Goal: Task Accomplishment & Management: Manage account settings

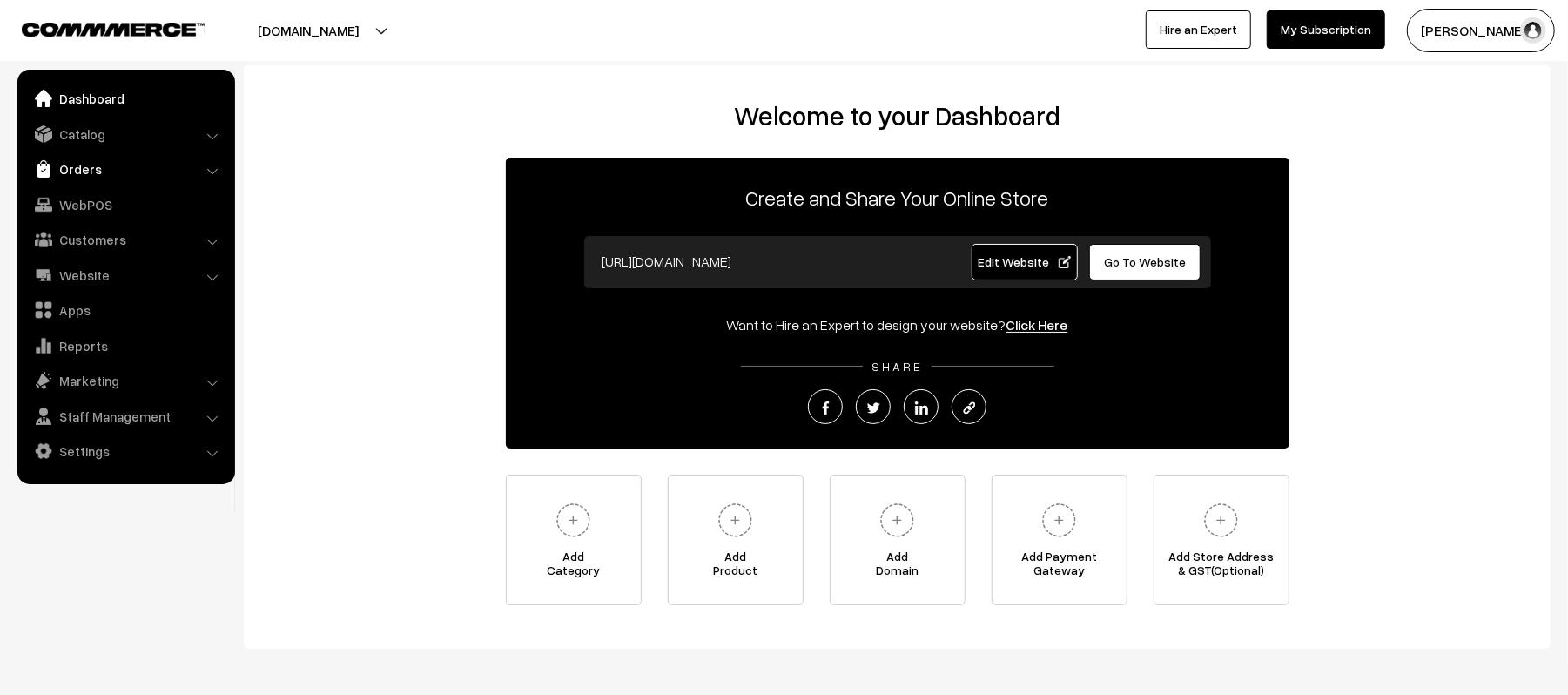
click at [90, 169] on link "Orders" at bounding box center [125, 168] width 208 height 31
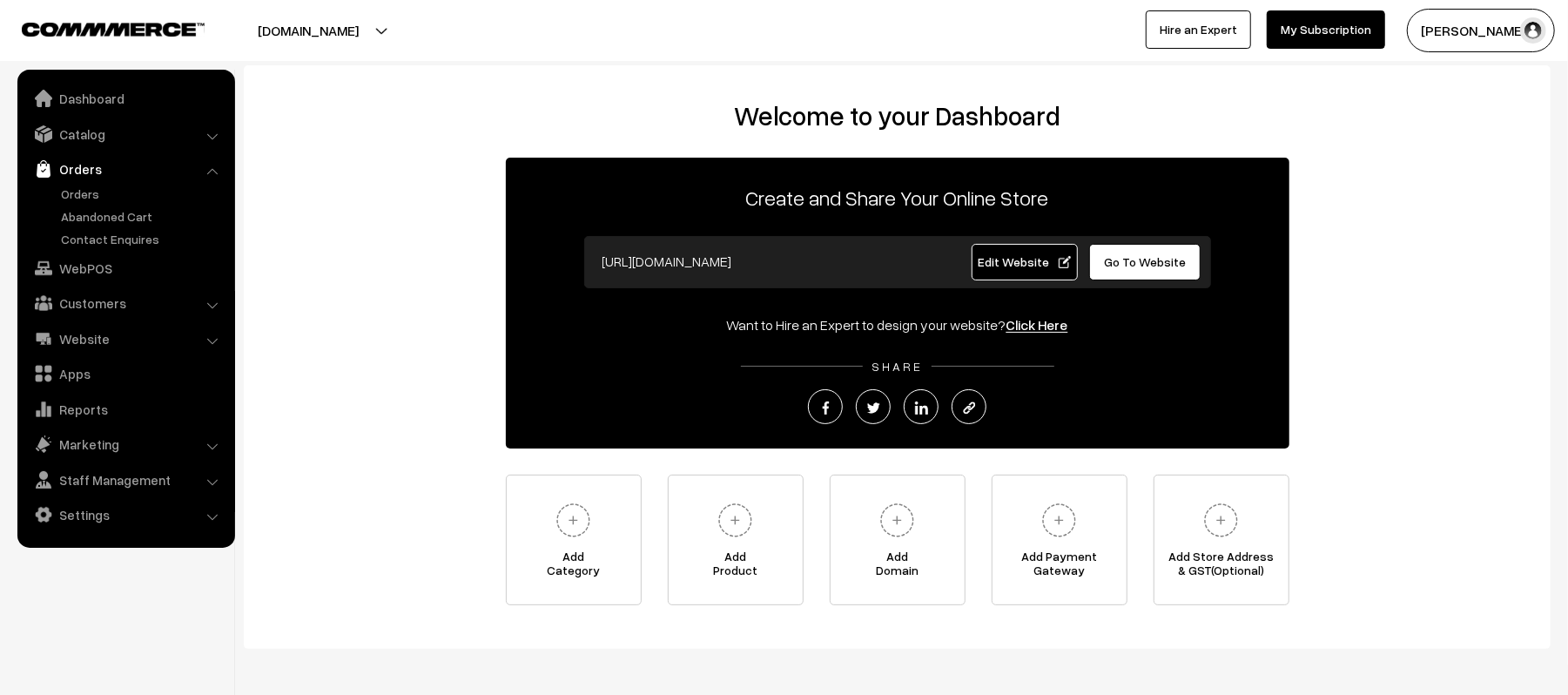
click at [89, 178] on link "Orders" at bounding box center [125, 168] width 208 height 31
click at [90, 189] on link "Orders" at bounding box center [142, 193] width 173 height 18
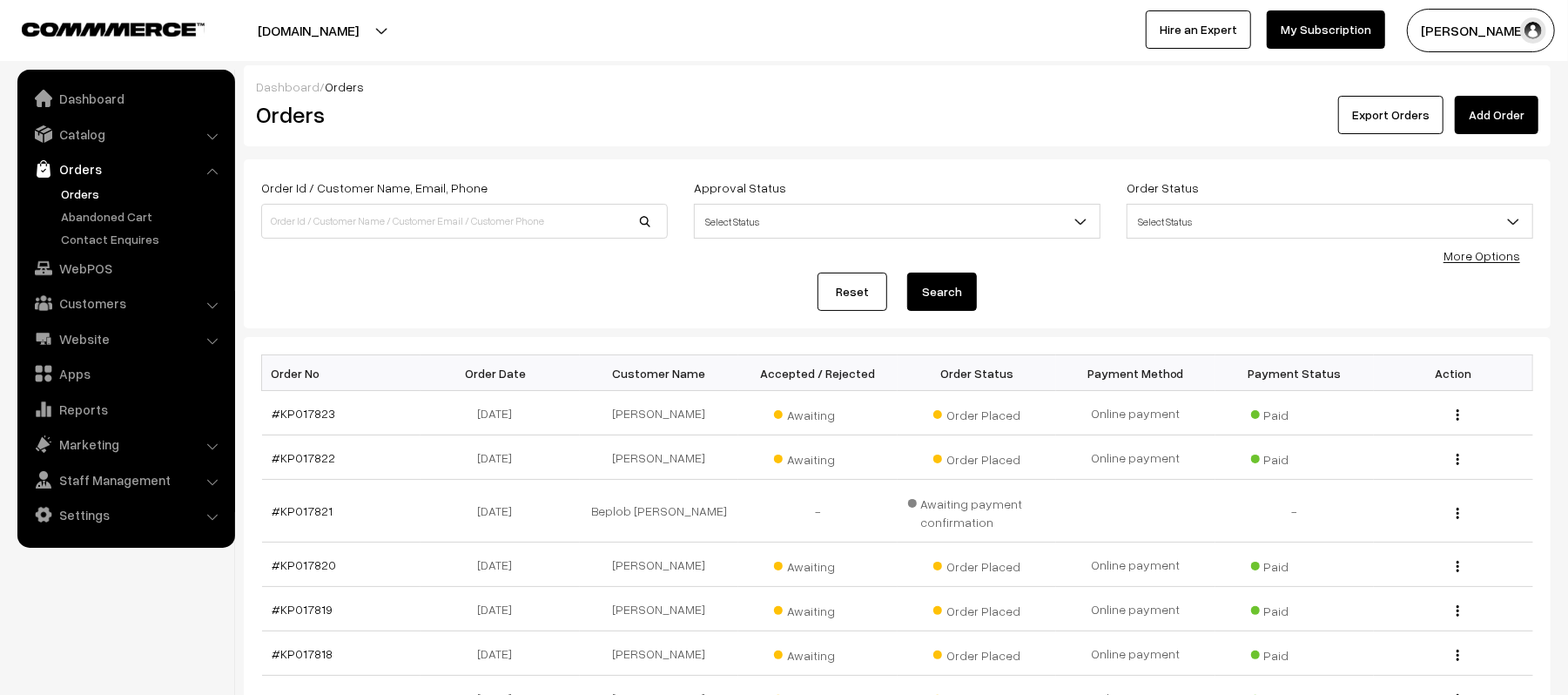
click at [403, 308] on div "Reset Search" at bounding box center [897, 292] width 1272 height 38
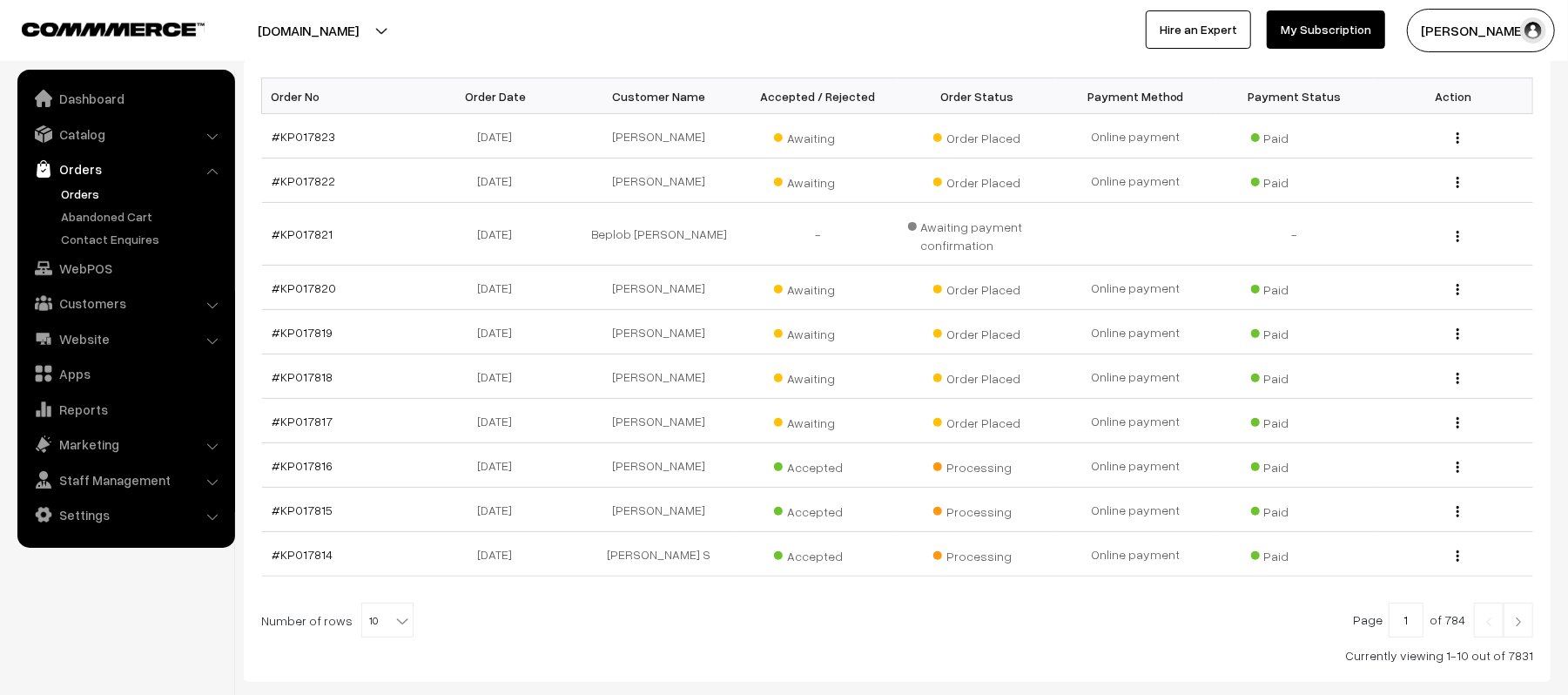
scroll to position [278, 0]
click at [79, 192] on link "Orders" at bounding box center [142, 193] width 173 height 18
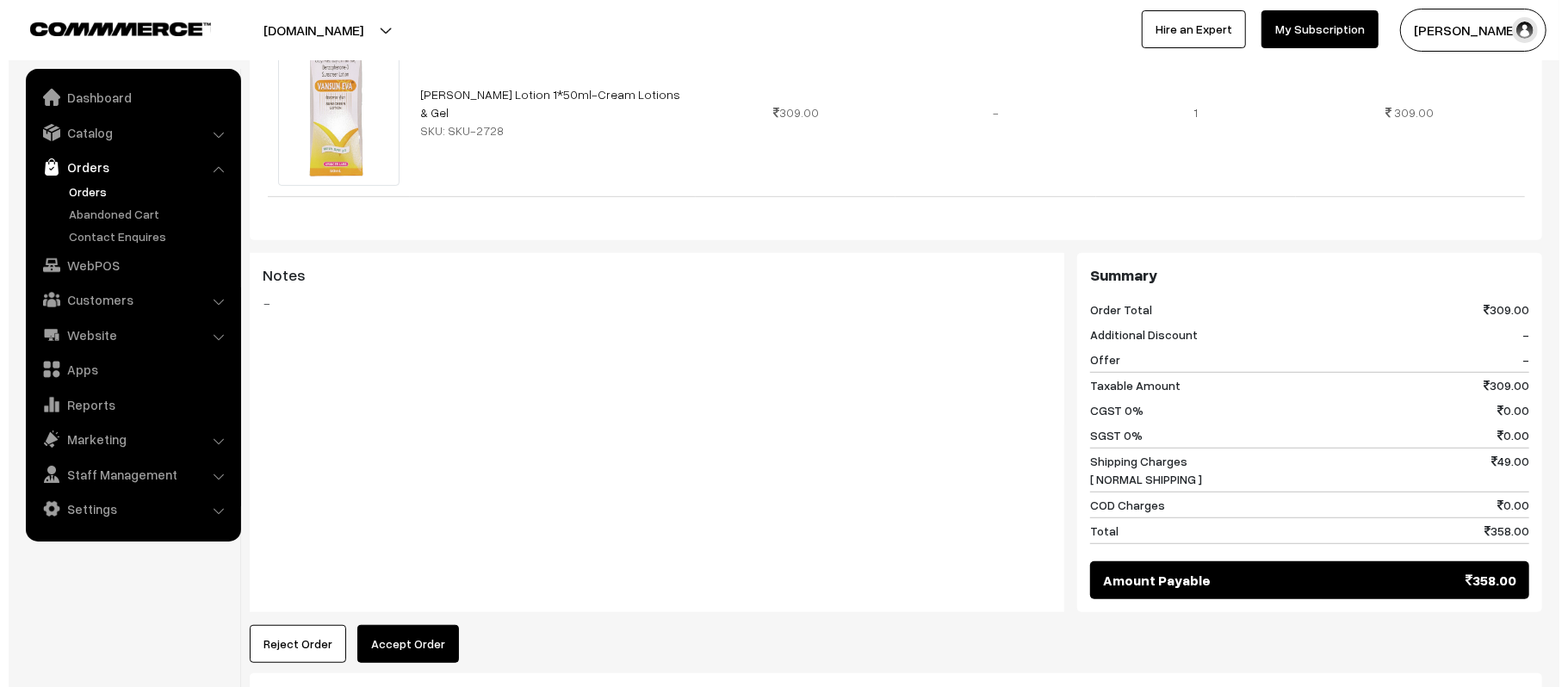
scroll to position [742, 0]
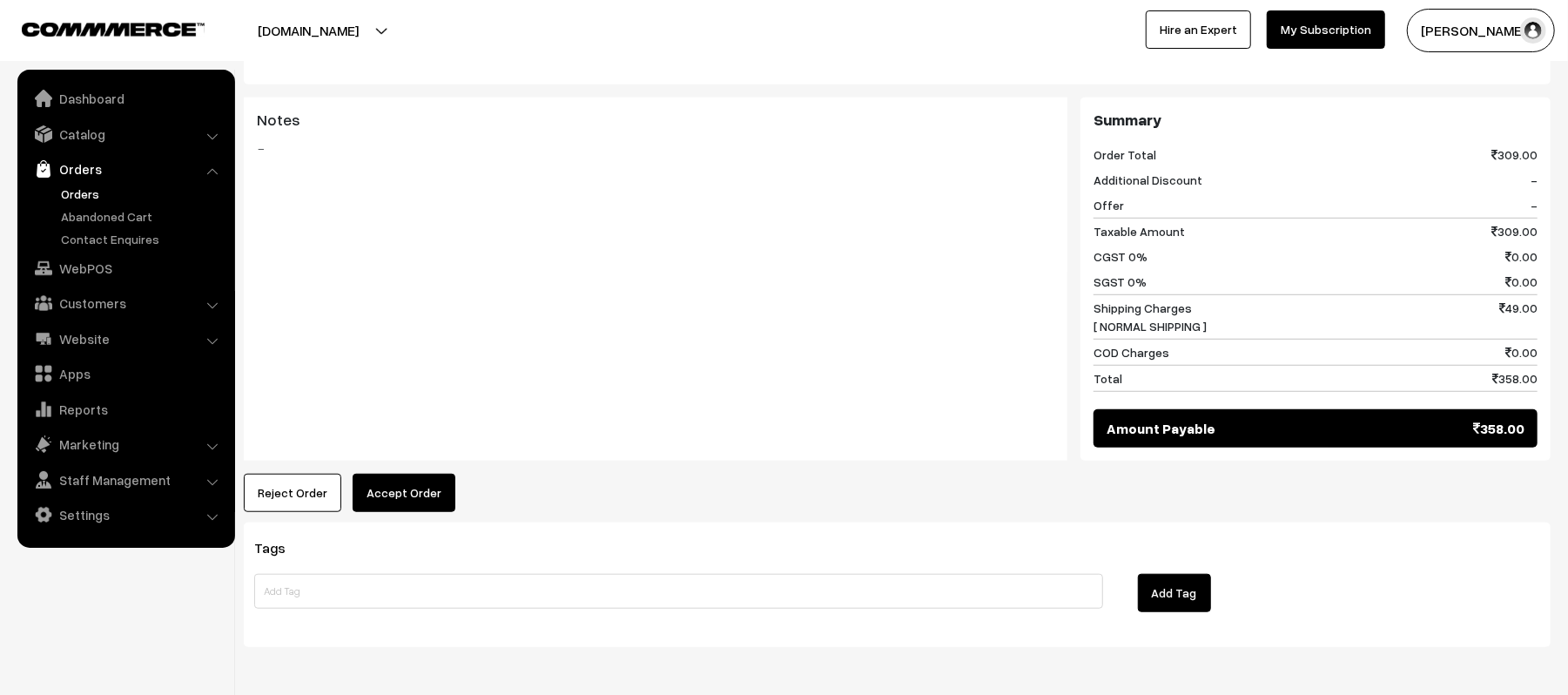
click at [394, 474] on button "Accept Order" at bounding box center [403, 493] width 103 height 38
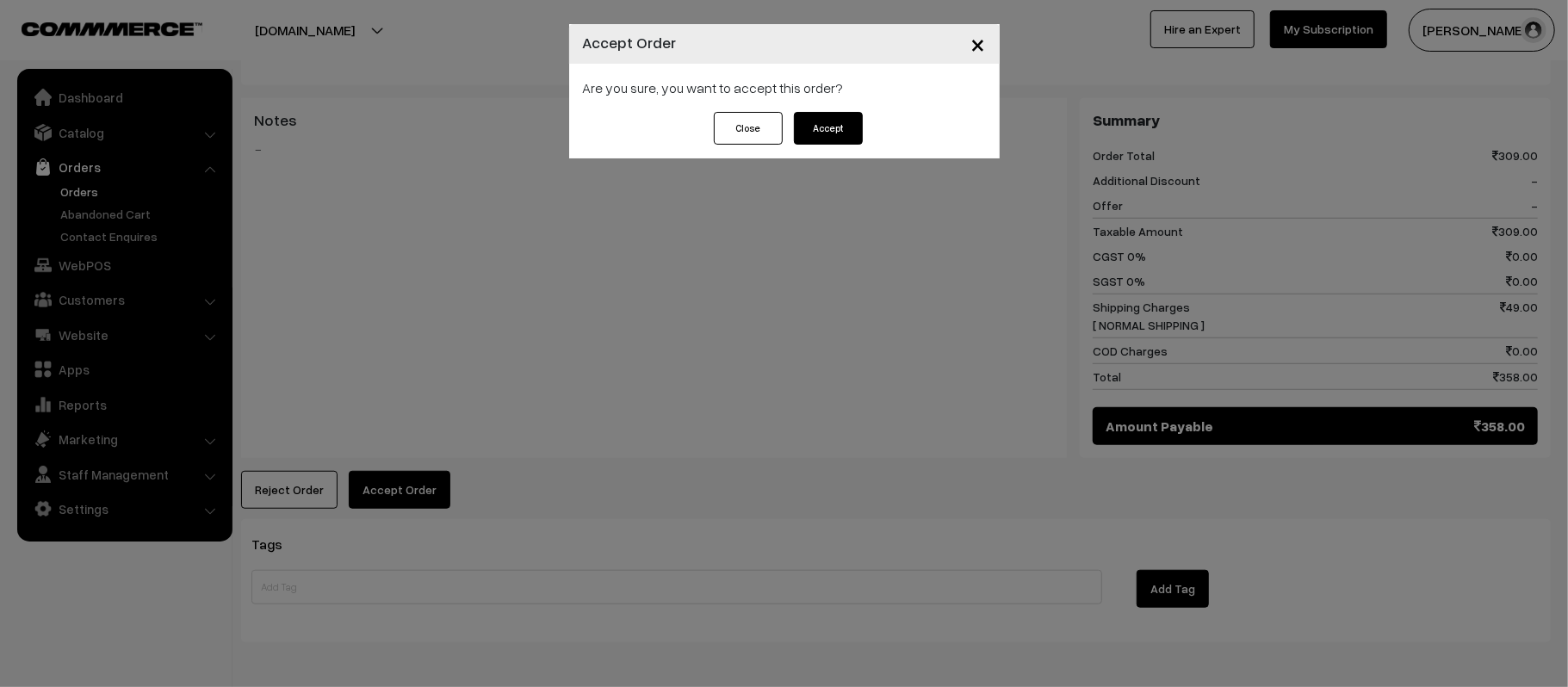
click at [835, 140] on button "Accept" at bounding box center [828, 128] width 69 height 33
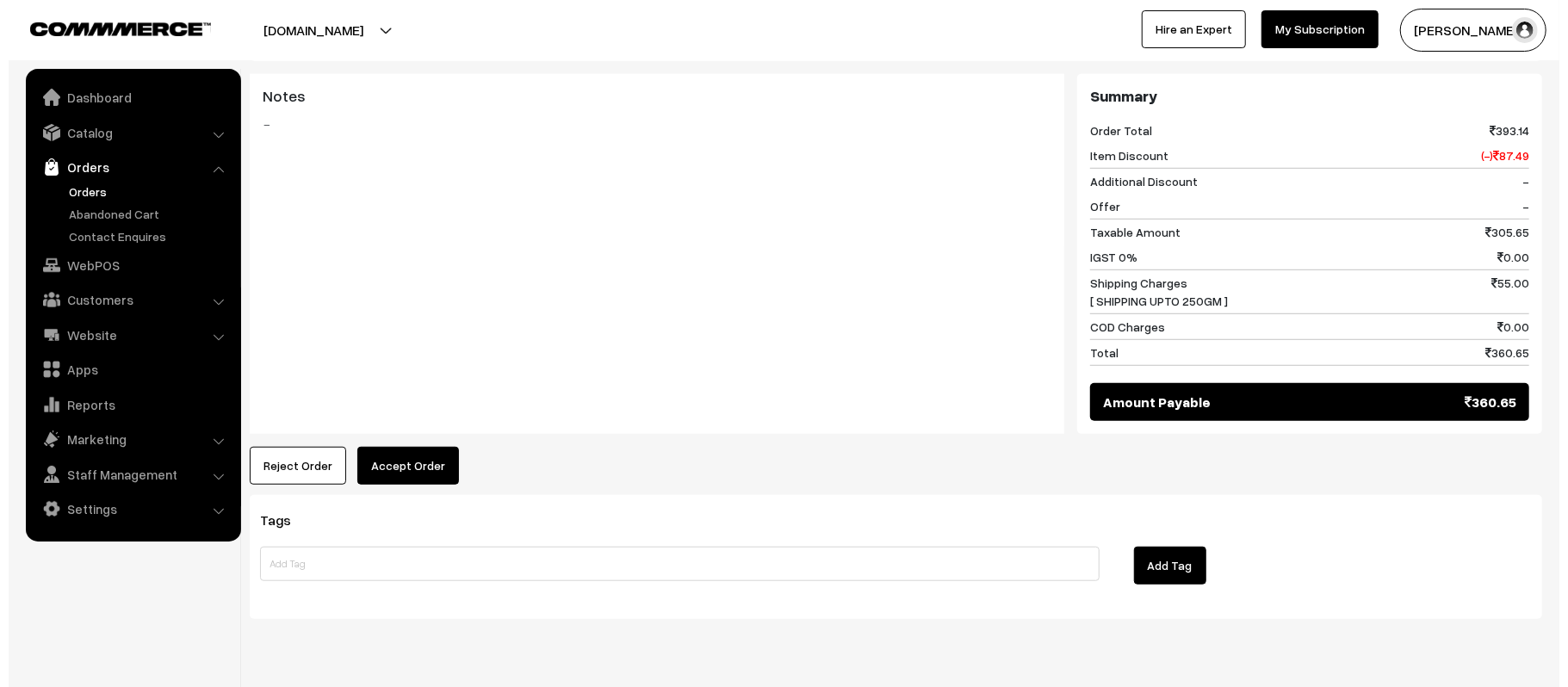
scroll to position [737, 0]
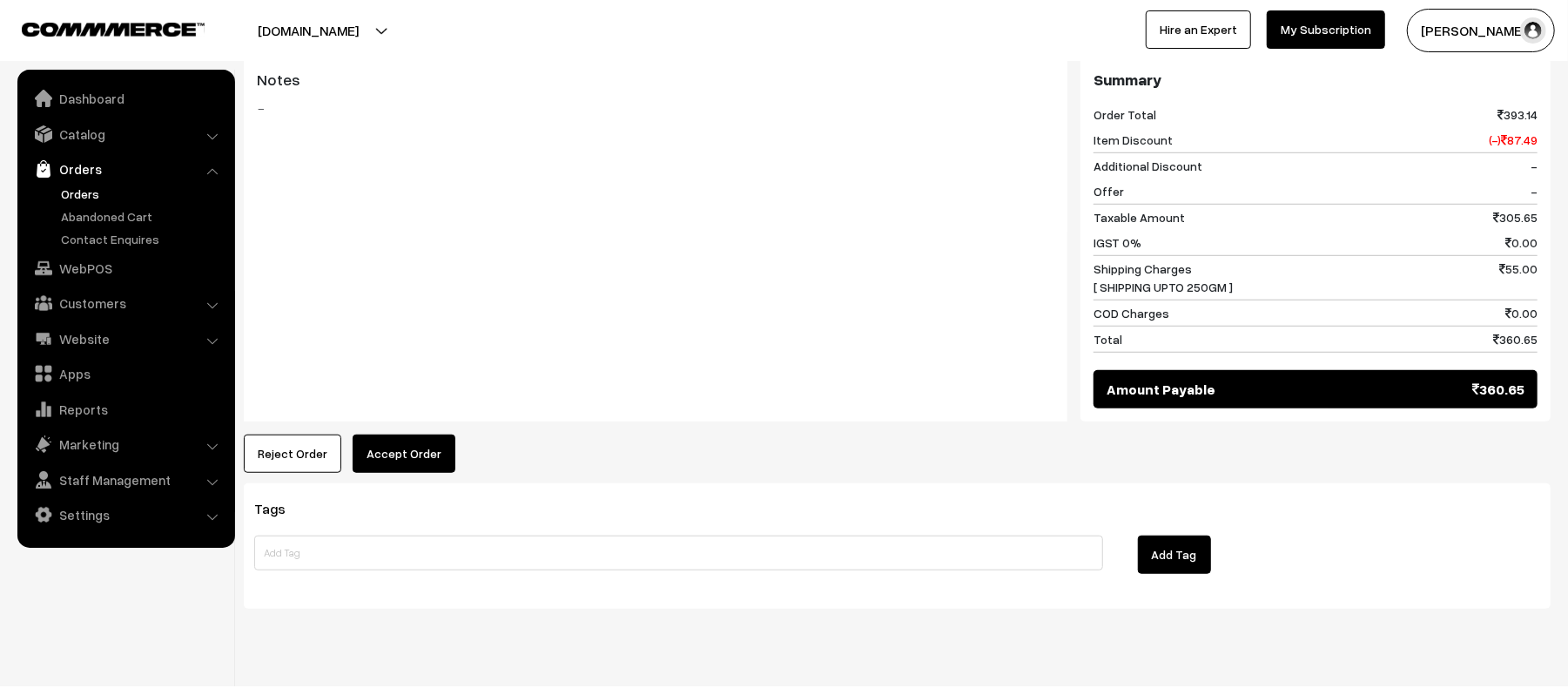
click at [439, 440] on button "Accept Order" at bounding box center [403, 453] width 103 height 38
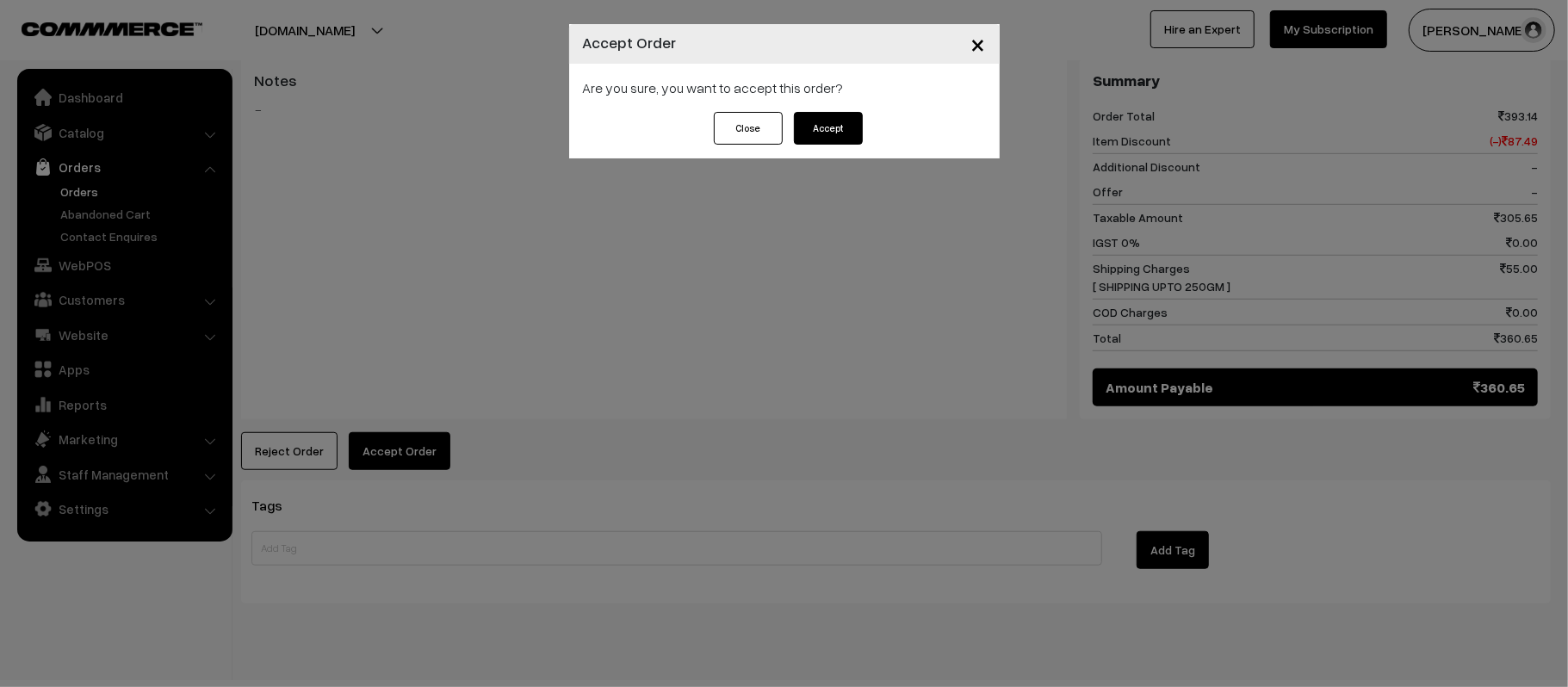
click at [840, 107] on div "Are you sure, you want to accept this order?" at bounding box center [784, 88] width 431 height 49
click at [845, 117] on button "Accept" at bounding box center [828, 128] width 69 height 33
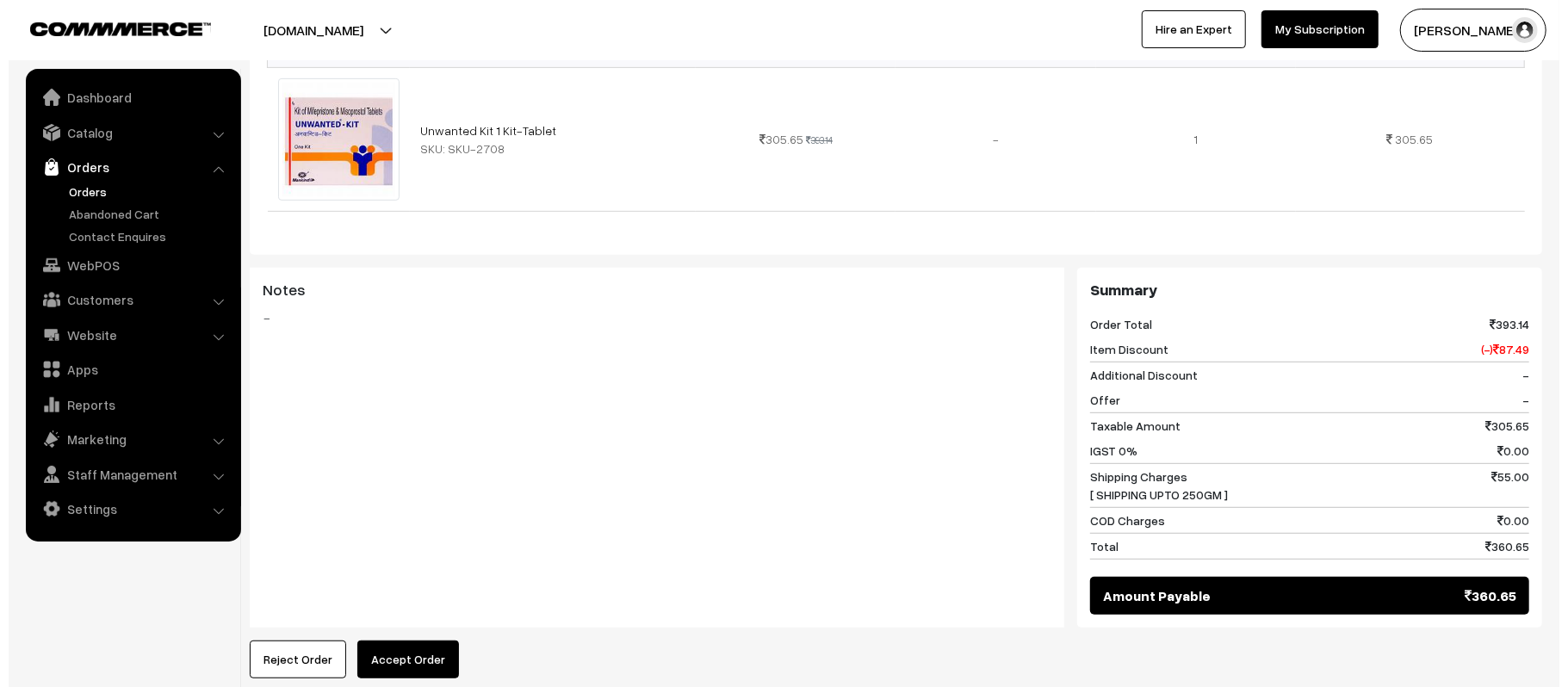
scroll to position [659, 0]
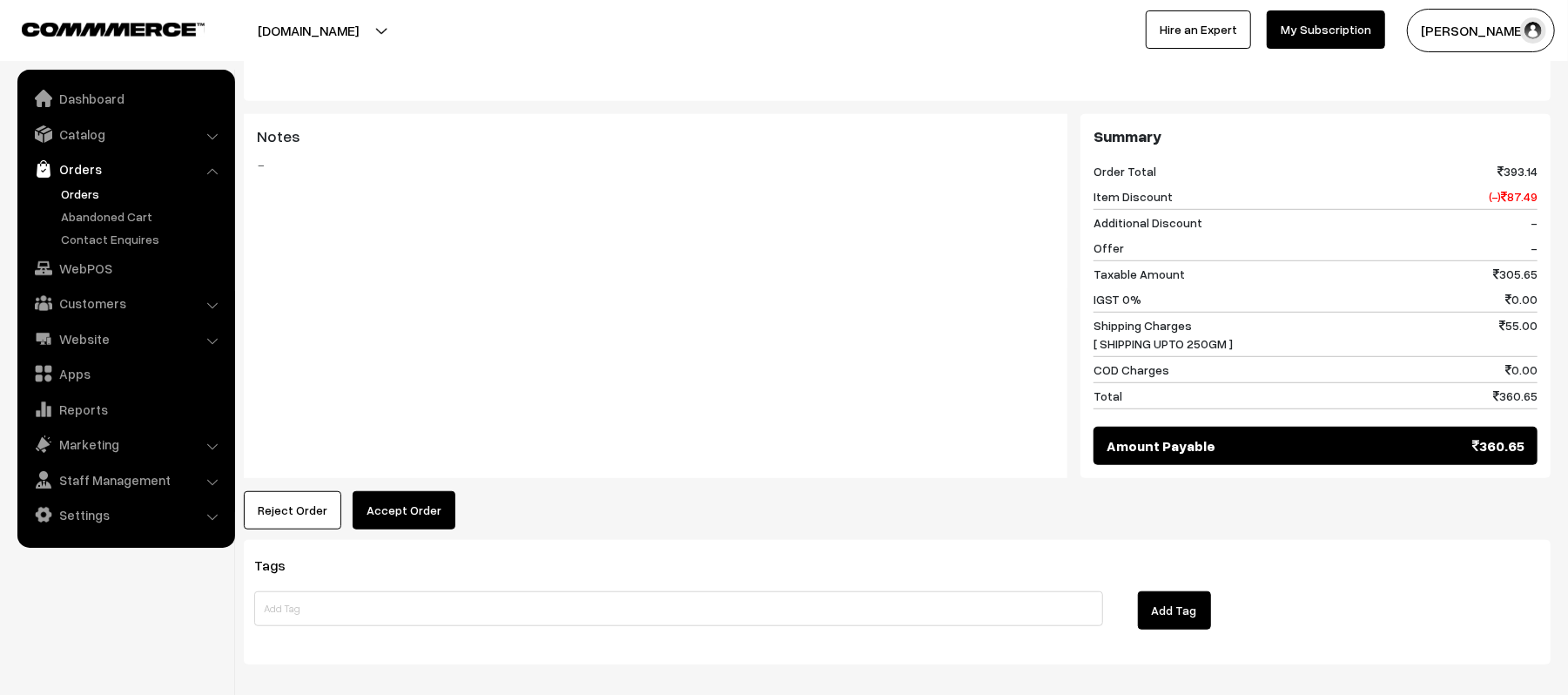
click at [447, 498] on button "Accept Order" at bounding box center [403, 510] width 103 height 38
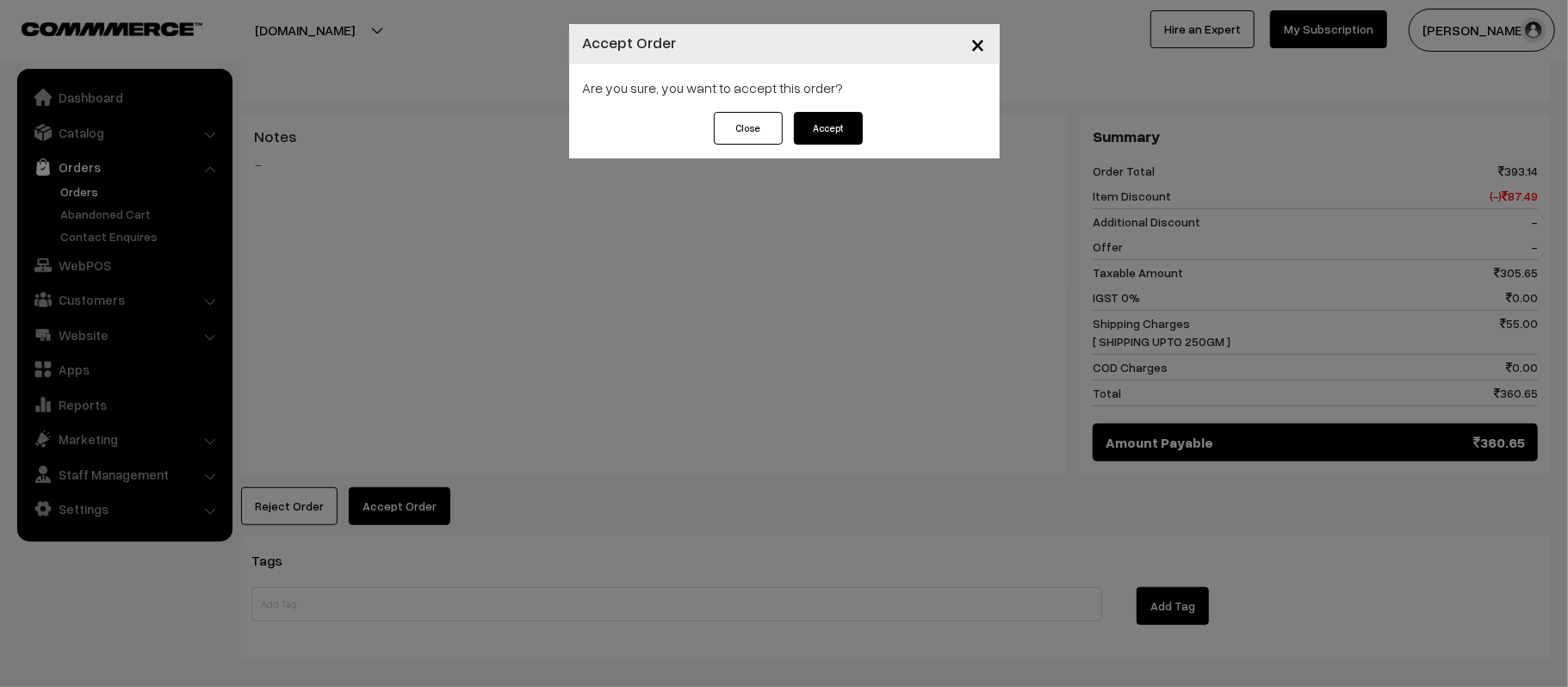
click at [838, 129] on button "Accept" at bounding box center [828, 128] width 69 height 33
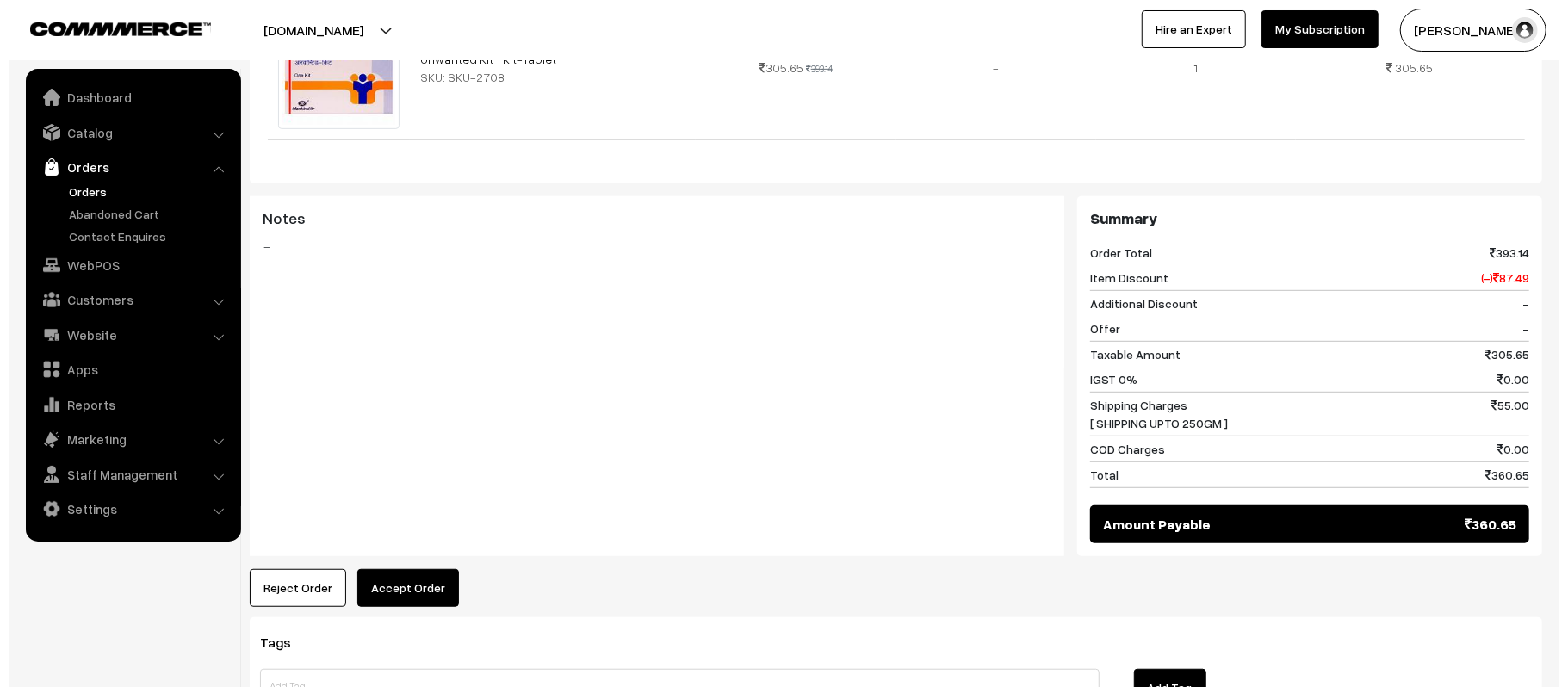
scroll to position [620, 0]
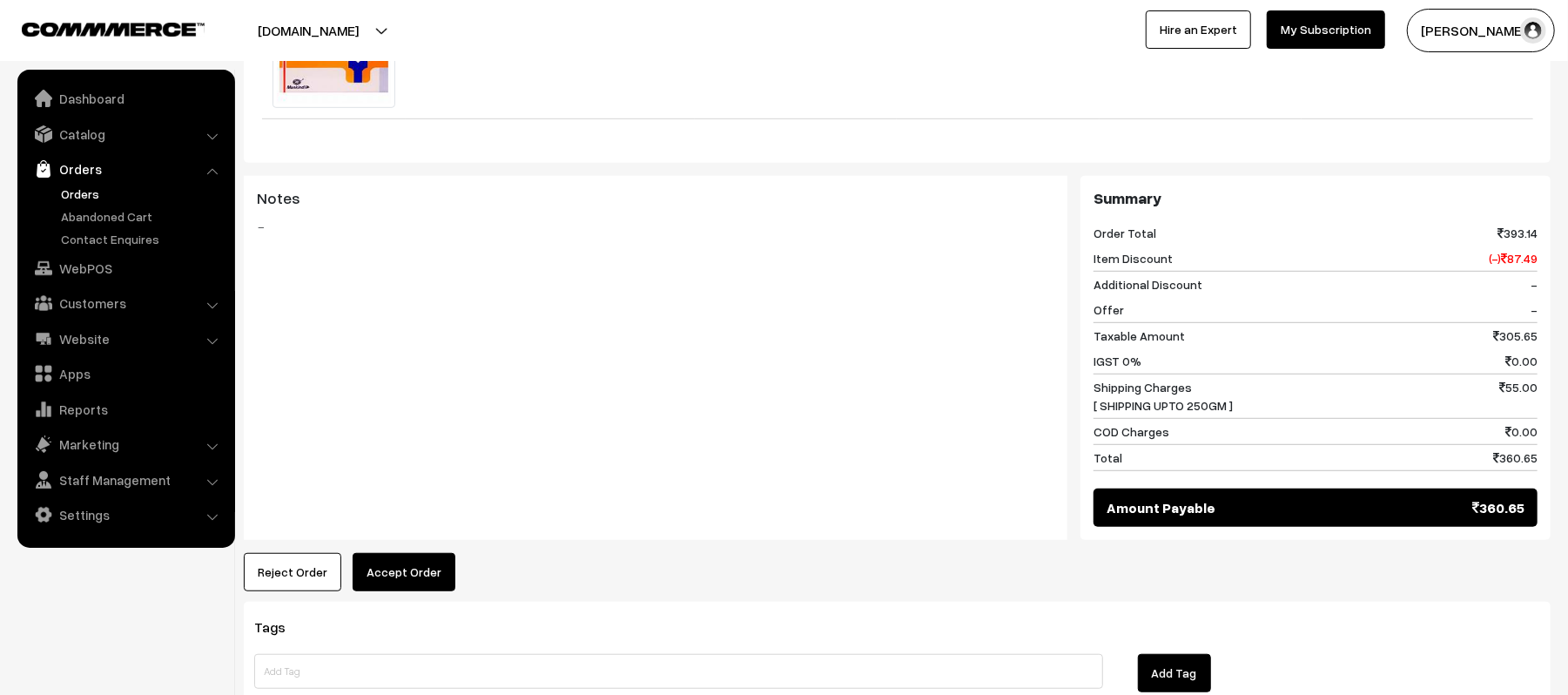
click at [418, 553] on button "Accept Order" at bounding box center [403, 572] width 103 height 38
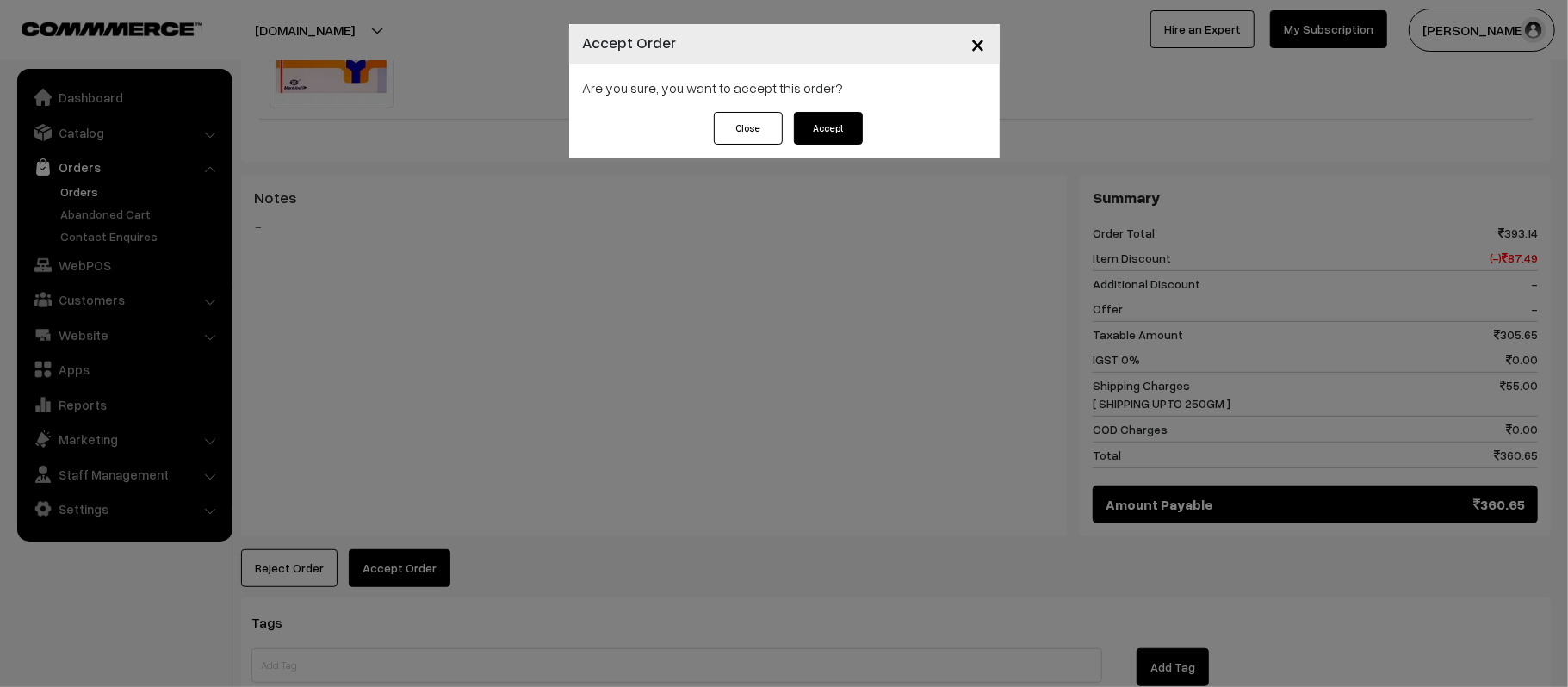
click at [842, 132] on button "Accept" at bounding box center [828, 128] width 69 height 33
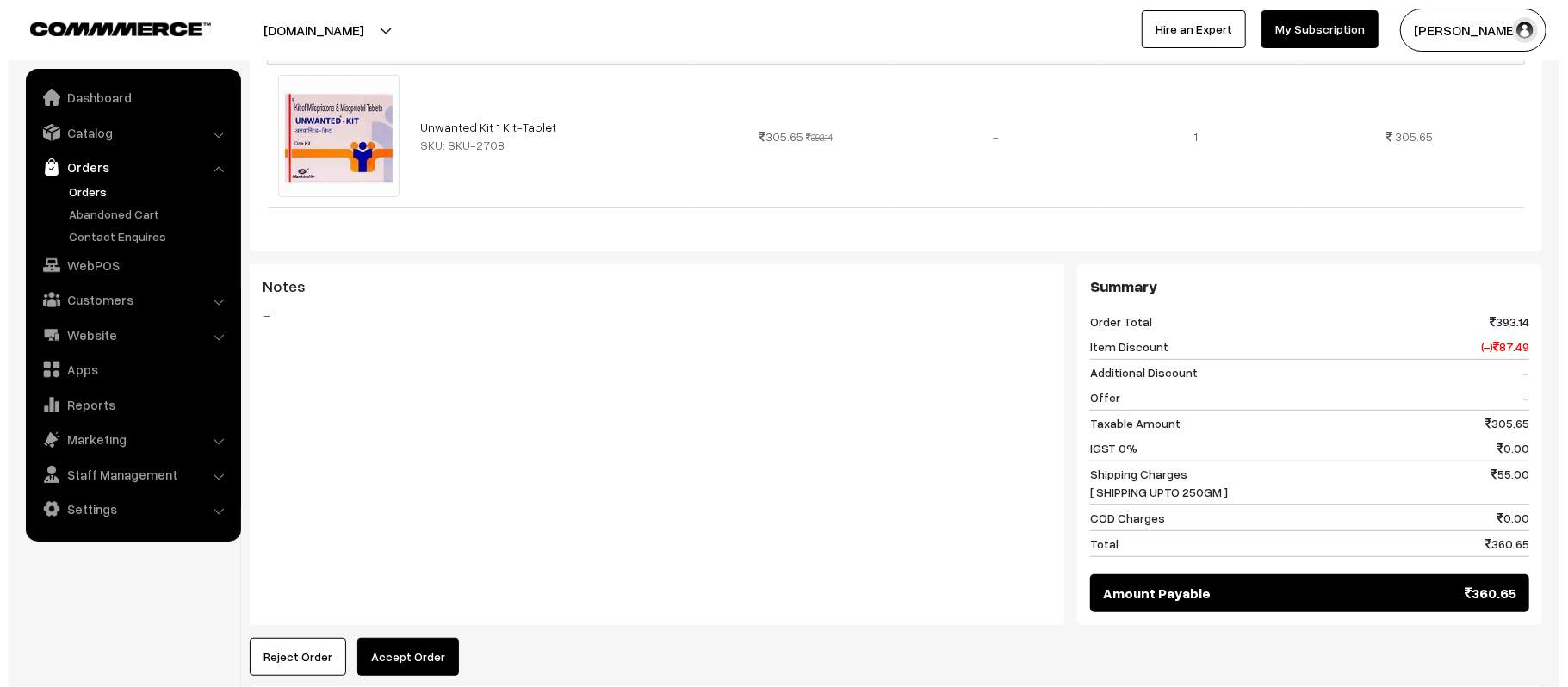
scroll to position [707, 0]
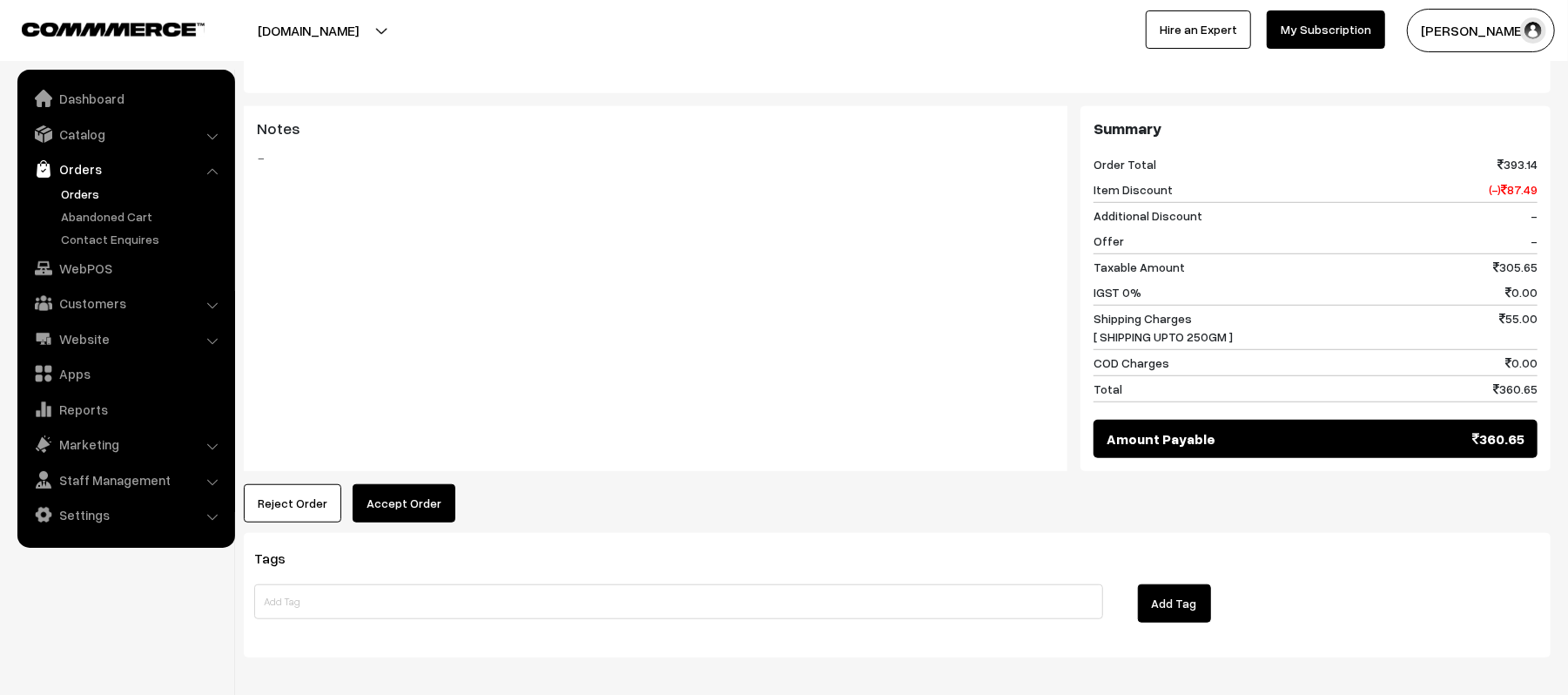
click at [401, 484] on button "Accept Order" at bounding box center [403, 503] width 103 height 38
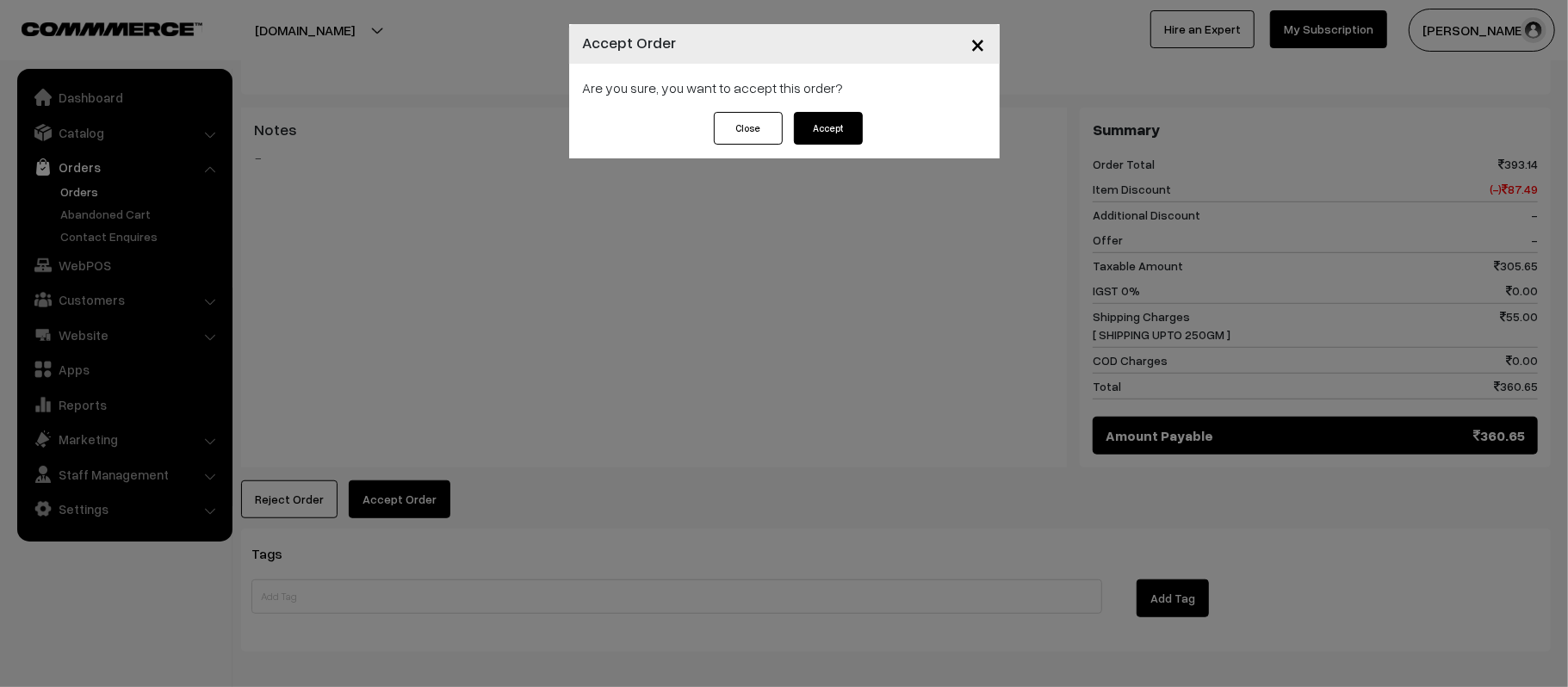
click at [830, 146] on div "Close Accept" at bounding box center [784, 135] width 431 height 47
click at [833, 128] on button "Accept" at bounding box center [828, 128] width 69 height 33
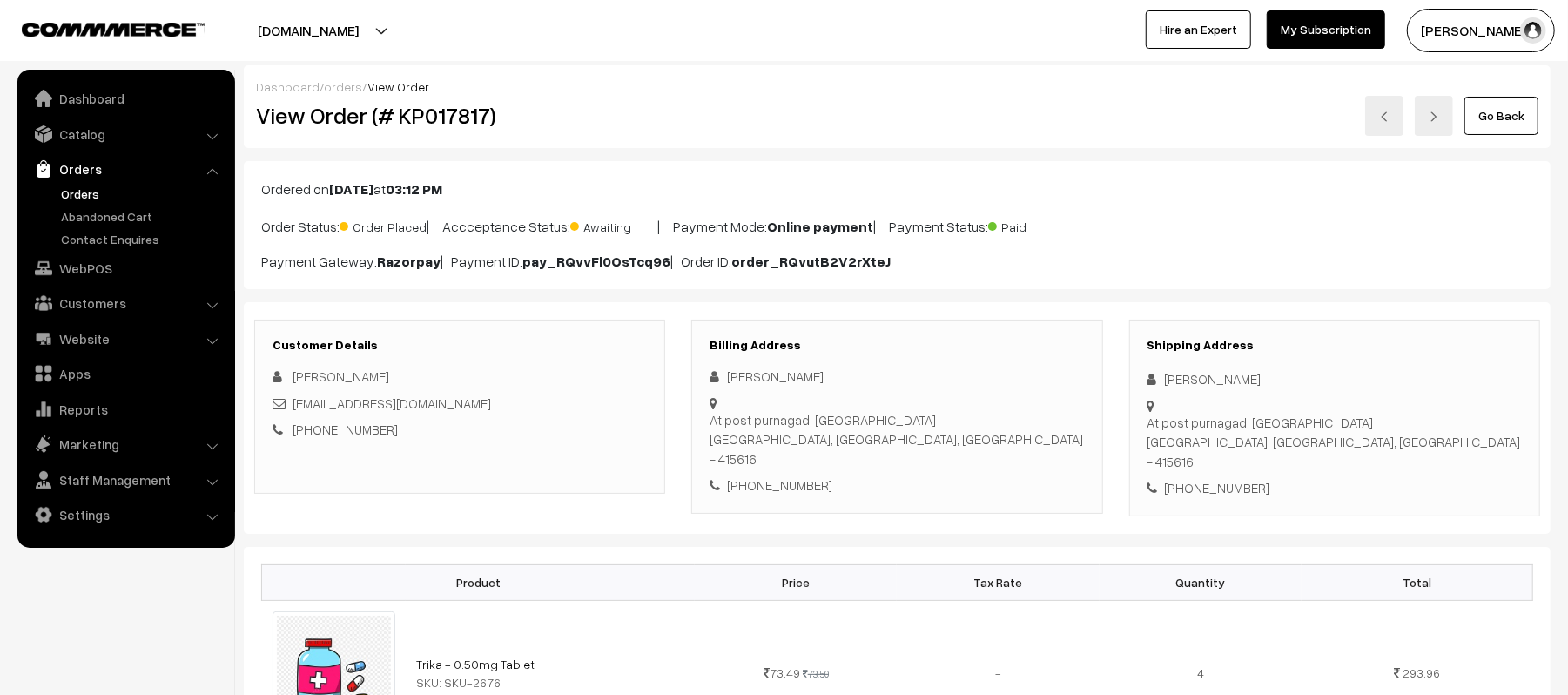
click at [1255, 188] on p "Ordered on Oct 08, 2025 at 03:12 PM" at bounding box center [897, 189] width 1272 height 21
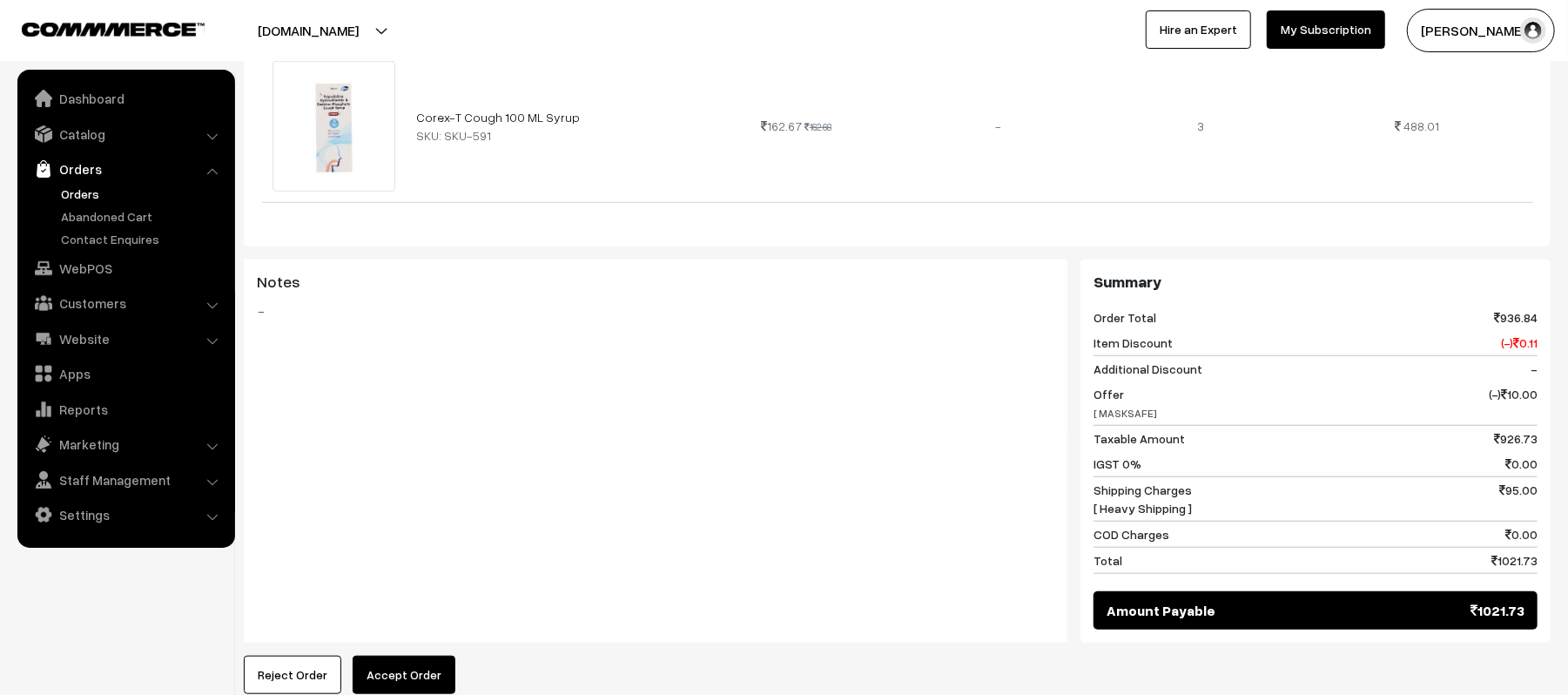
scroll to position [835, 0]
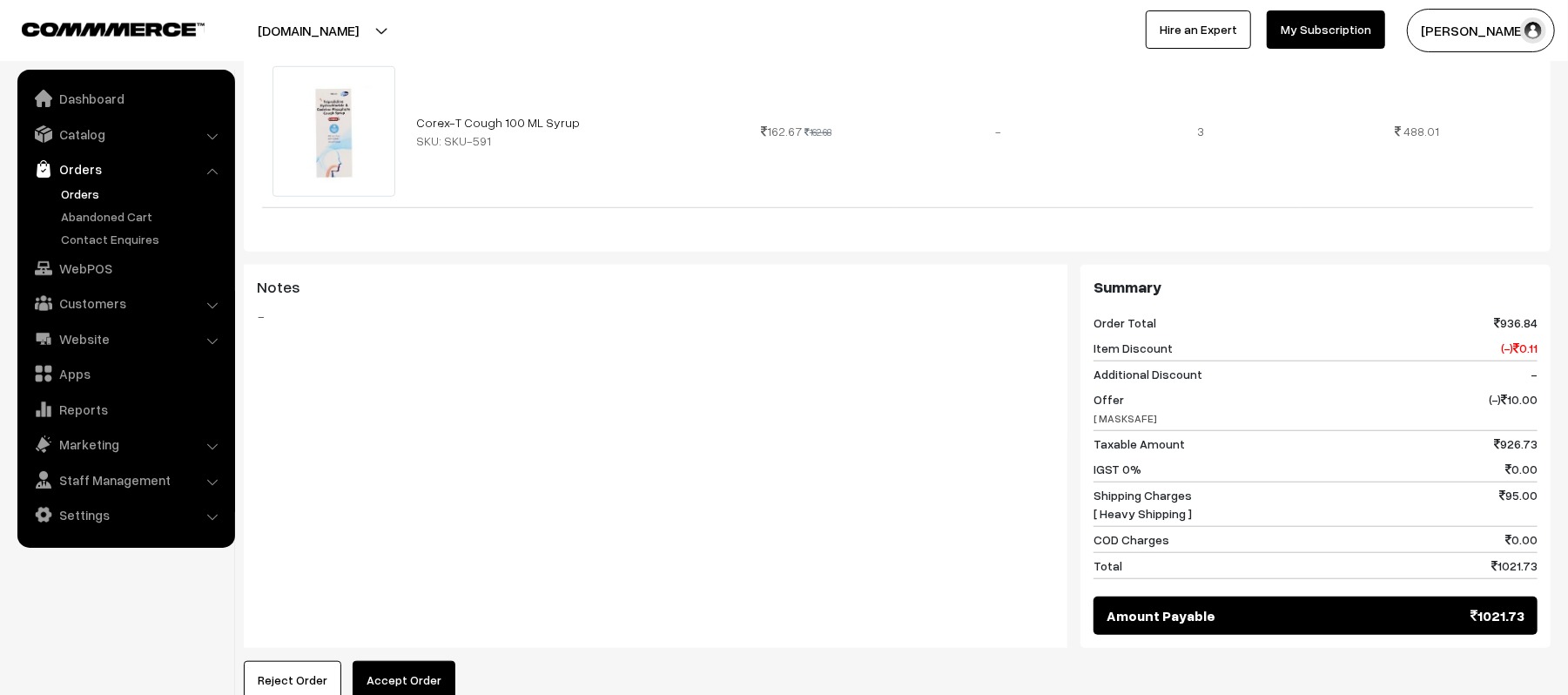
click at [576, 519] on div "Notes -" at bounding box center [656, 456] width 824 height 383
click at [421, 661] on button "Accept Order" at bounding box center [403, 680] width 103 height 38
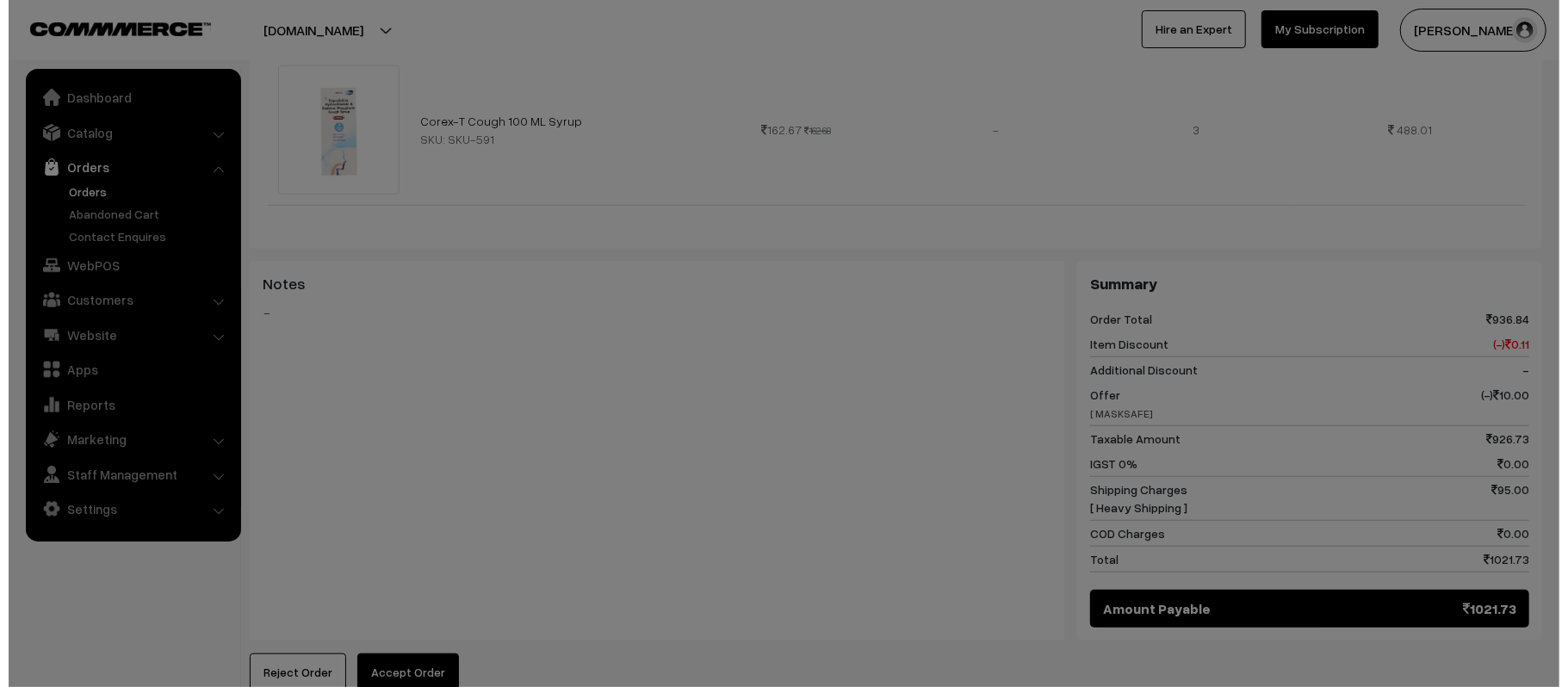
scroll to position [828, 0]
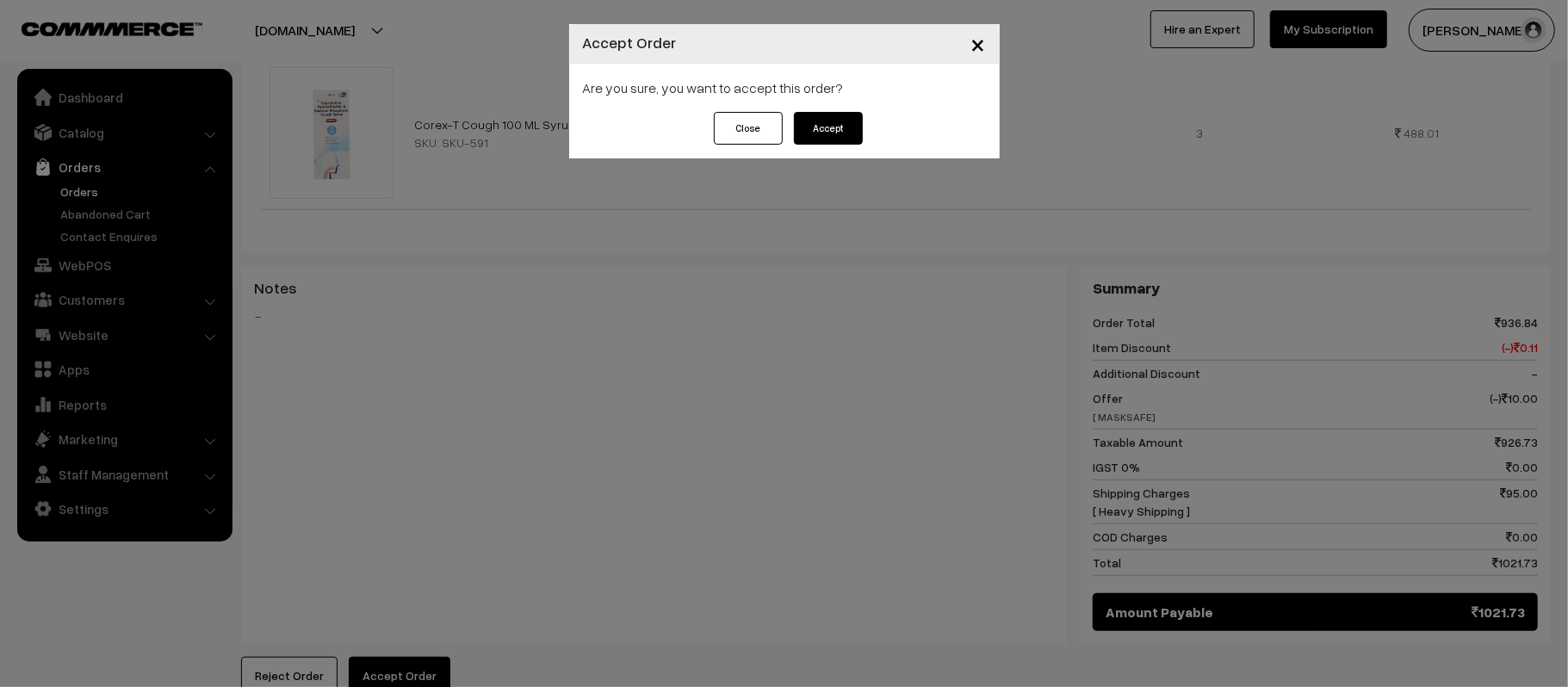
click at [815, 135] on button "Accept" at bounding box center [828, 128] width 69 height 33
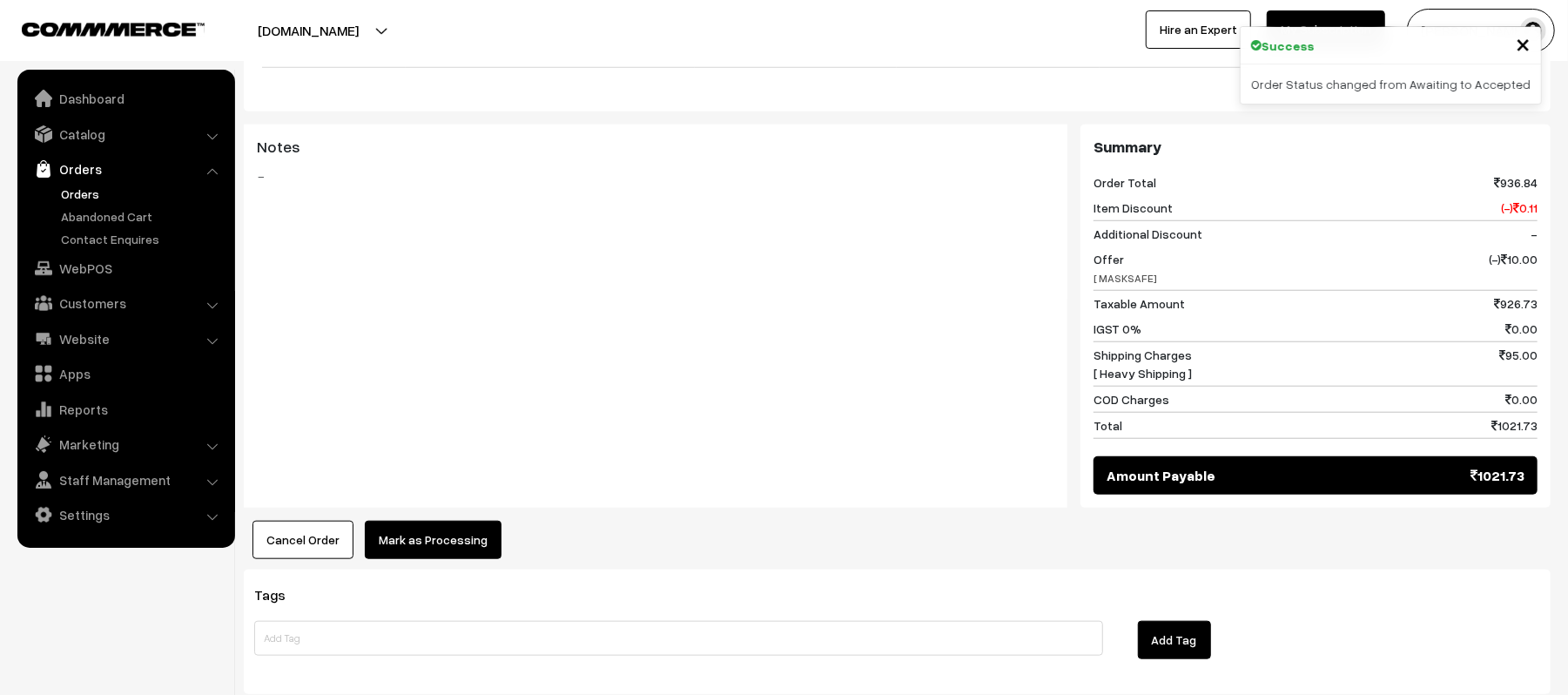
scroll to position [1014, 0]
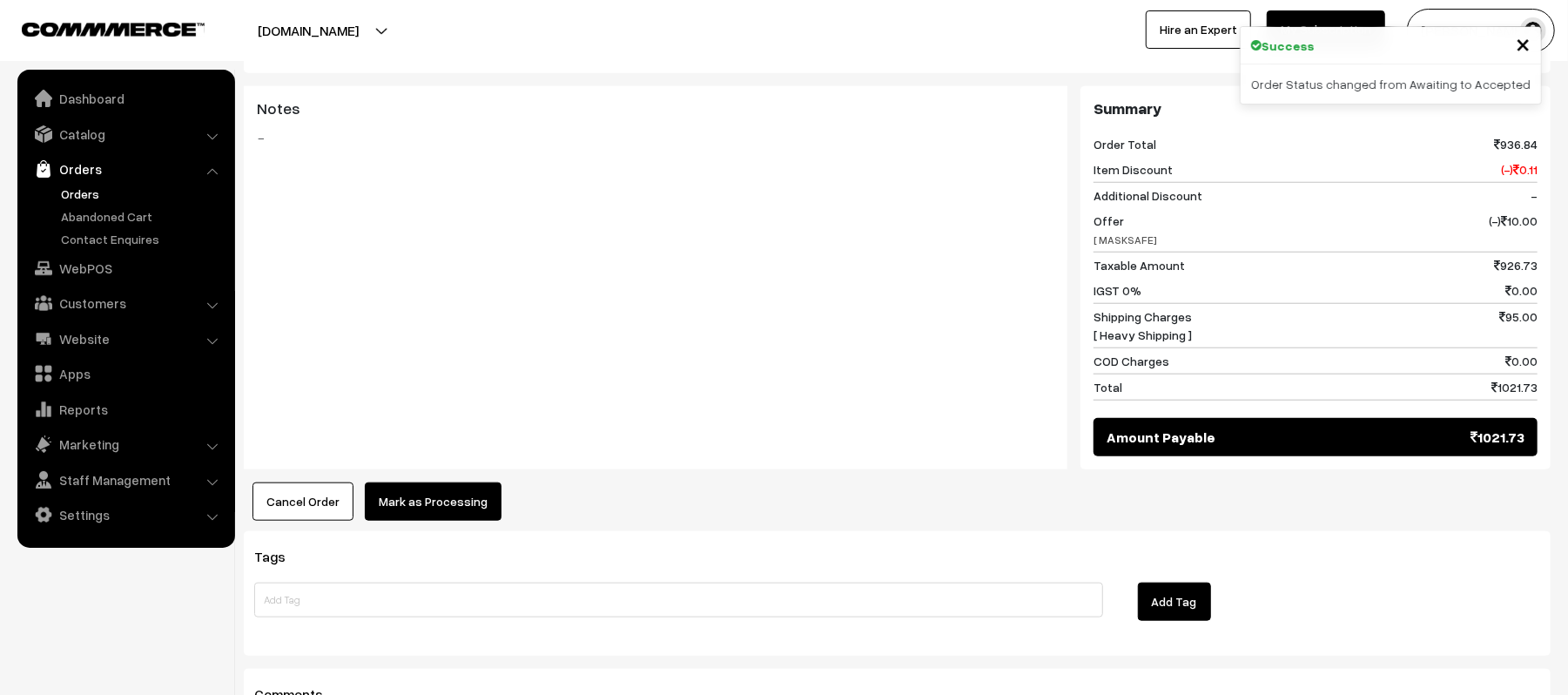
click at [440, 482] on button "Mark as Processing" at bounding box center [433, 501] width 137 height 38
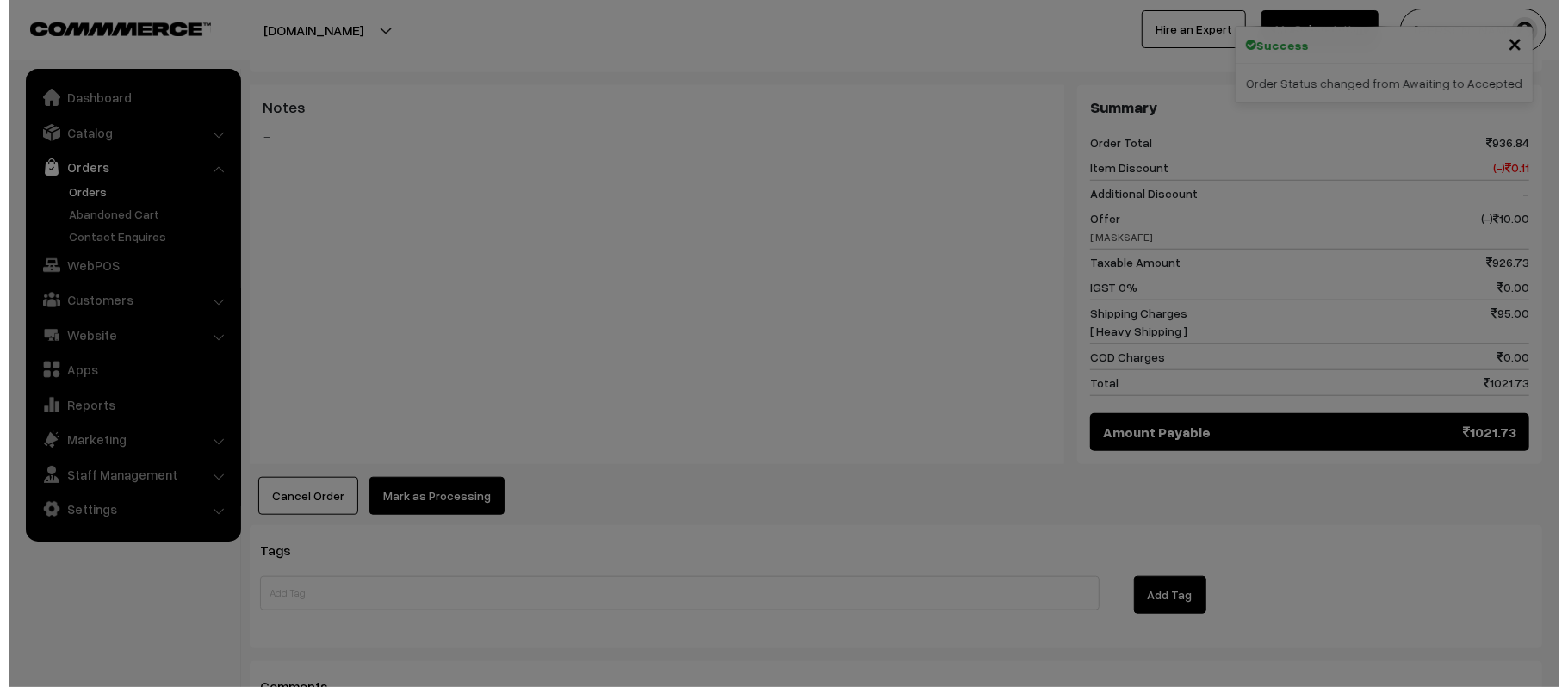
scroll to position [1007, 0]
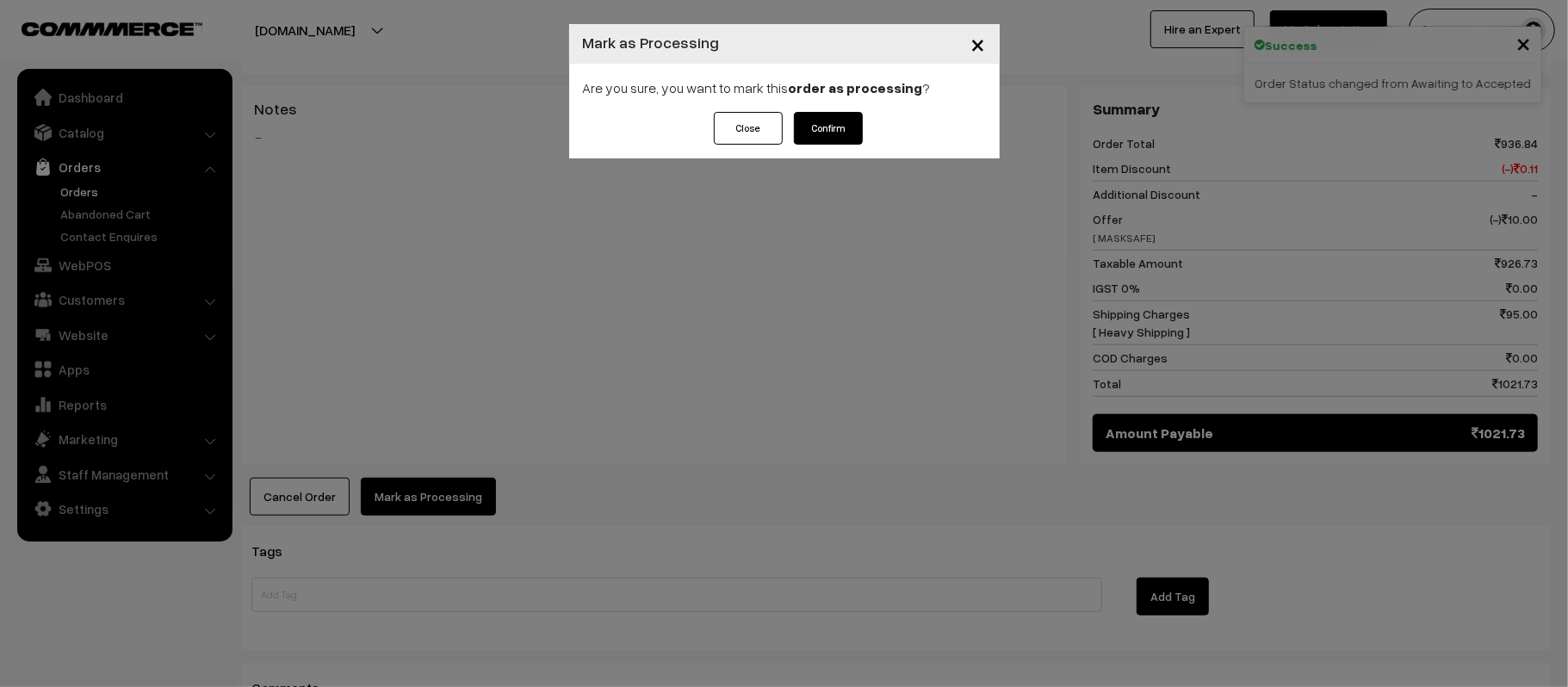
click at [828, 129] on button "Confirm" at bounding box center [828, 128] width 69 height 33
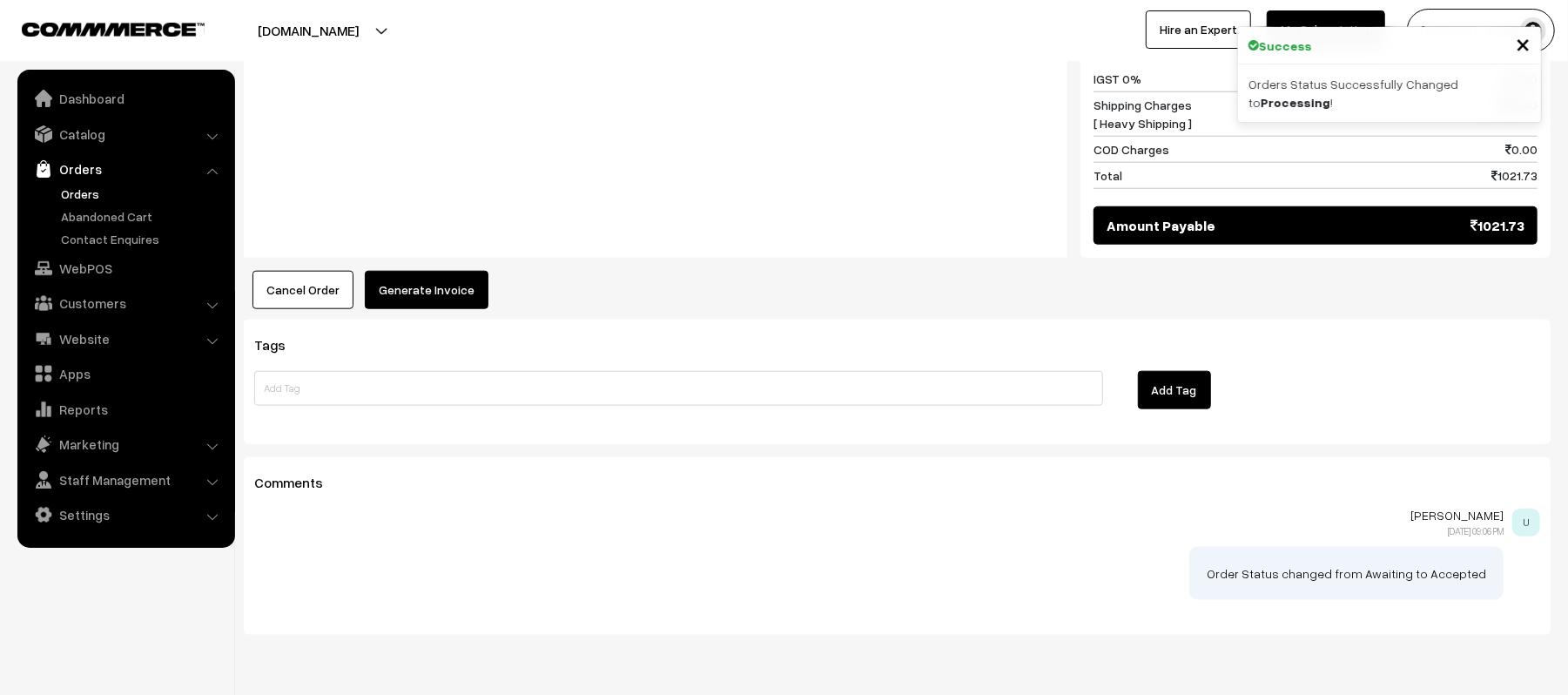
scroll to position [1236, 0]
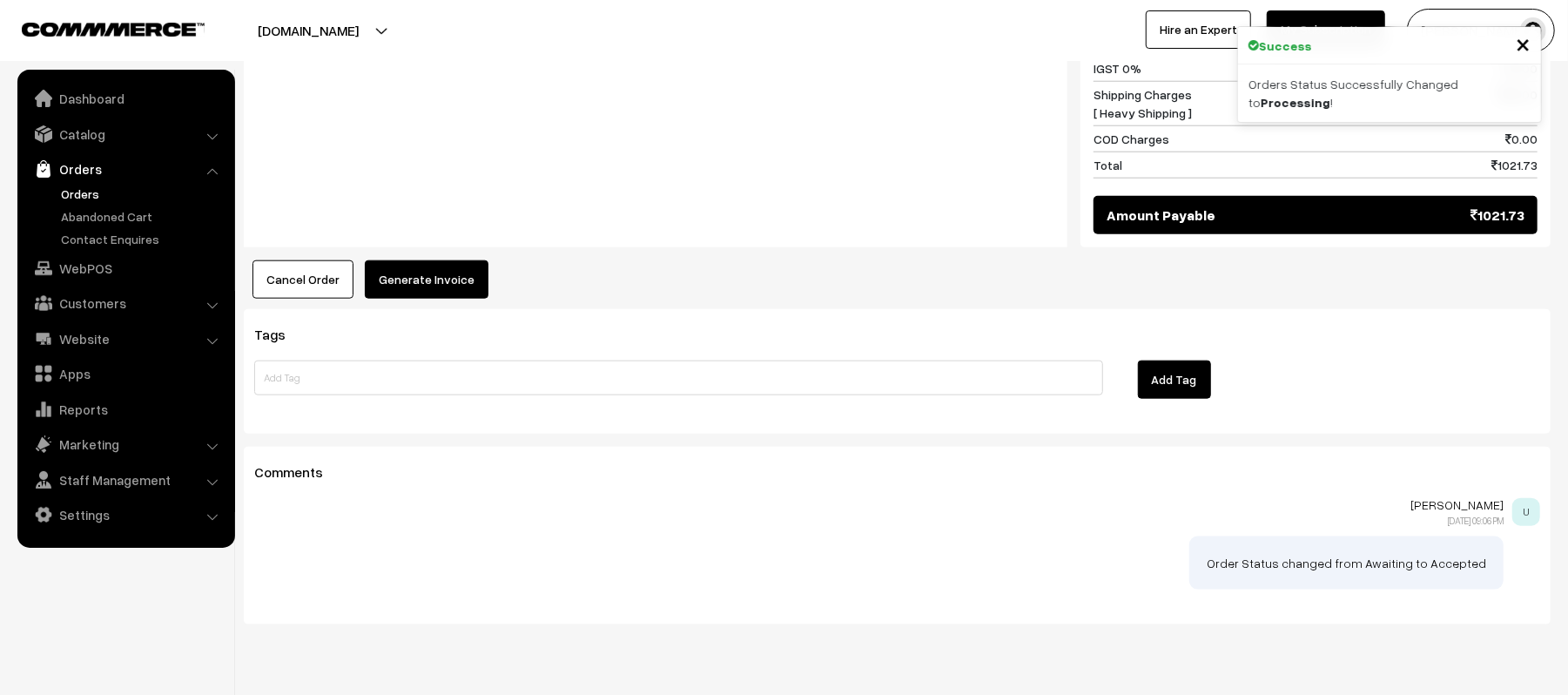
click at [422, 309] on div "Tags Add Tag" at bounding box center [897, 371] width 1307 height 124
click at [399, 272] on button "Generate Invoice" at bounding box center [427, 279] width 123 height 38
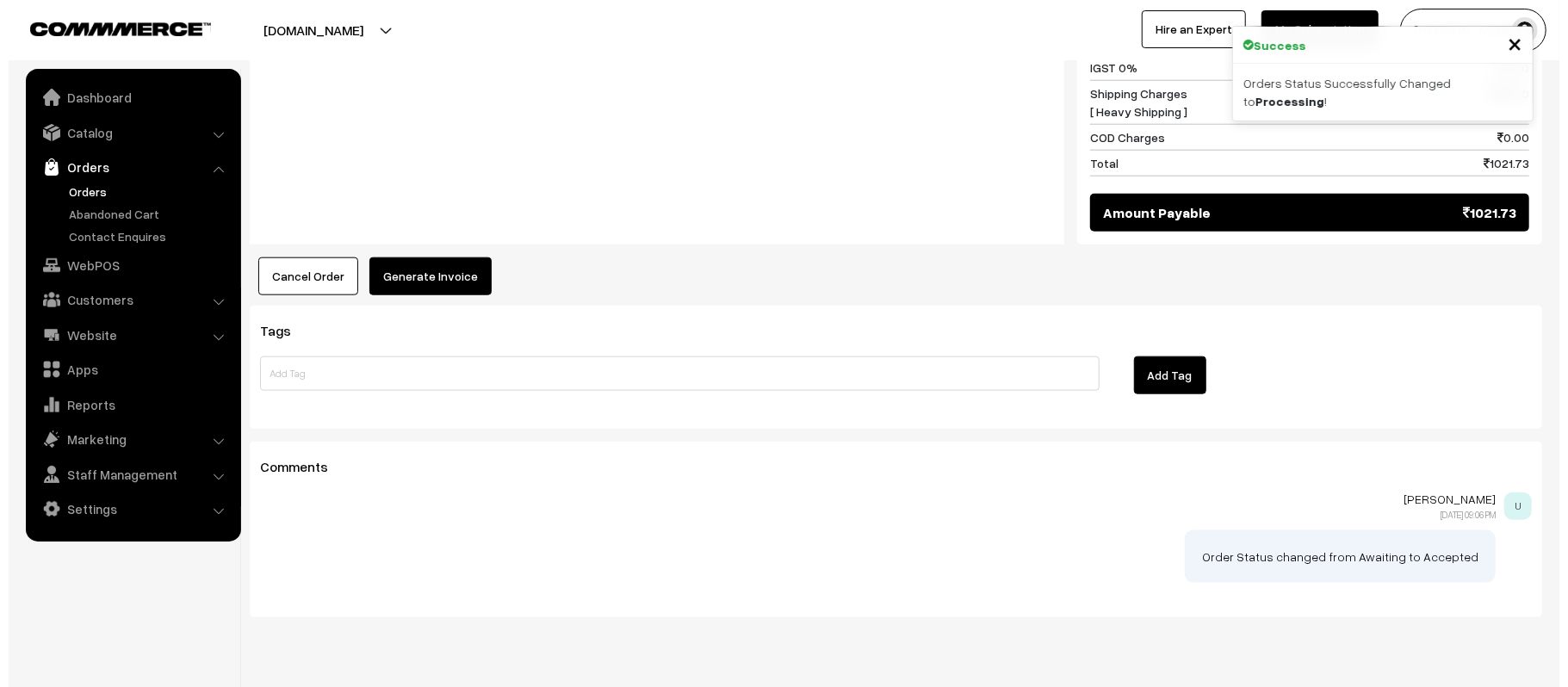
scroll to position [1227, 0]
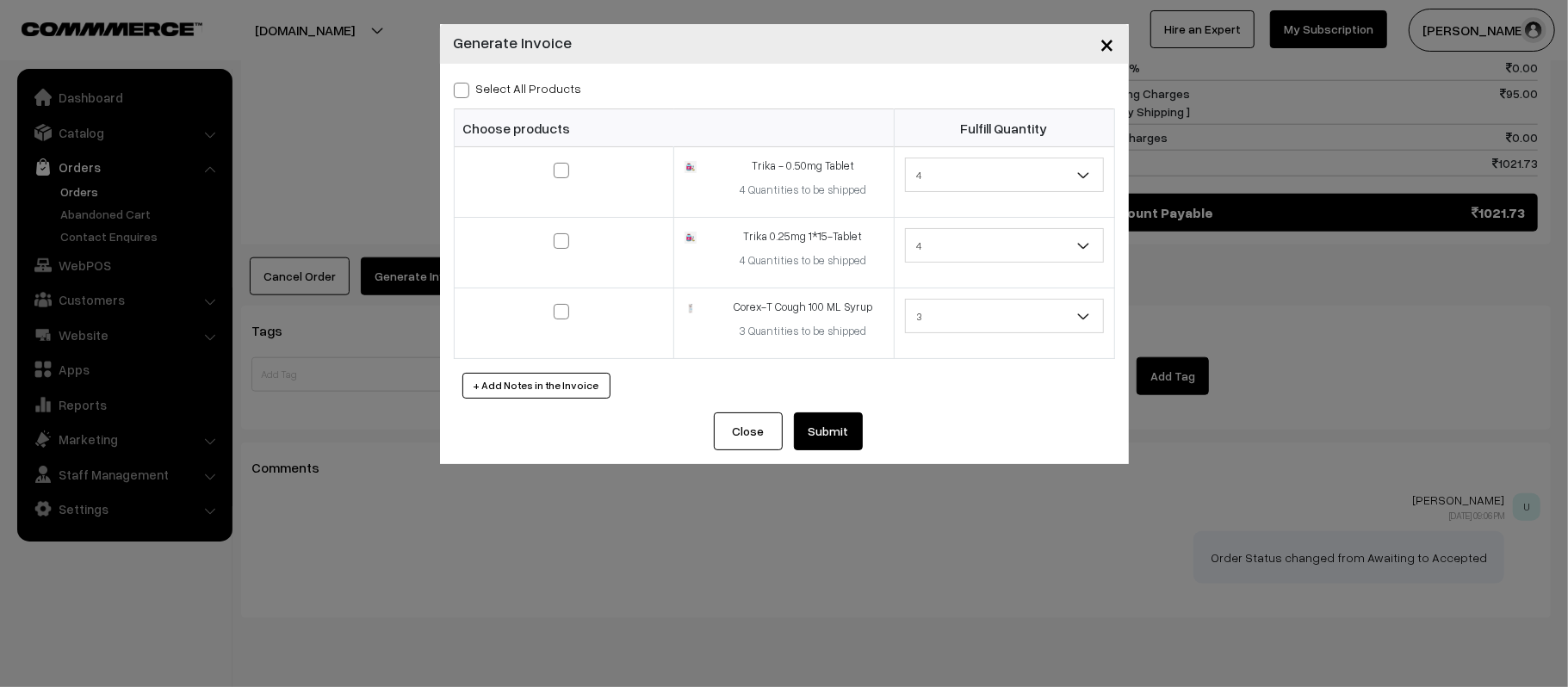
click at [475, 78] on div "Select All Products" at bounding box center [784, 88] width 662 height 20
click at [470, 84] on label "Select All Products" at bounding box center [517, 88] width 128 height 18
click at [465, 84] on input "Select All Products" at bounding box center [459, 87] width 11 height 11
checkbox input "true"
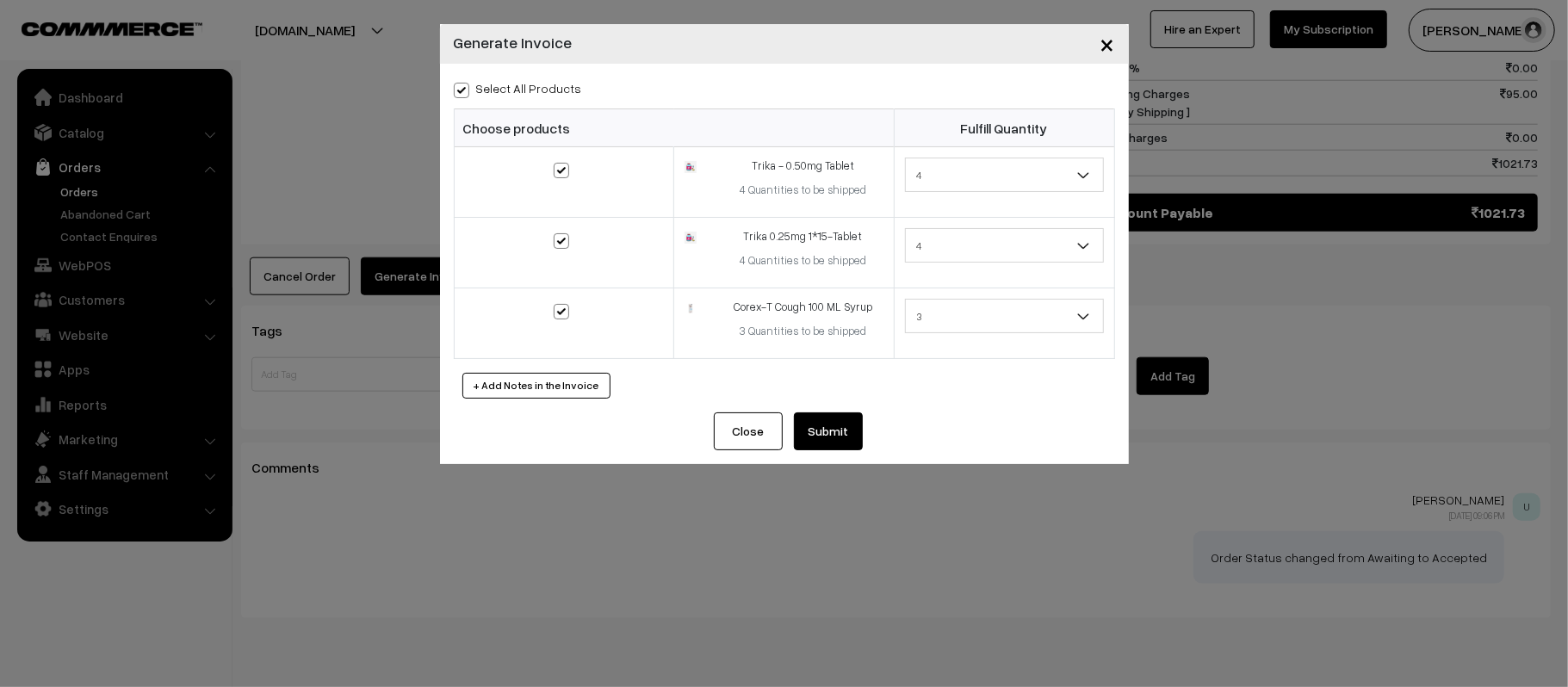
checkbox input "true"
click at [854, 424] on button "Submit" at bounding box center [828, 431] width 69 height 38
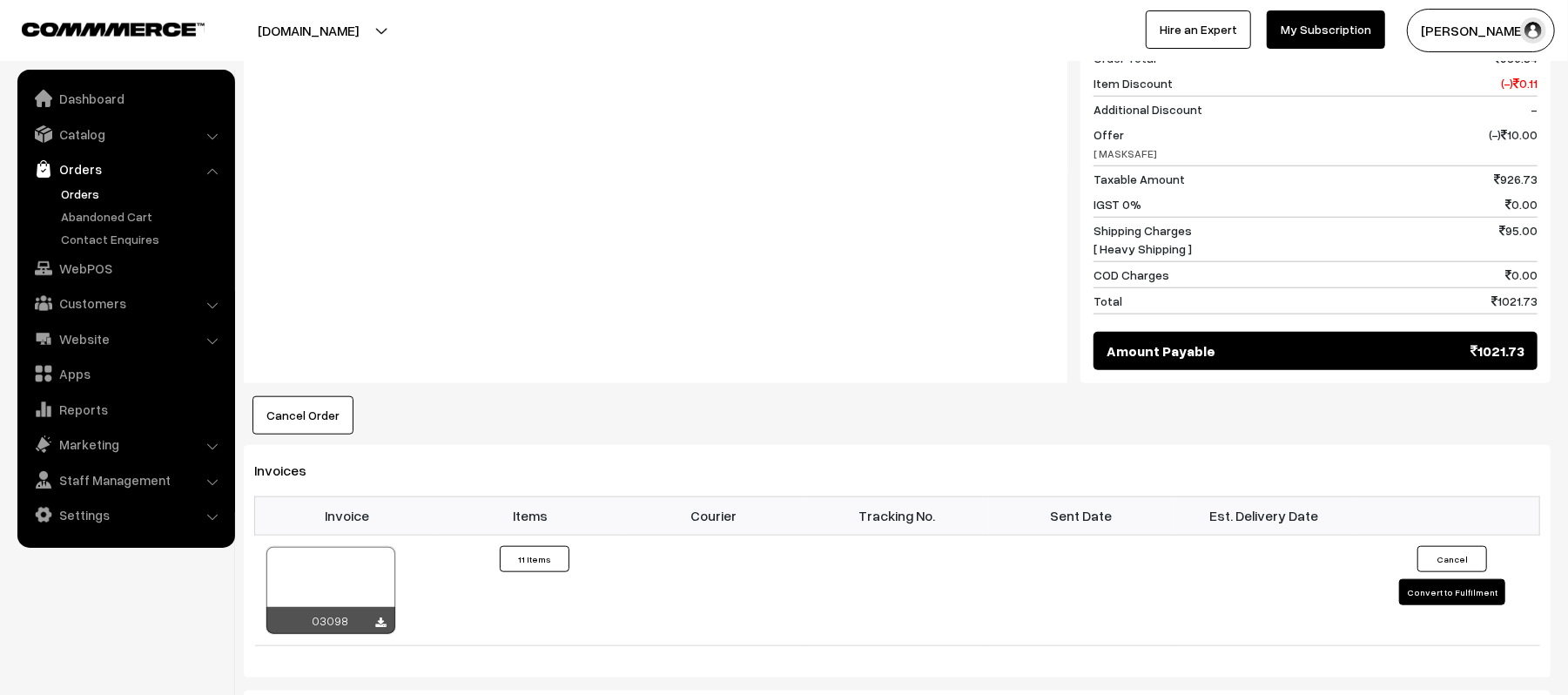
scroll to position [1105, 0]
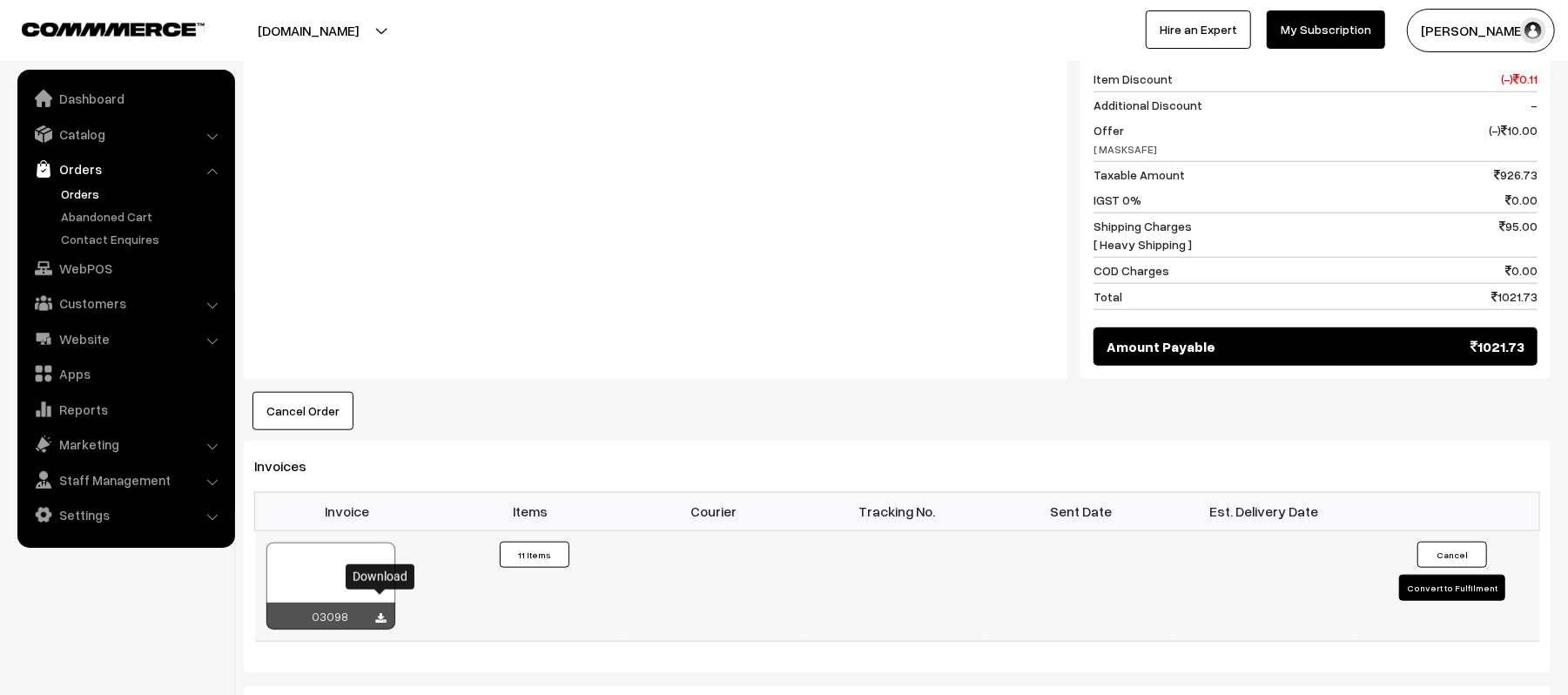
click at [384, 613] on icon at bounding box center [382, 618] width 11 height 12
click at [795, 298] on div "Notes -" at bounding box center [656, 187] width 824 height 383
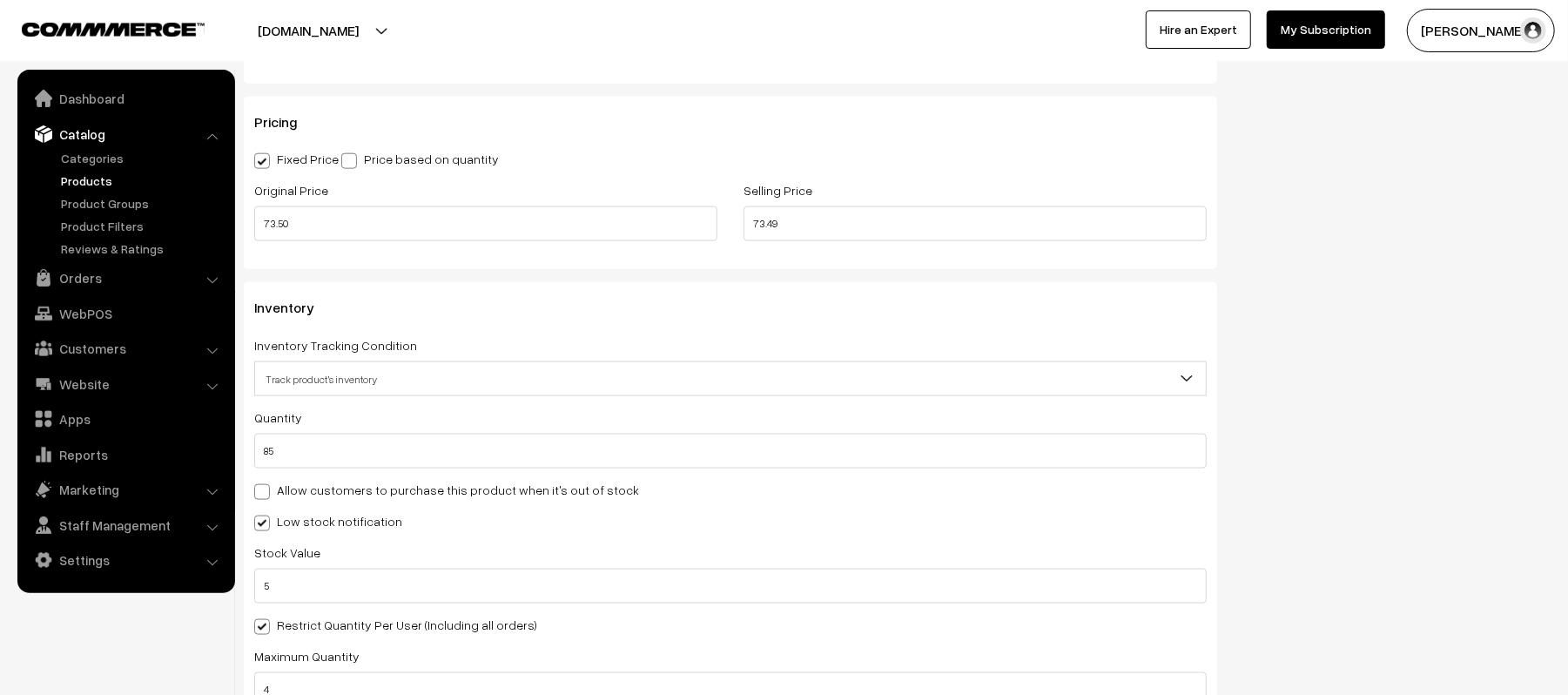
scroll to position [1473, 0]
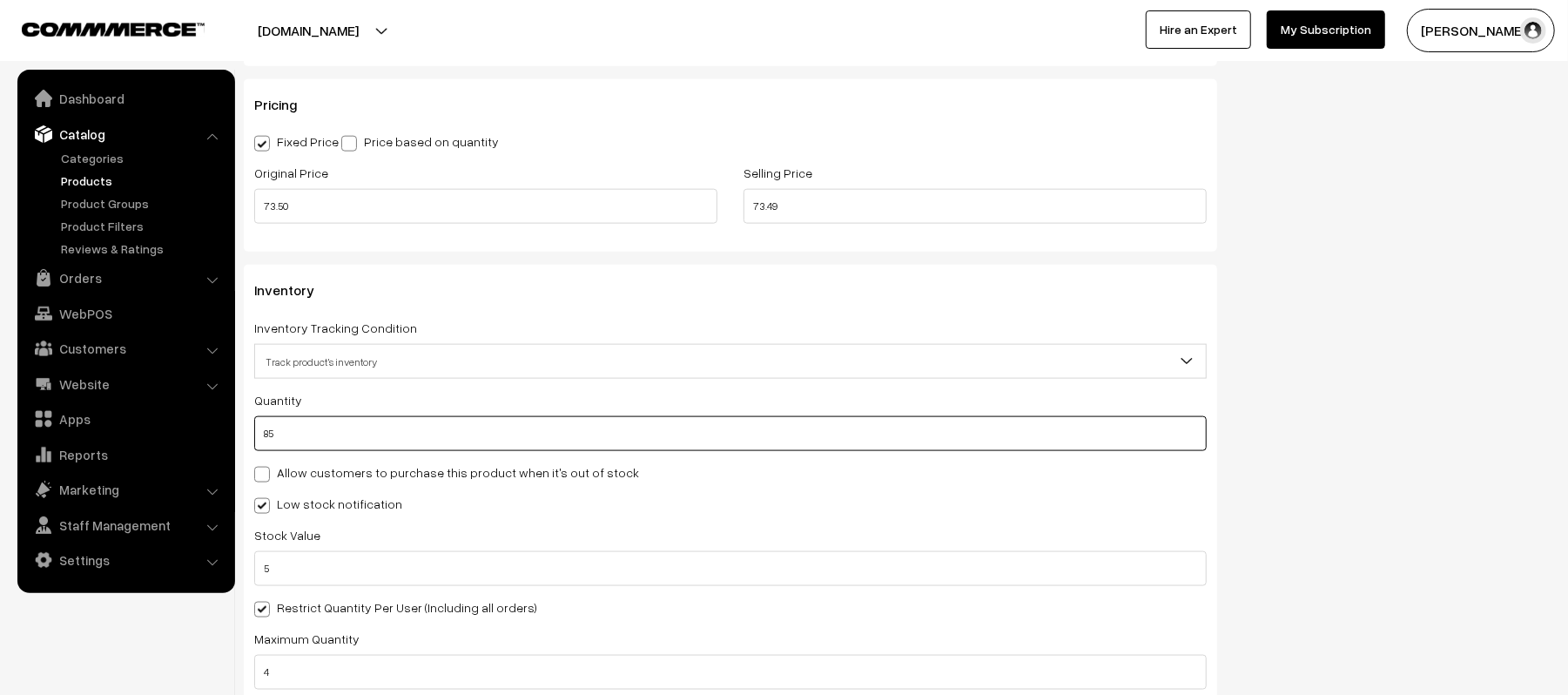
click at [831, 419] on input "85" at bounding box center [730, 433] width 953 height 35
type input "1"
type input "86"
type input "10"
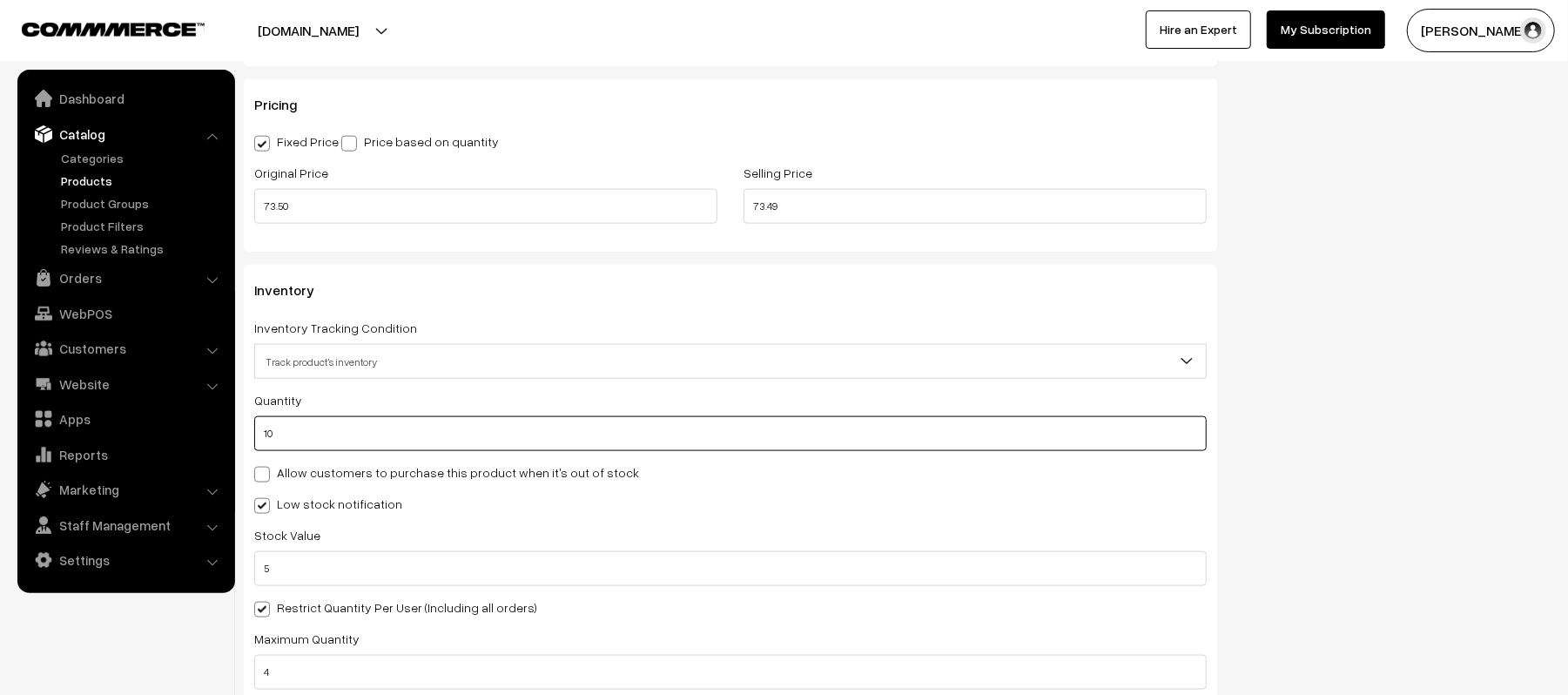
type input "95"
type input "100"
type input "185"
type input "1000"
type input "1085"
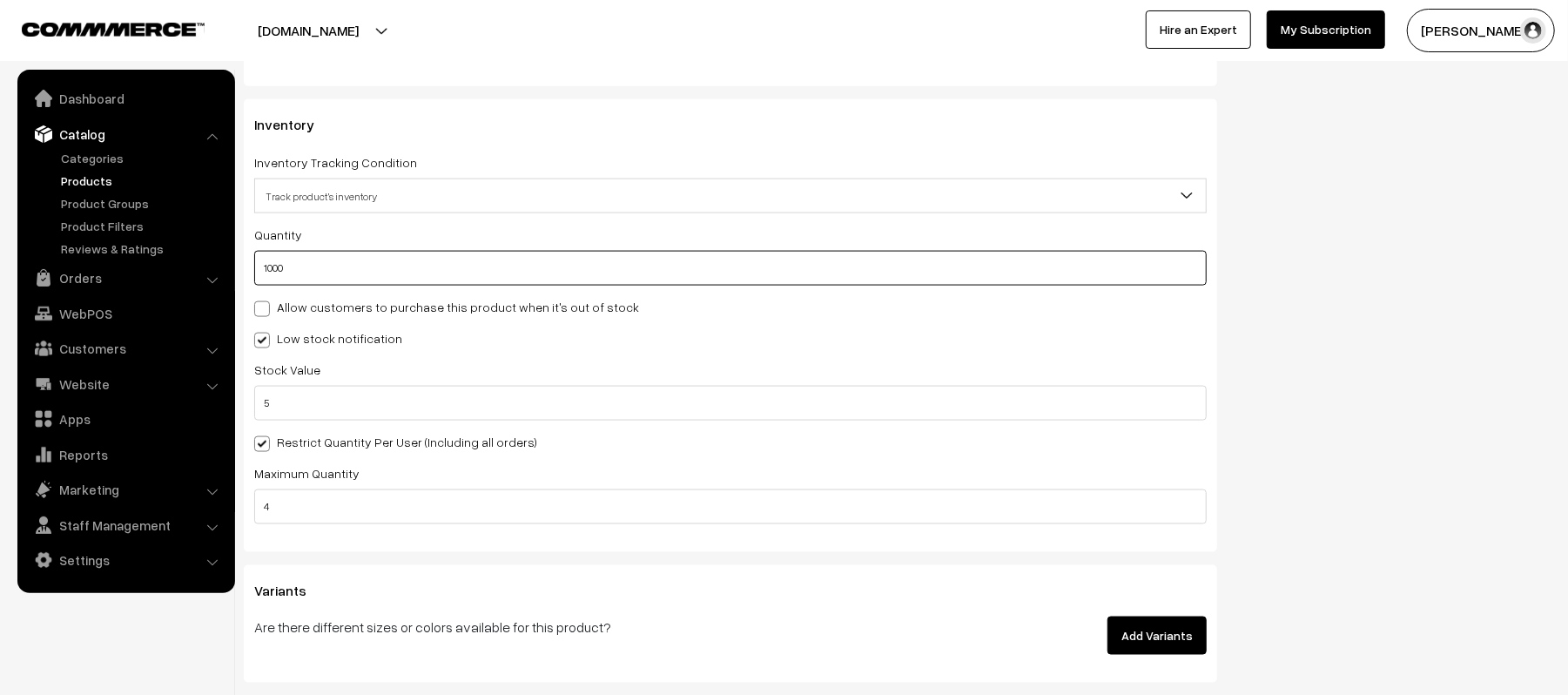
scroll to position [1698, 0]
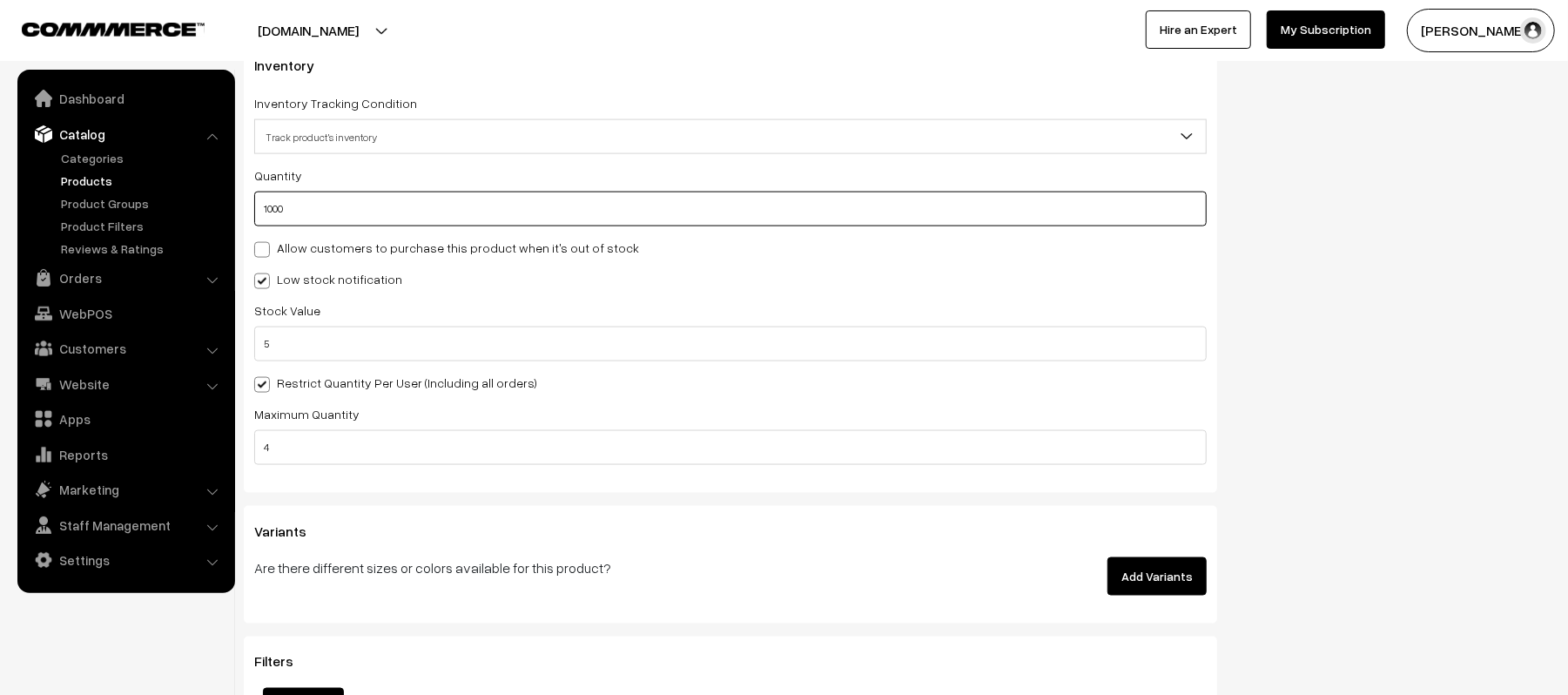
type input "1000"
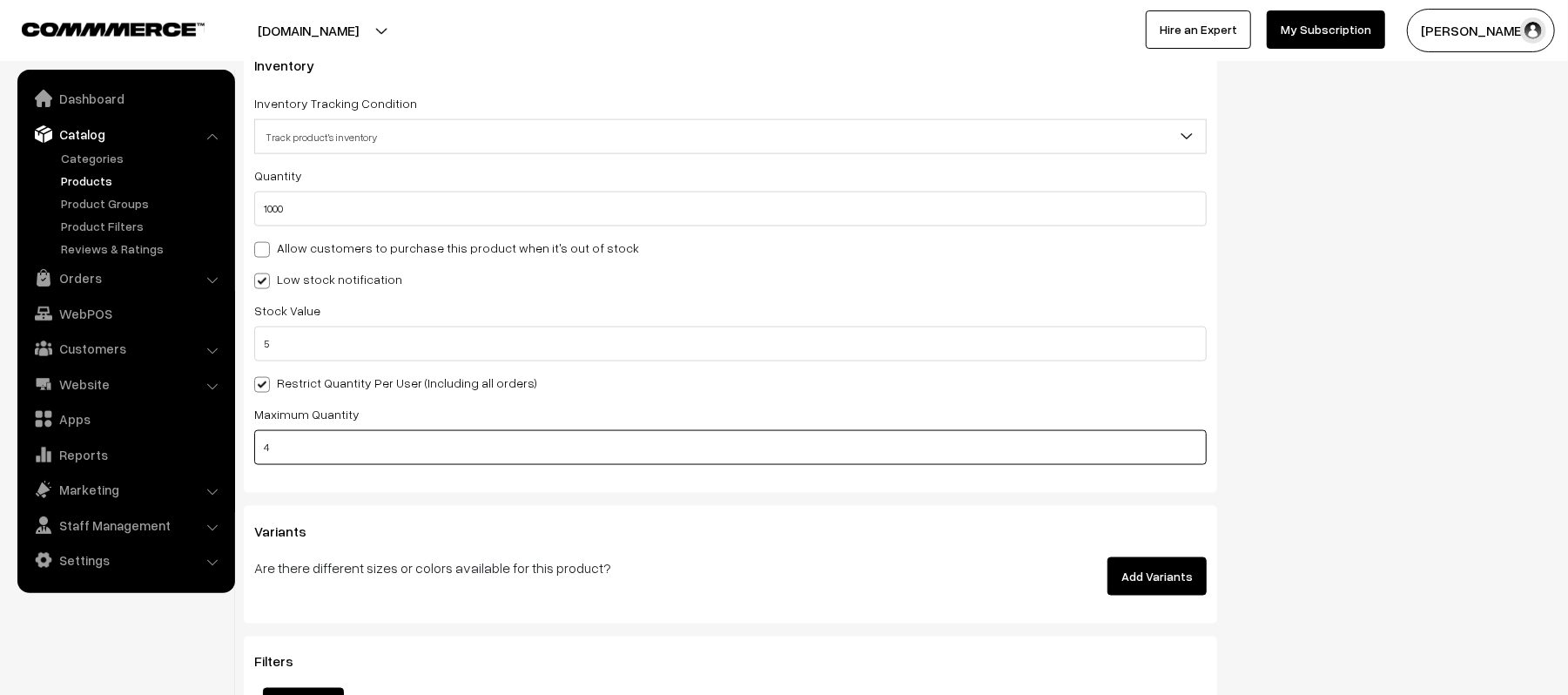
click at [694, 430] on input "4" at bounding box center [730, 447] width 953 height 35
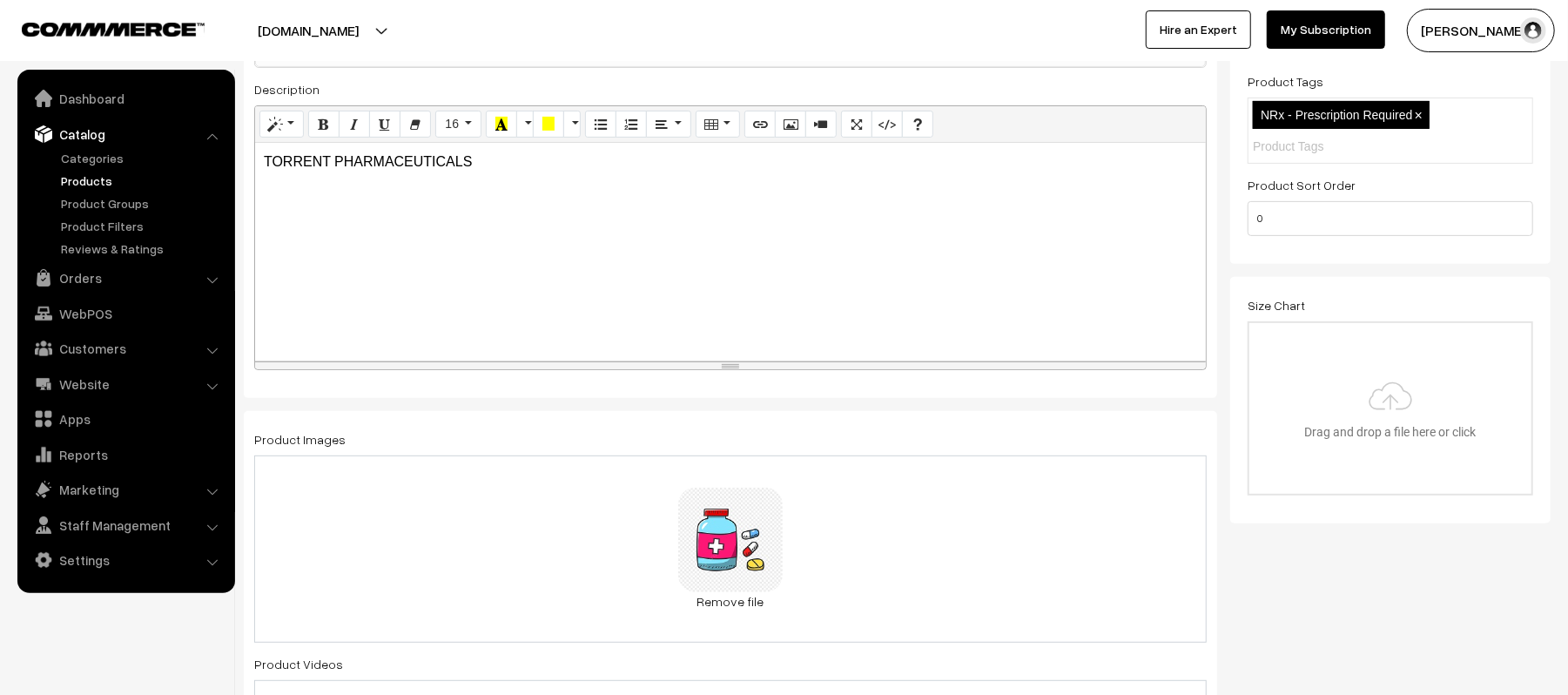
scroll to position [0, 0]
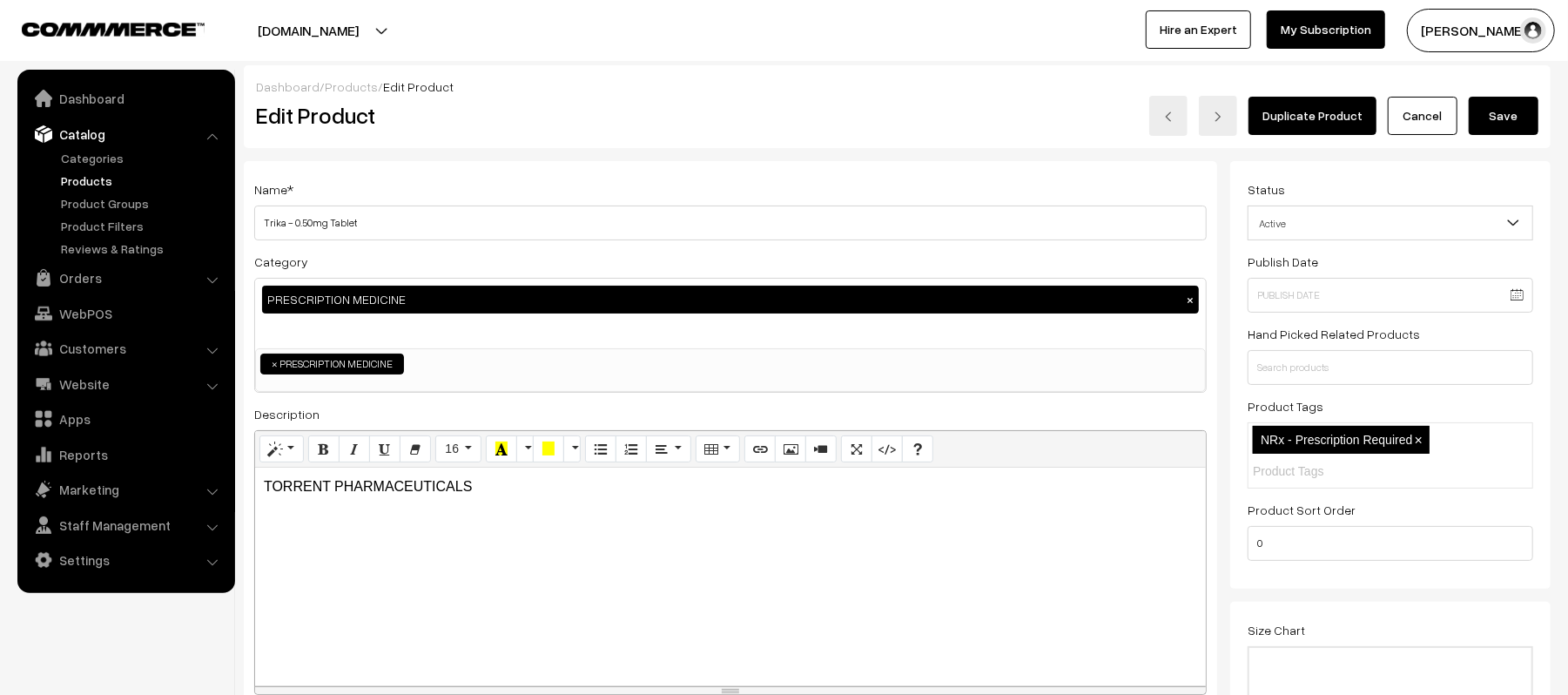
type input "2"
click at [1501, 116] on button "Save" at bounding box center [1504, 115] width 70 height 38
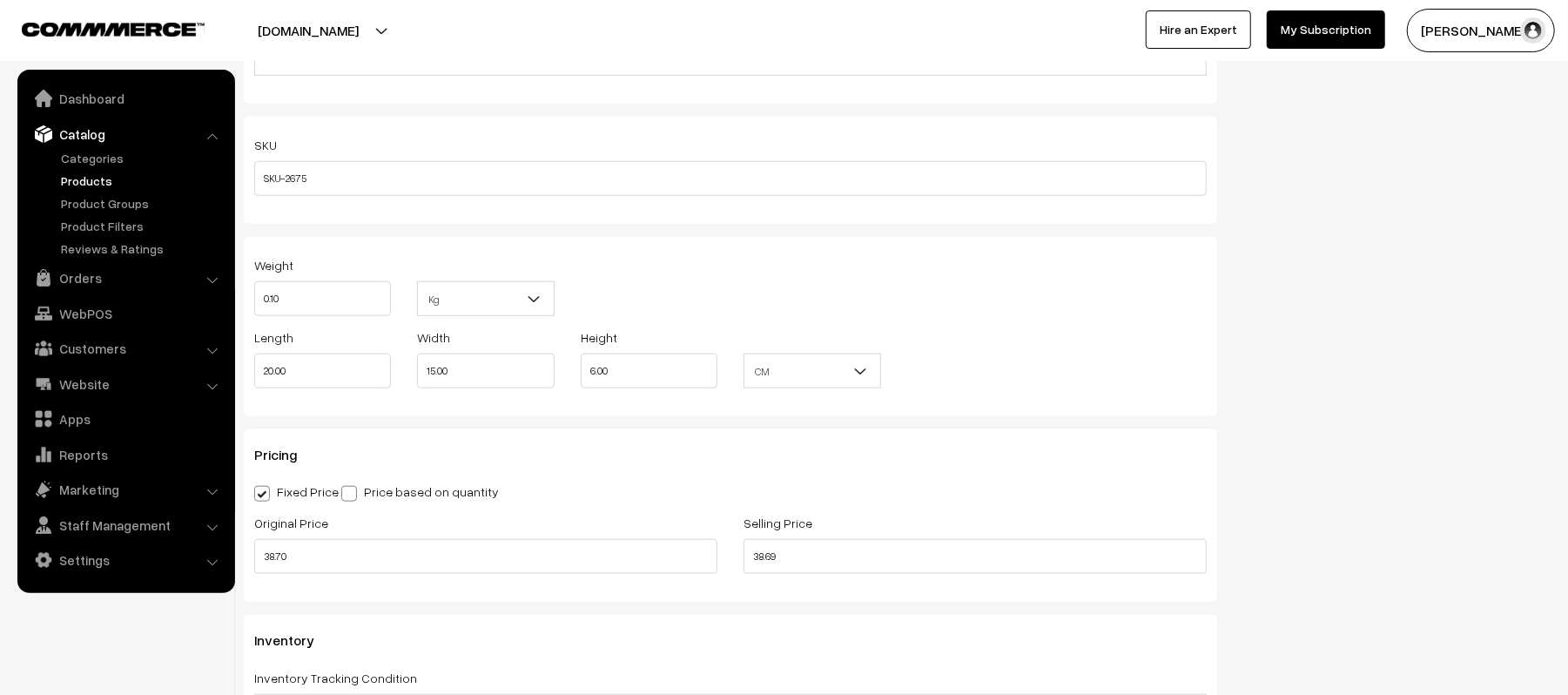
scroll to position [1136, 0]
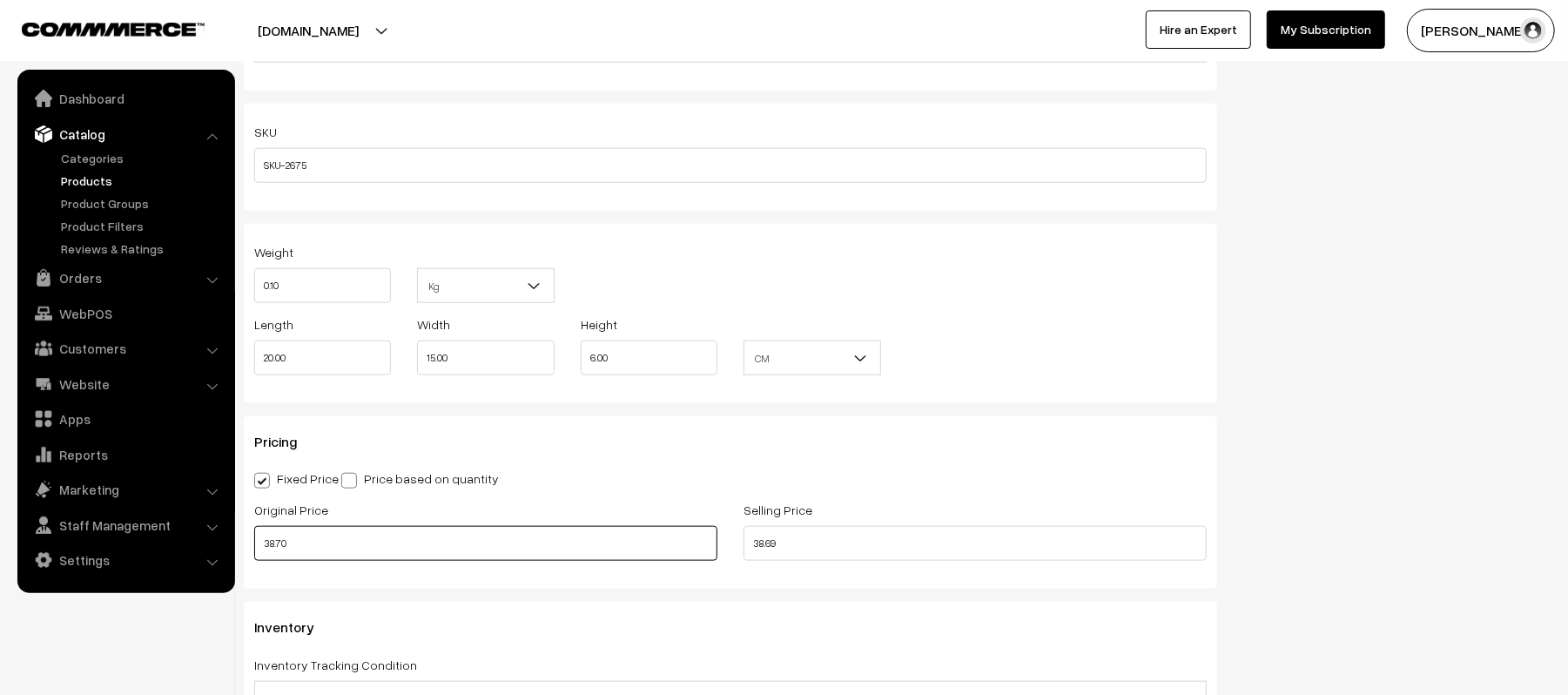
click at [375, 540] on input "38.70" at bounding box center [486, 543] width 463 height 35
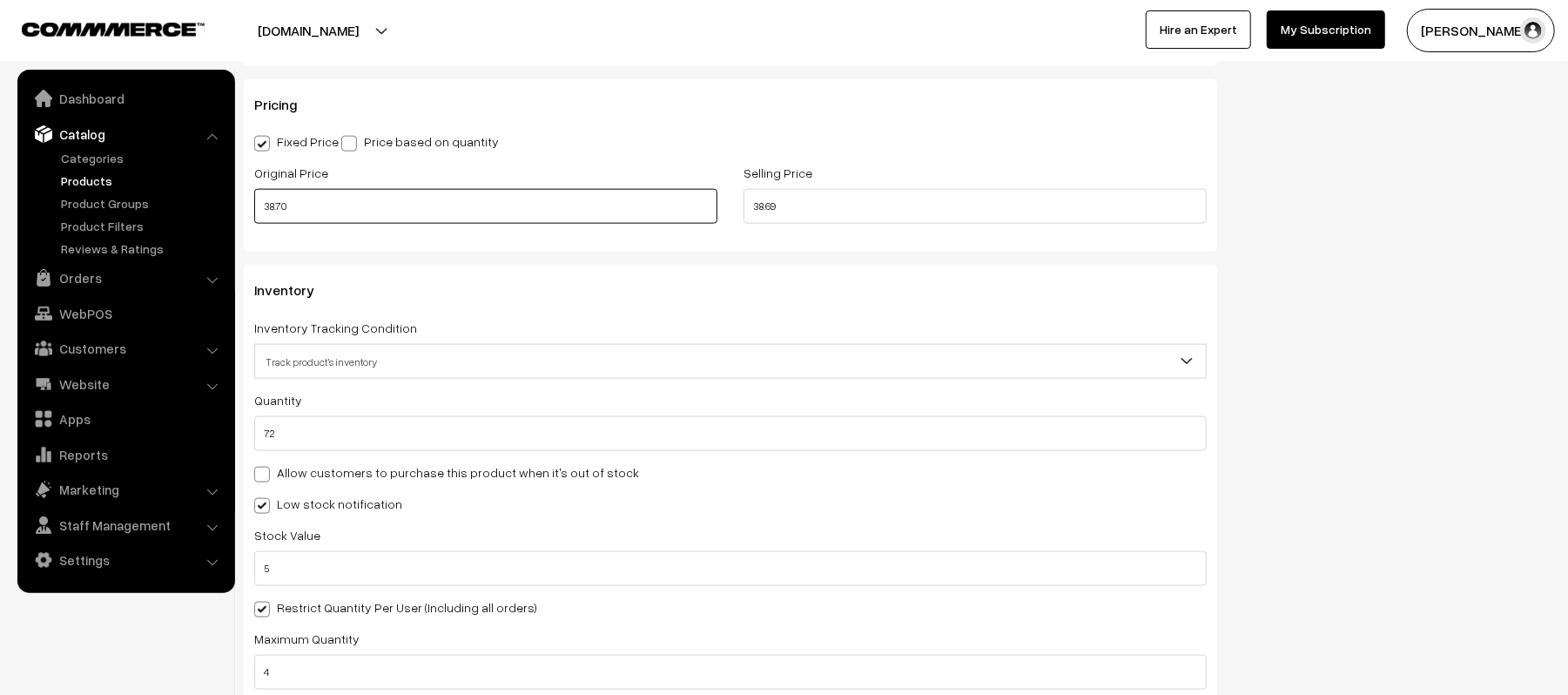
scroll to position [1479, 0]
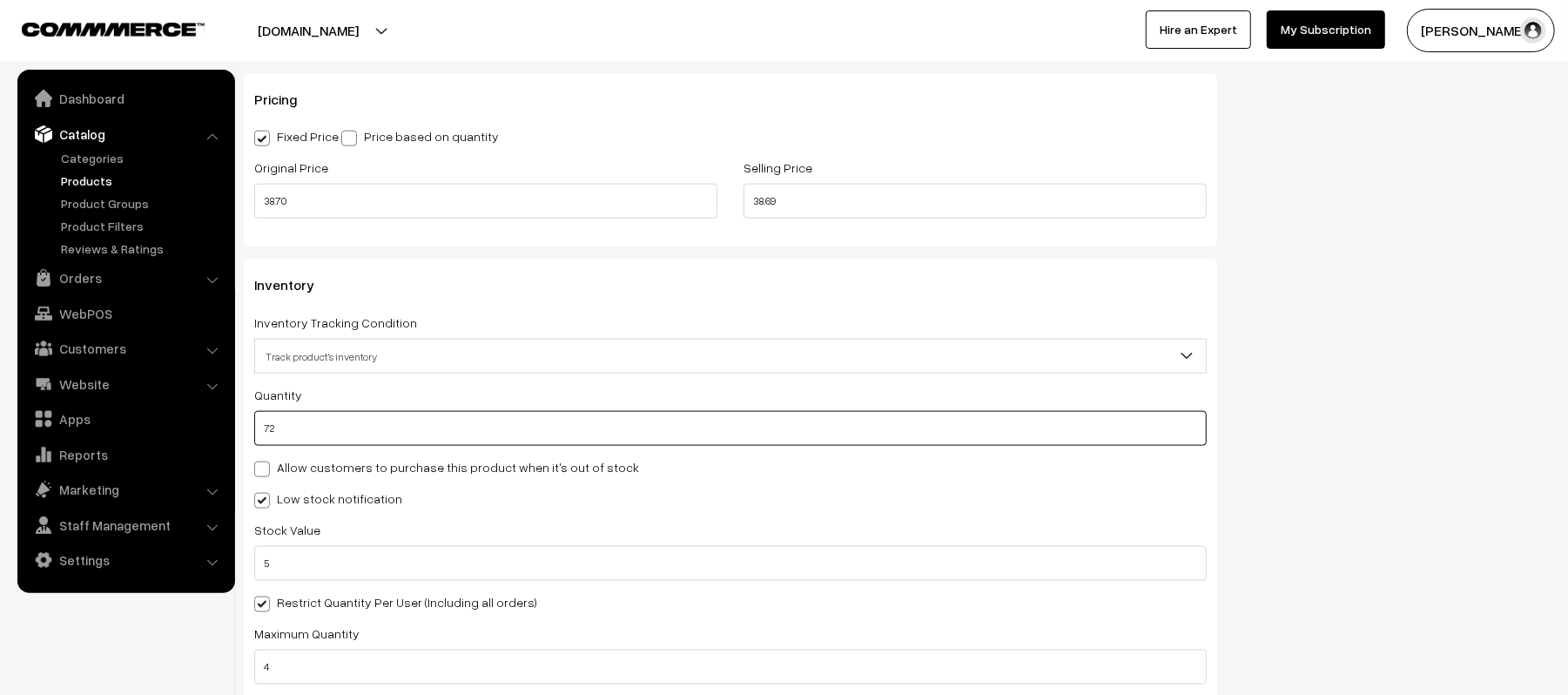
click at [425, 426] on input "72" at bounding box center [730, 428] width 953 height 35
type input "144"
type input "1"
type input "73"
type input "10"
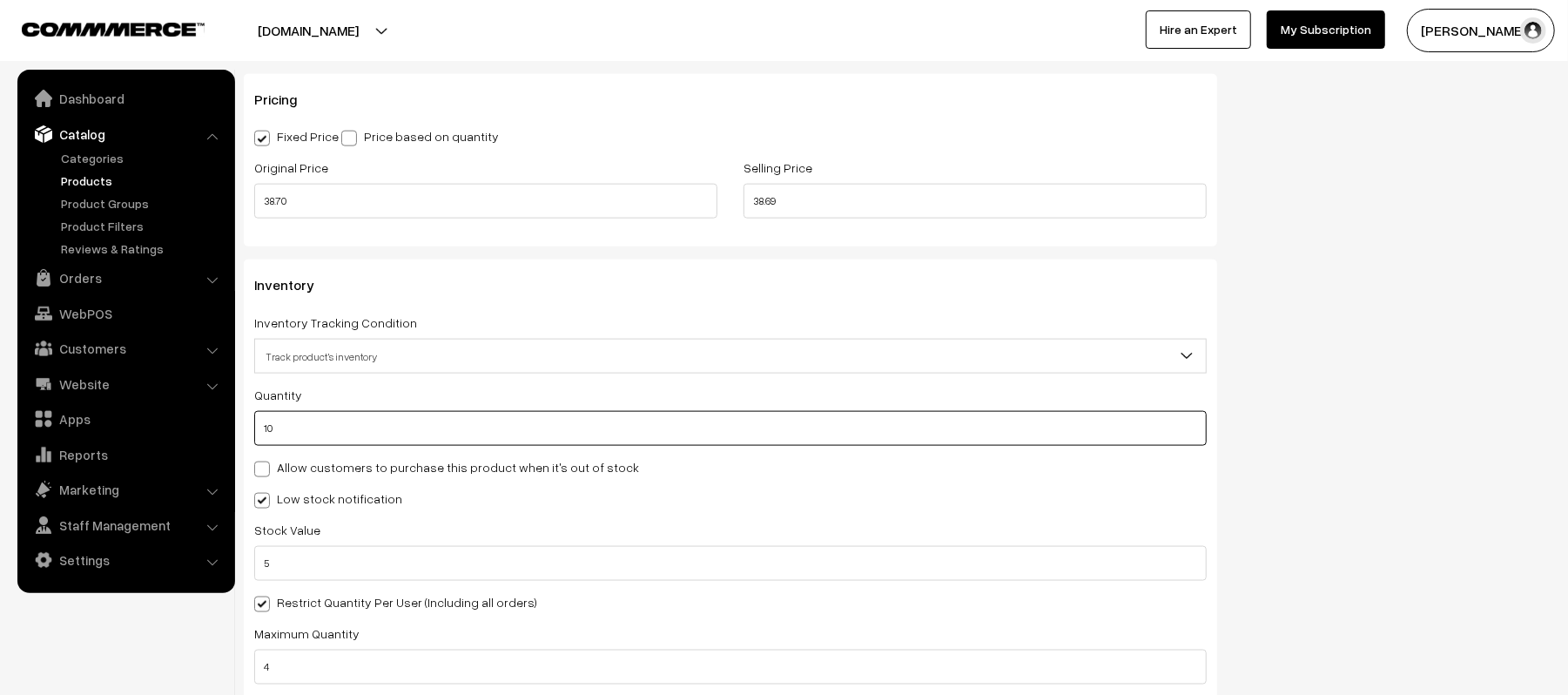
type input "82"
type input "100"
type input "172"
type input "1000"
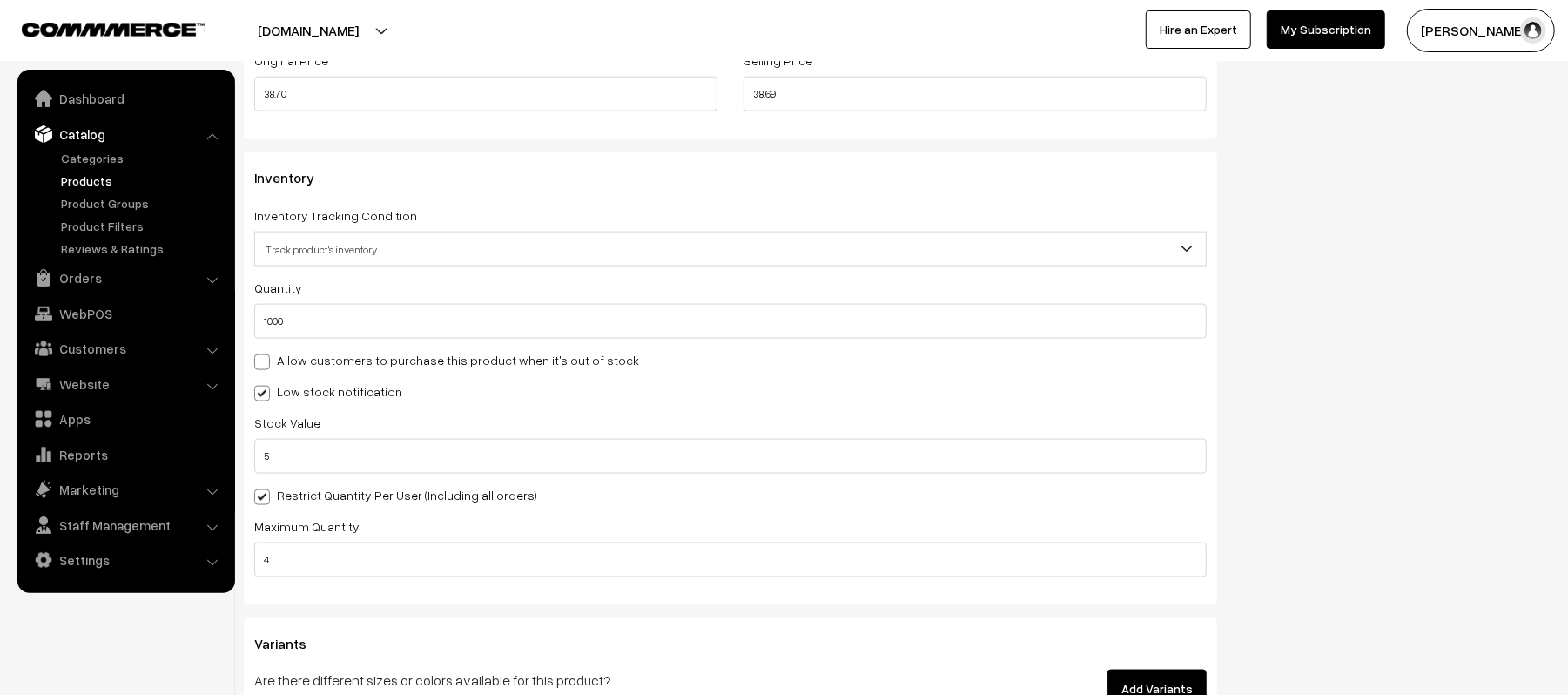
scroll to position [1609, 0]
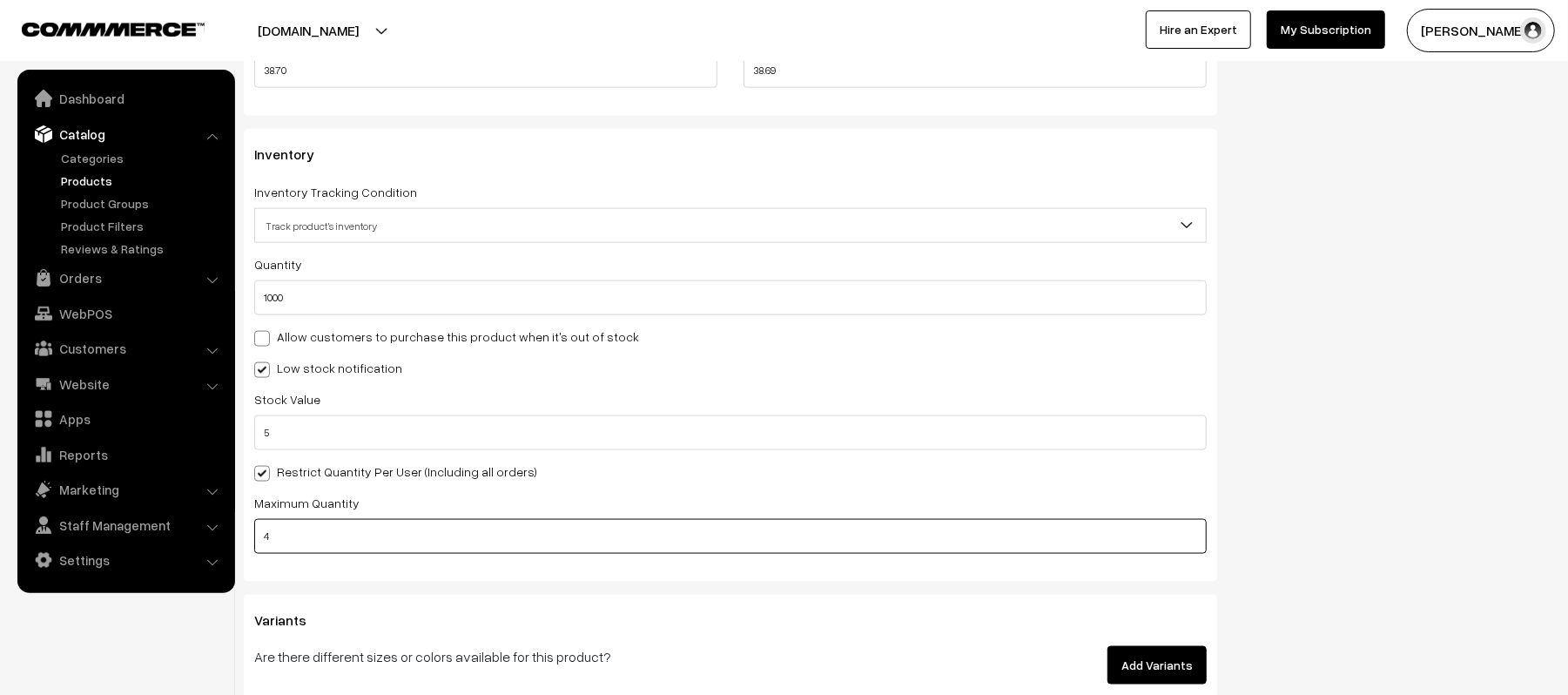
click at [477, 527] on input "4" at bounding box center [730, 536] width 953 height 35
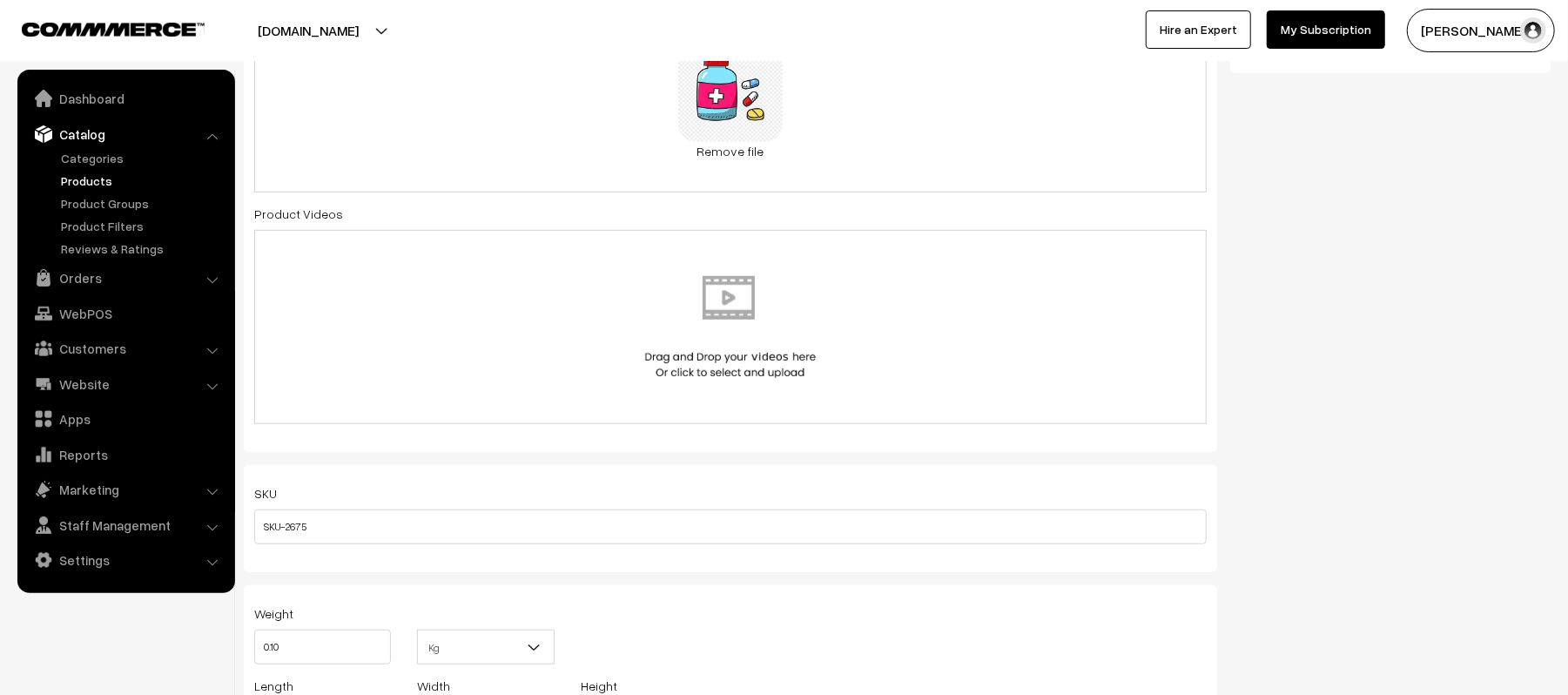
scroll to position [0, 0]
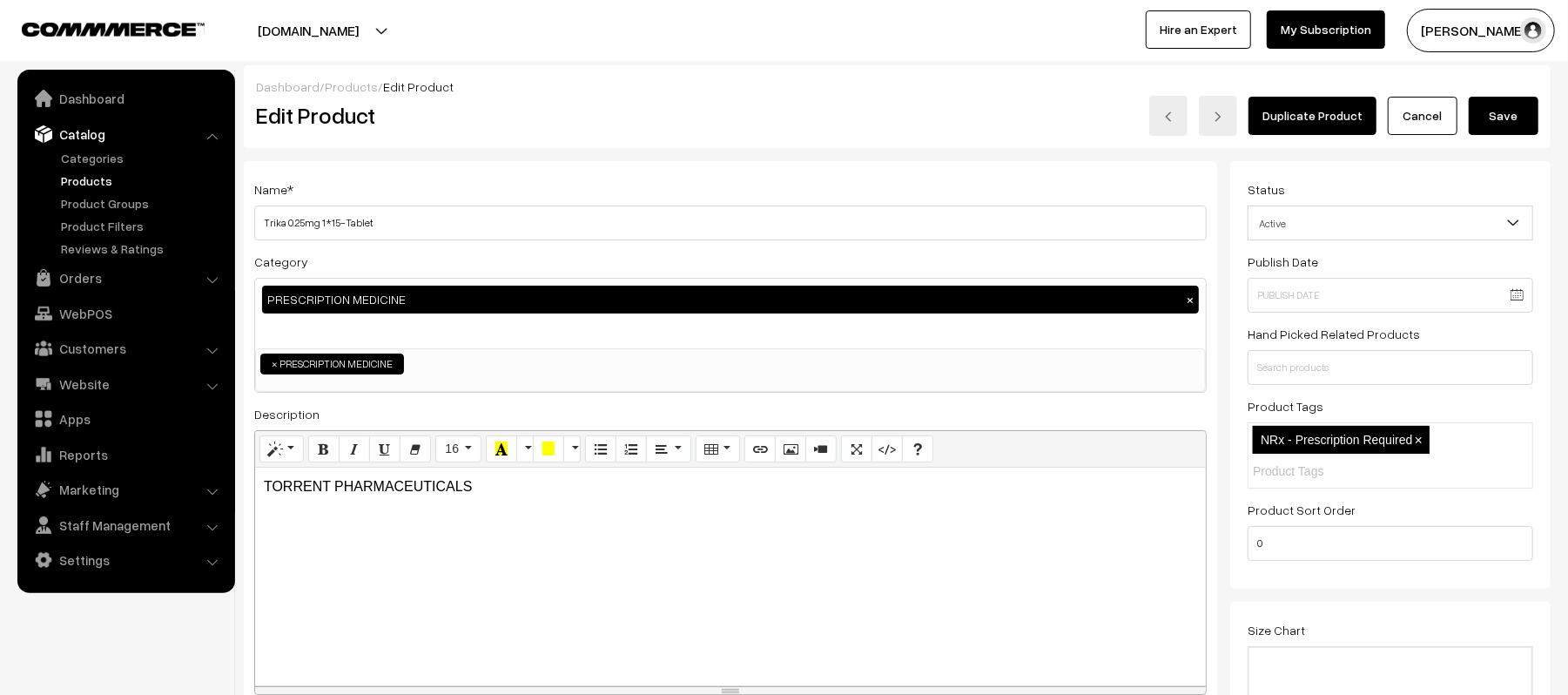
type input "2"
click at [1517, 122] on button "Save" at bounding box center [1504, 115] width 70 height 38
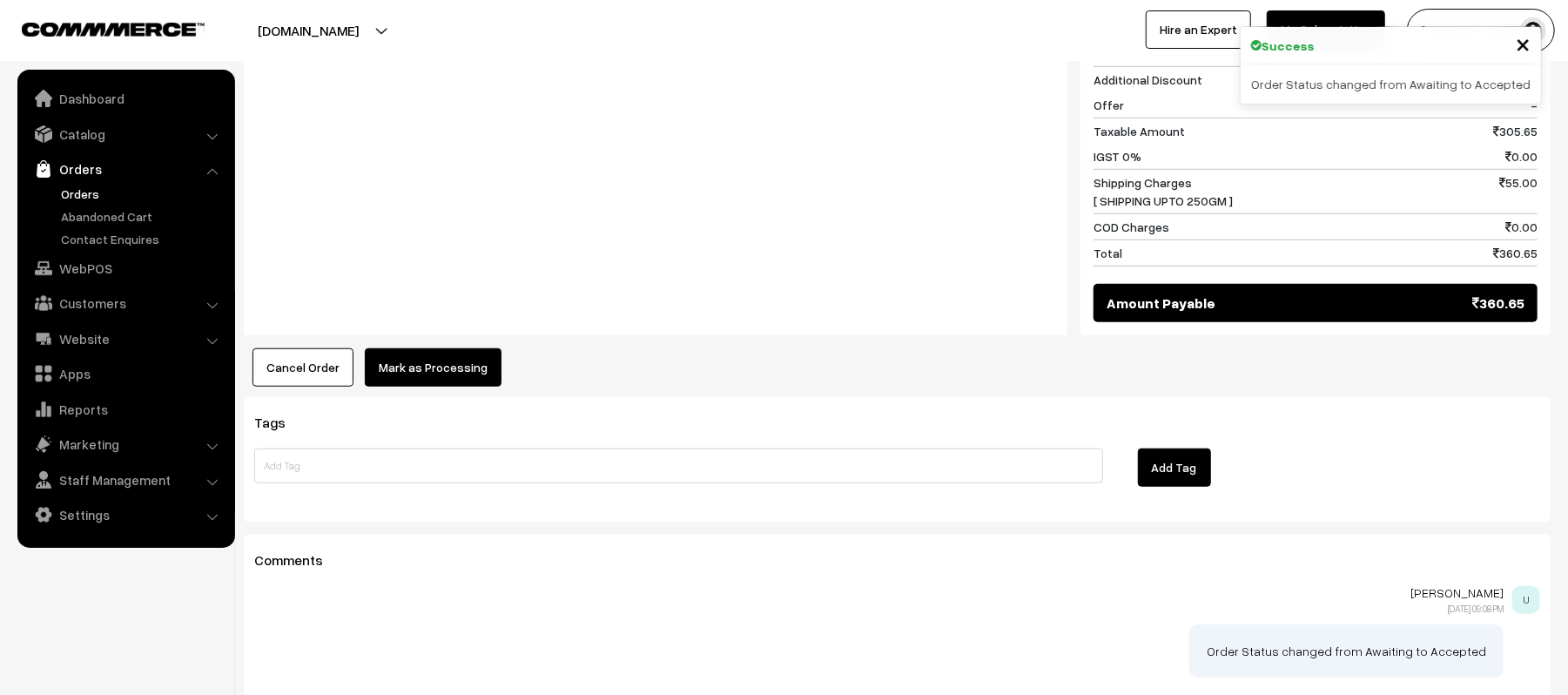
click at [440, 359] on button "Mark as Processing" at bounding box center [433, 367] width 137 height 38
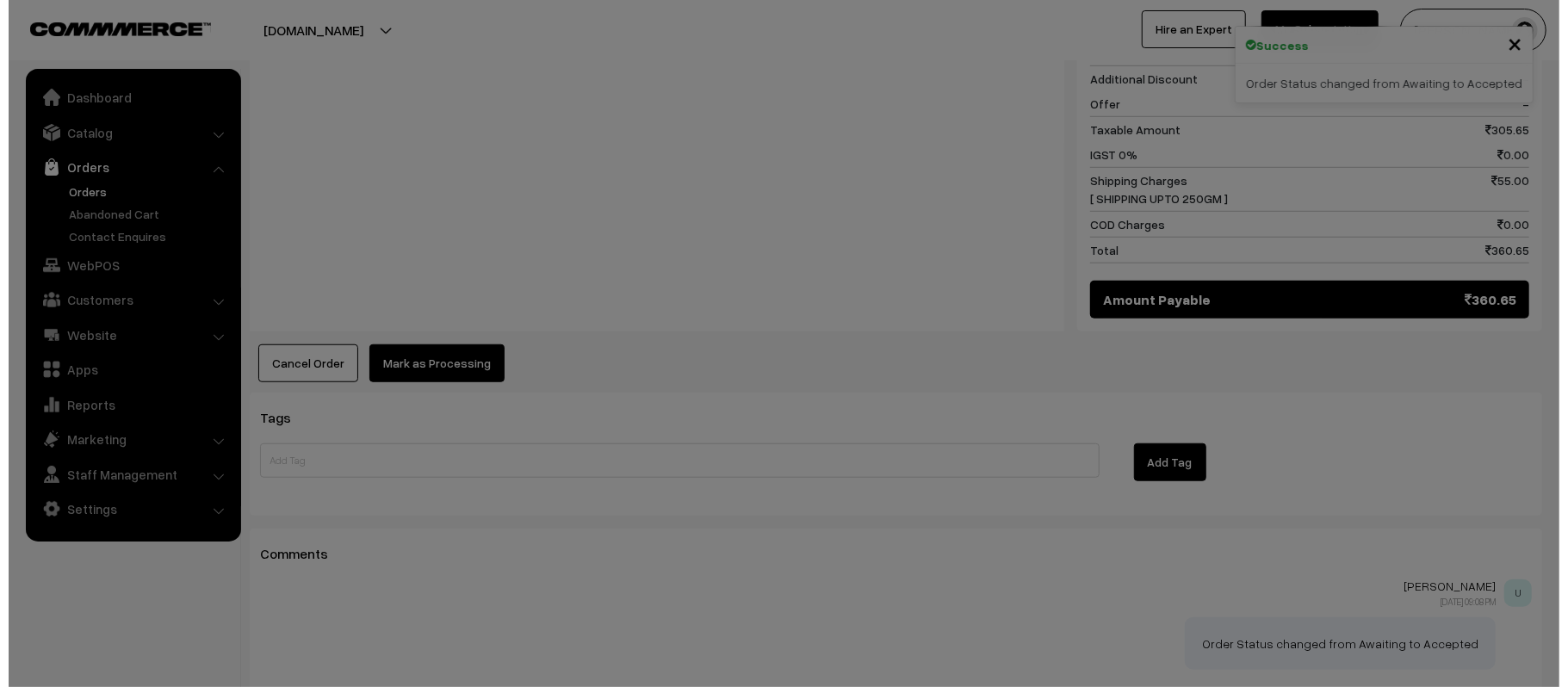
scroll to position [844, 0]
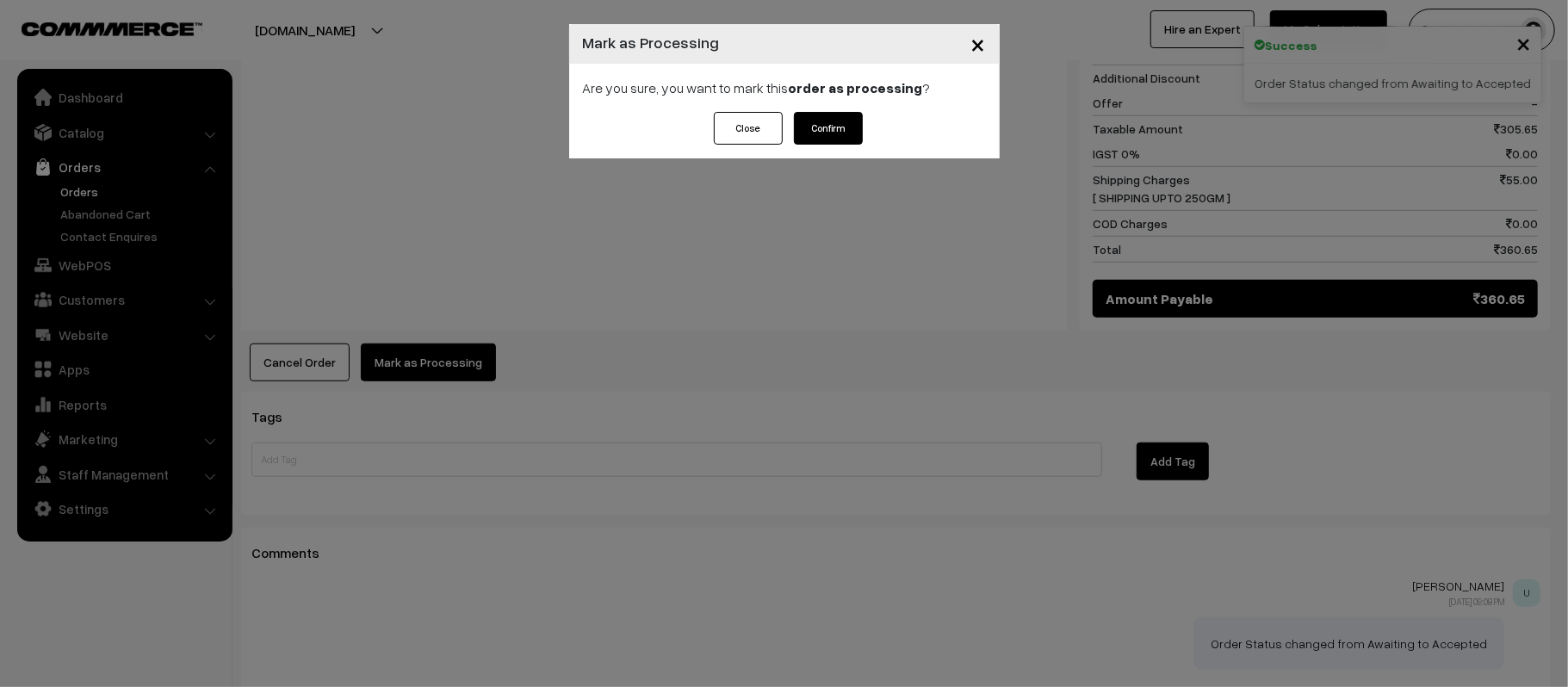
click at [824, 141] on button "Confirm" at bounding box center [828, 128] width 69 height 33
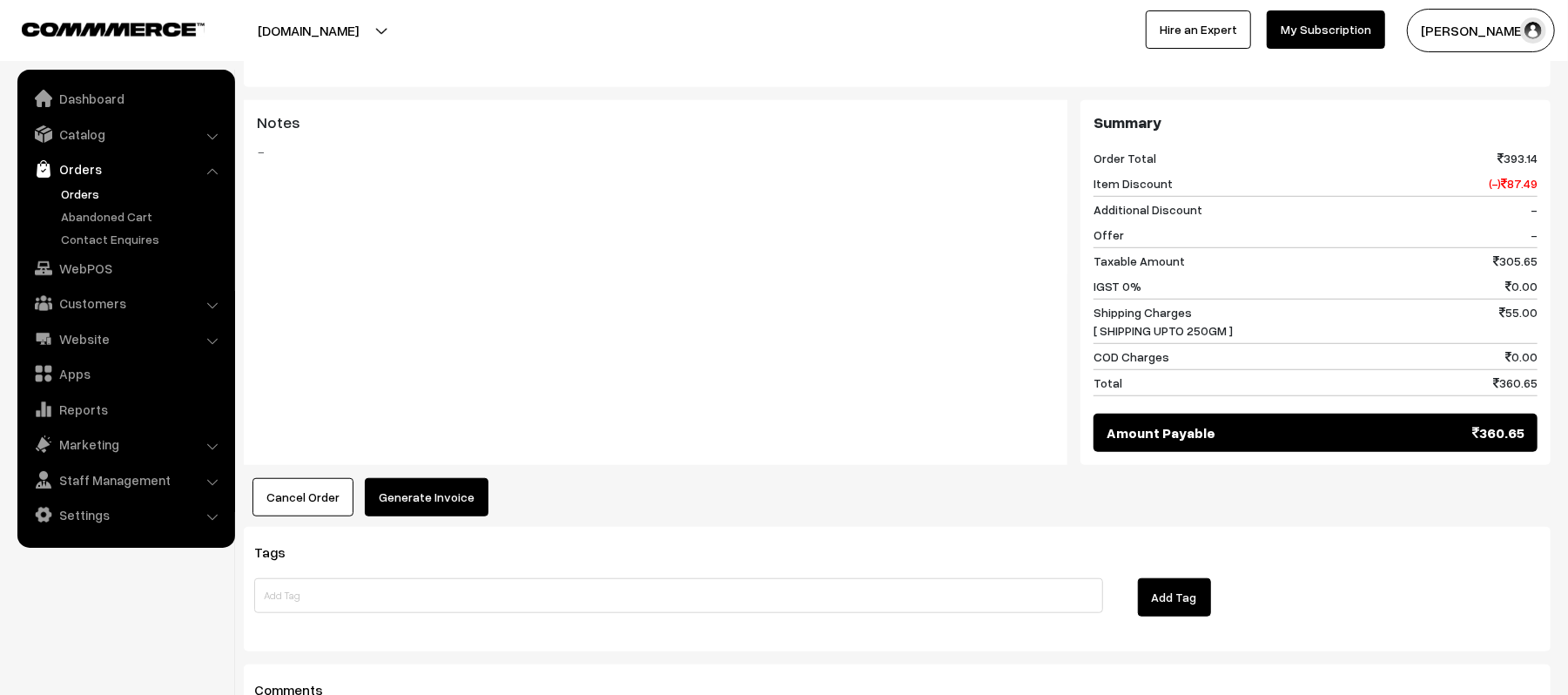
scroll to position [866, 0]
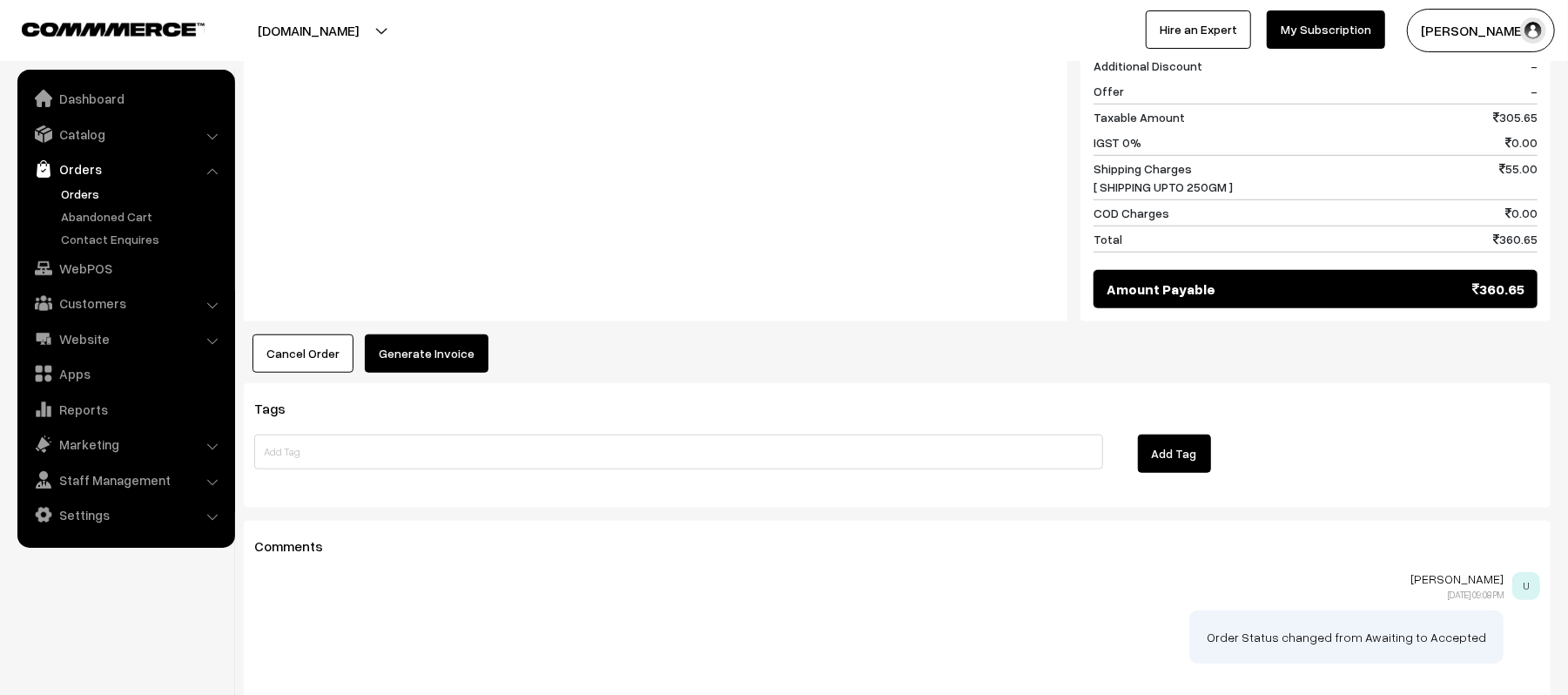
click at [423, 342] on button "Generate Invoice" at bounding box center [427, 353] width 123 height 38
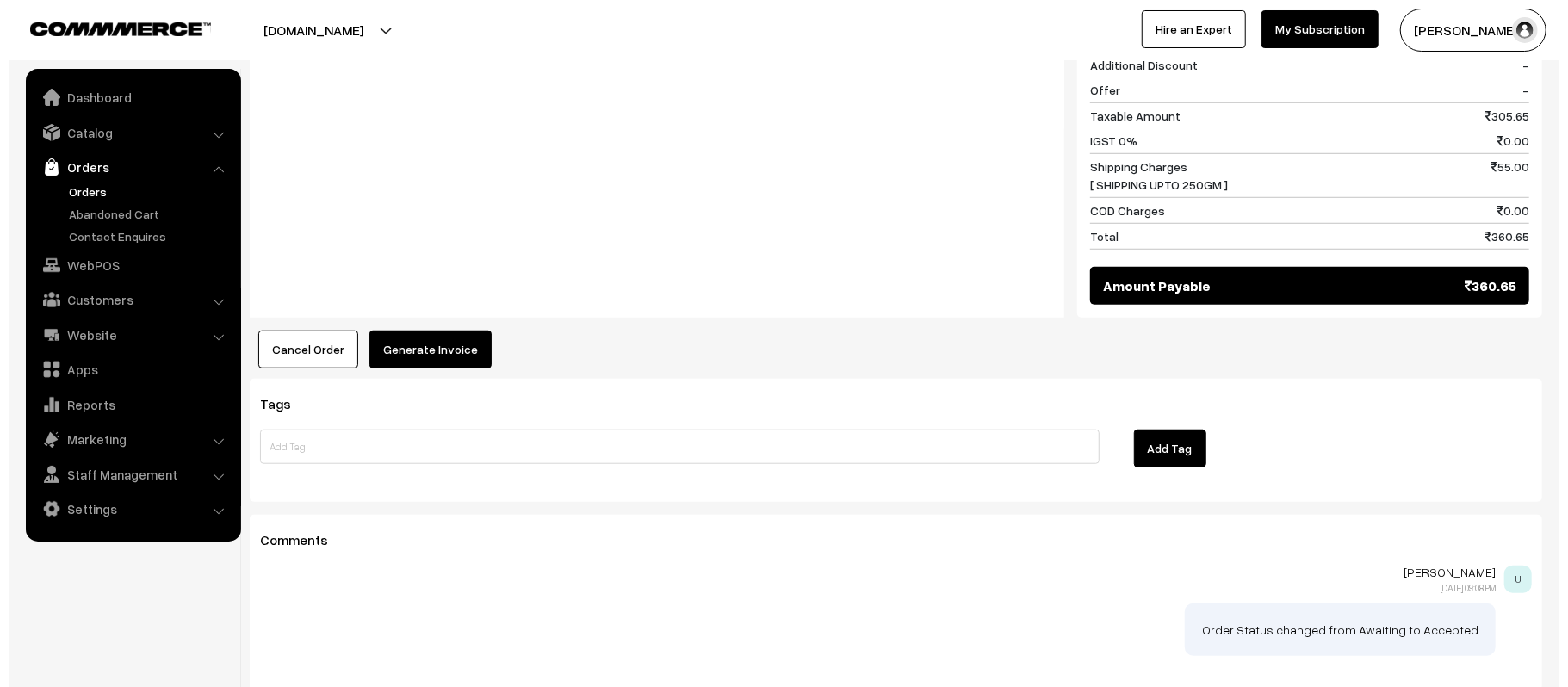
scroll to position [858, 0]
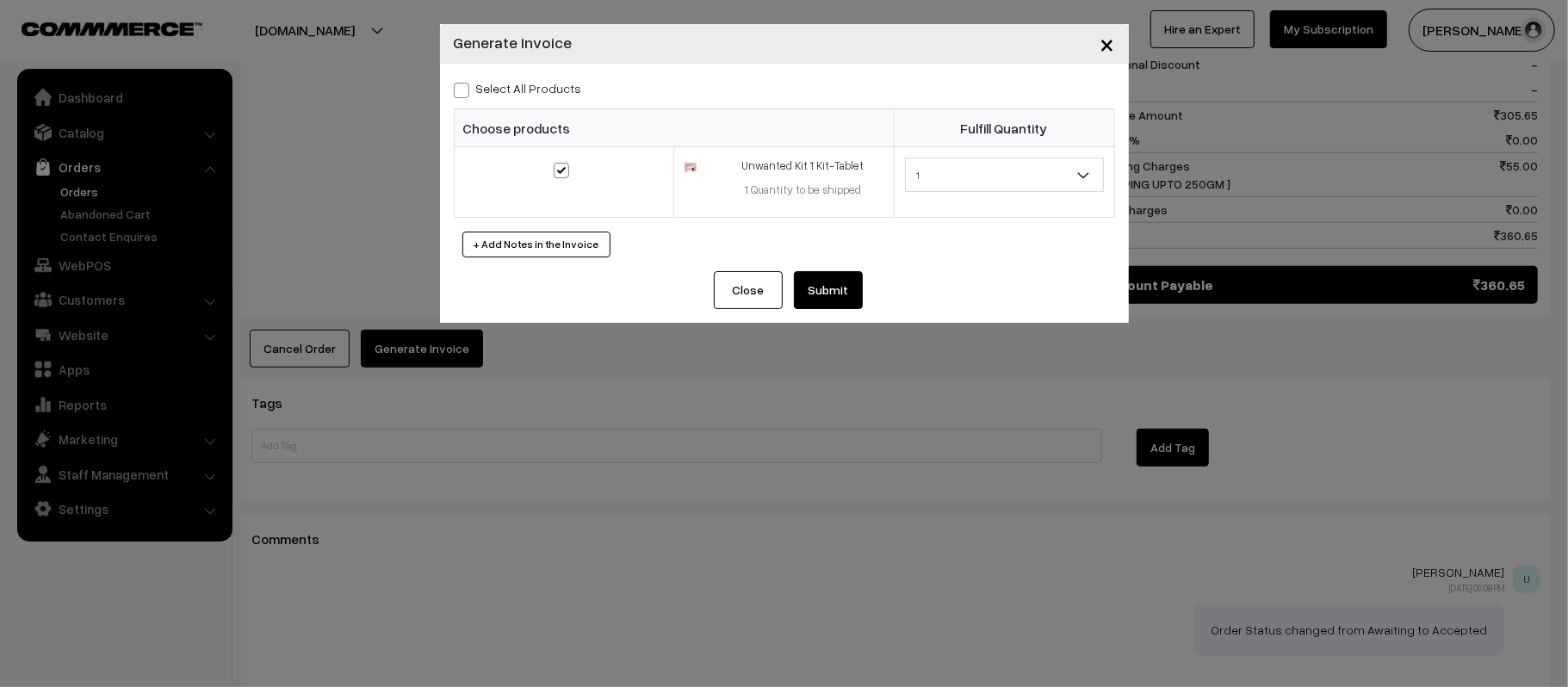
click at [838, 320] on div "Close Submit Back Fulfill Items" at bounding box center [784, 297] width 689 height 51
click at [838, 303] on button "Submit" at bounding box center [828, 290] width 69 height 38
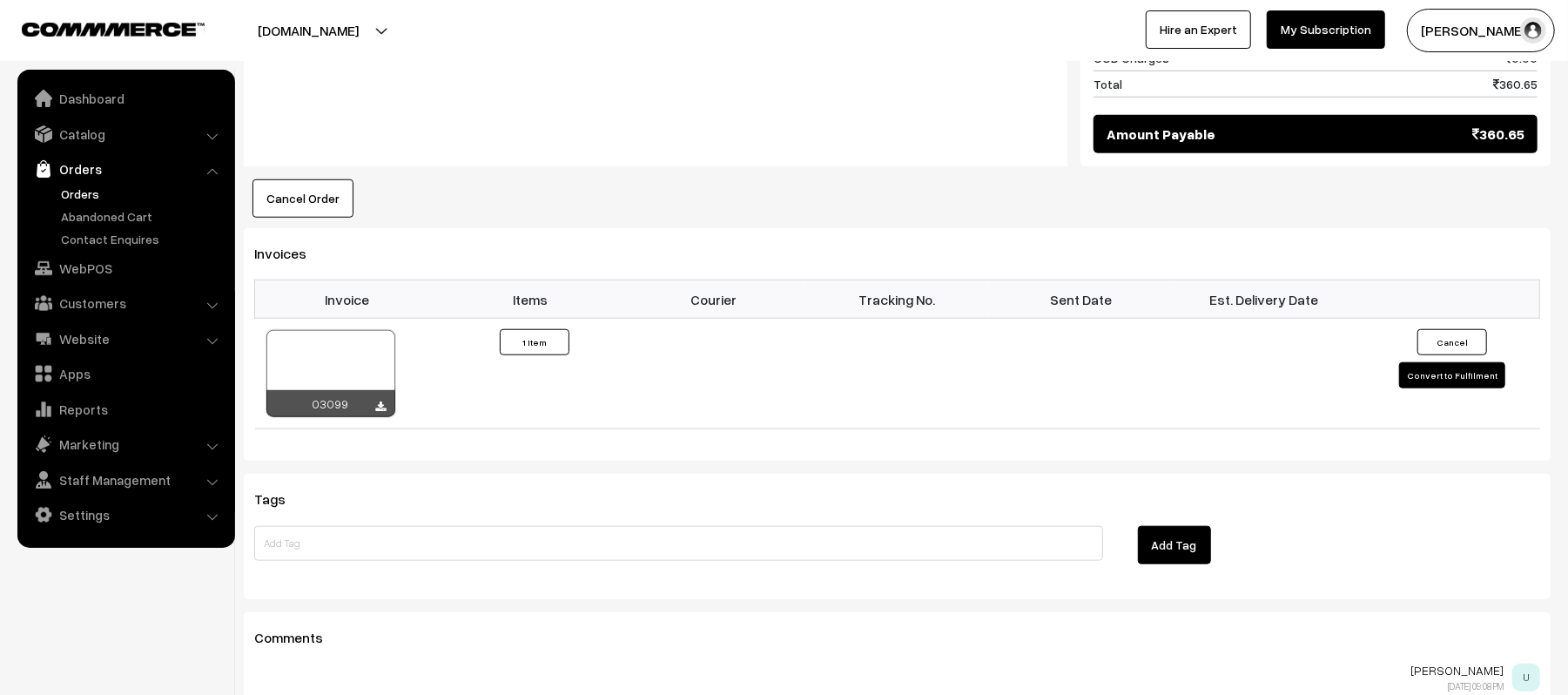
scroll to position [1282, 0]
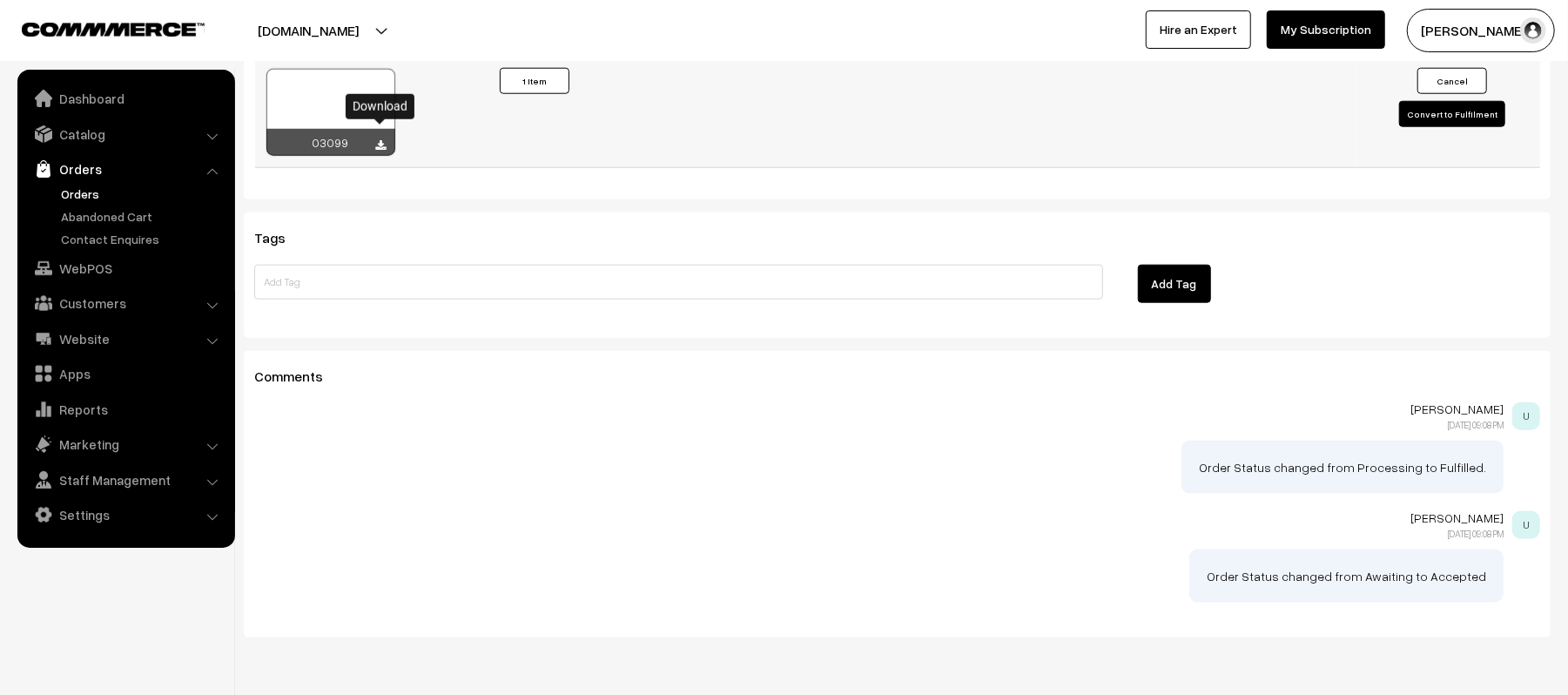
click at [381, 140] on icon at bounding box center [382, 146] width 11 height 12
click at [1287, 265] on div "Add Tag" at bounding box center [1335, 287] width 437 height 46
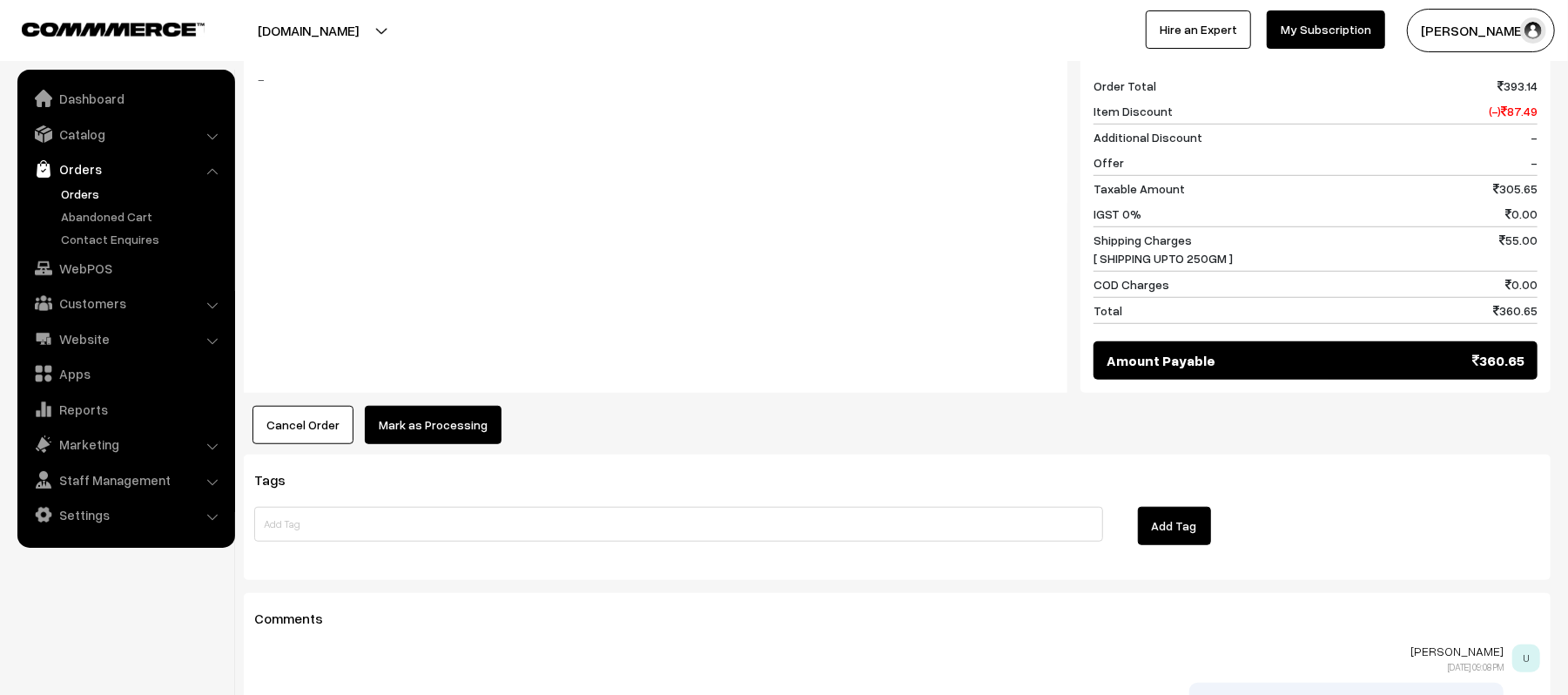
scroll to position [876, 0]
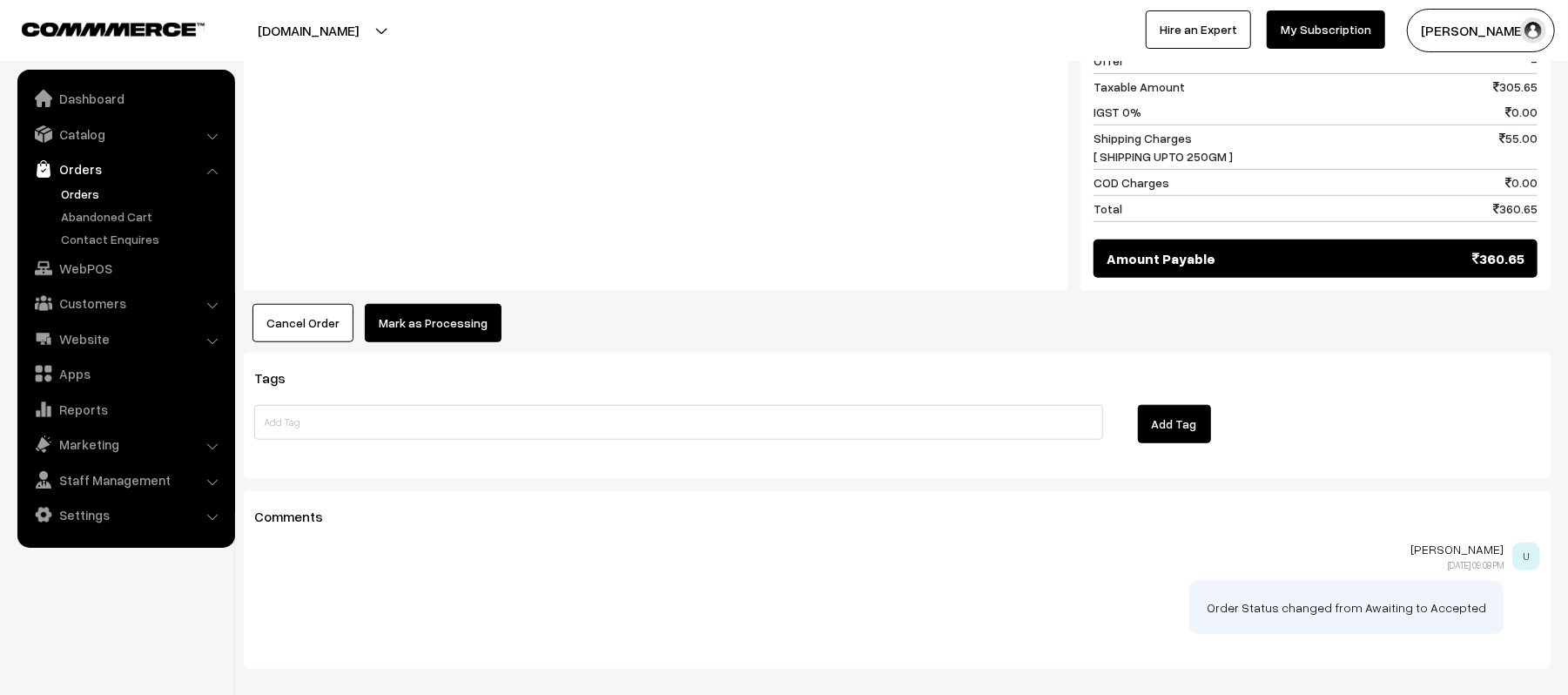
click at [410, 309] on button "Mark as Processing" at bounding box center [433, 323] width 137 height 38
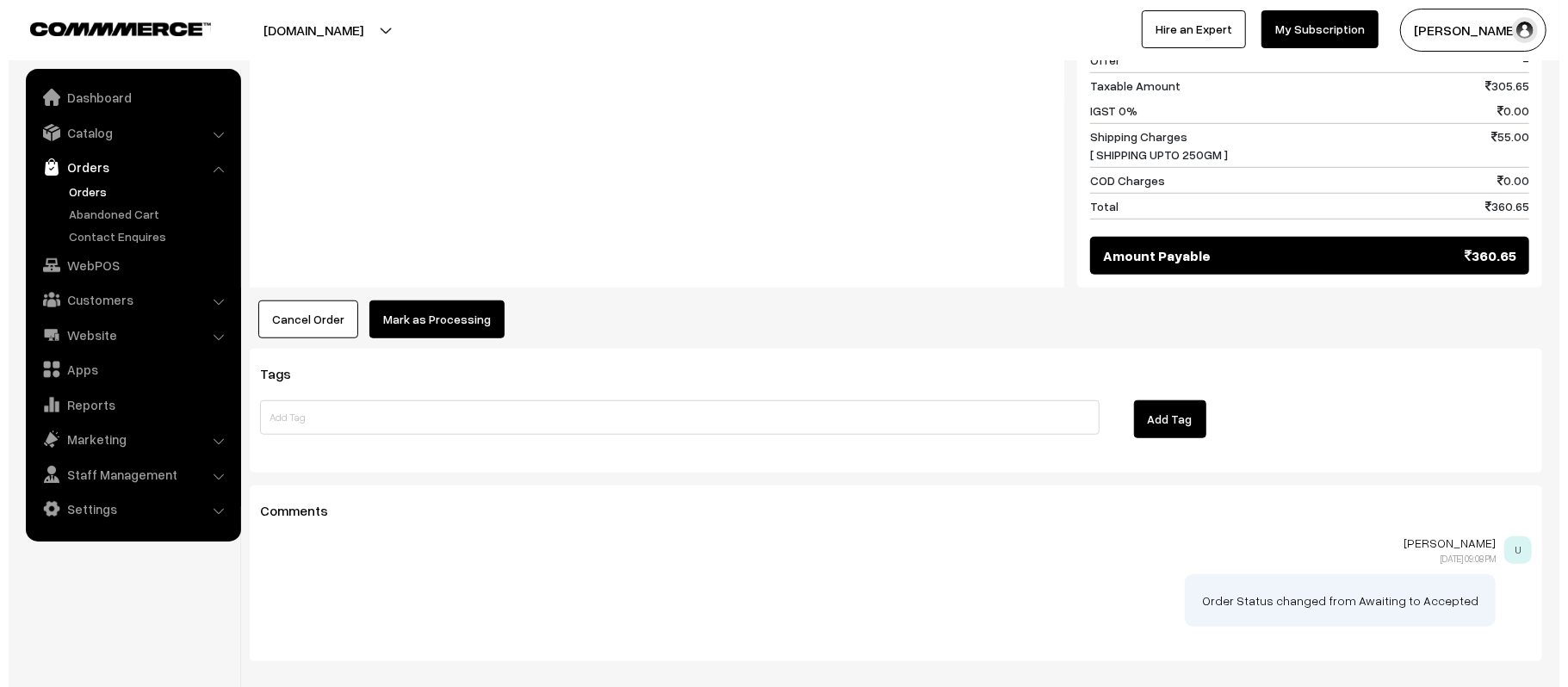
scroll to position [868, 0]
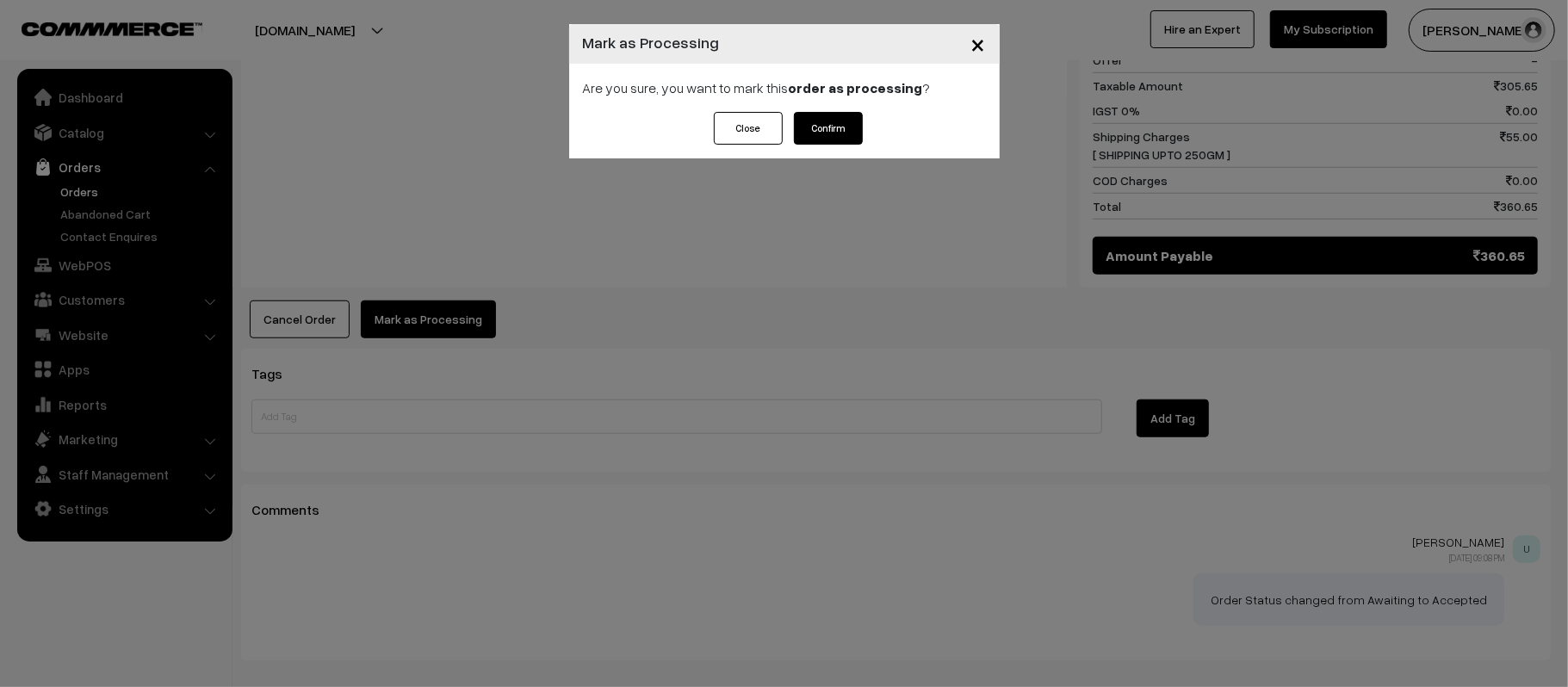
click at [828, 124] on button "Confirm" at bounding box center [828, 128] width 69 height 33
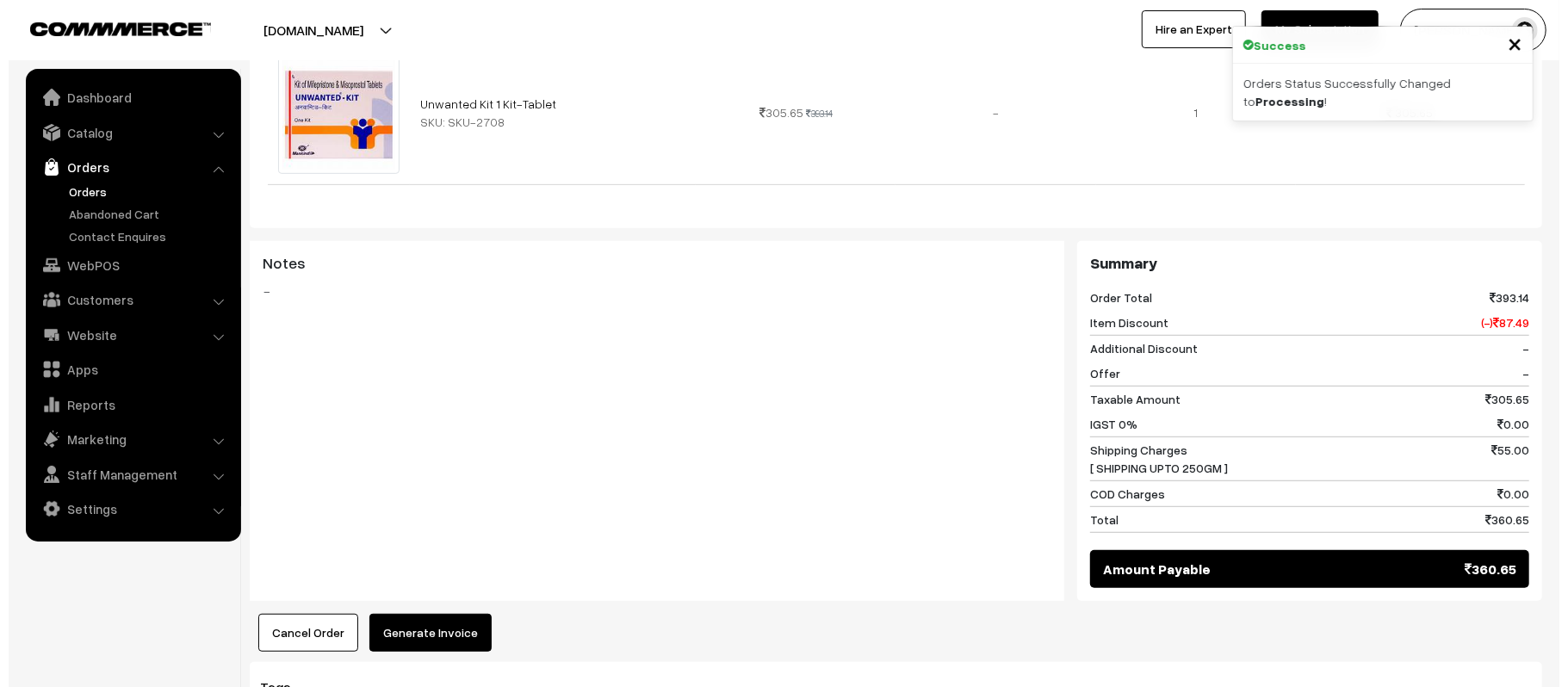
scroll to position [631, 0]
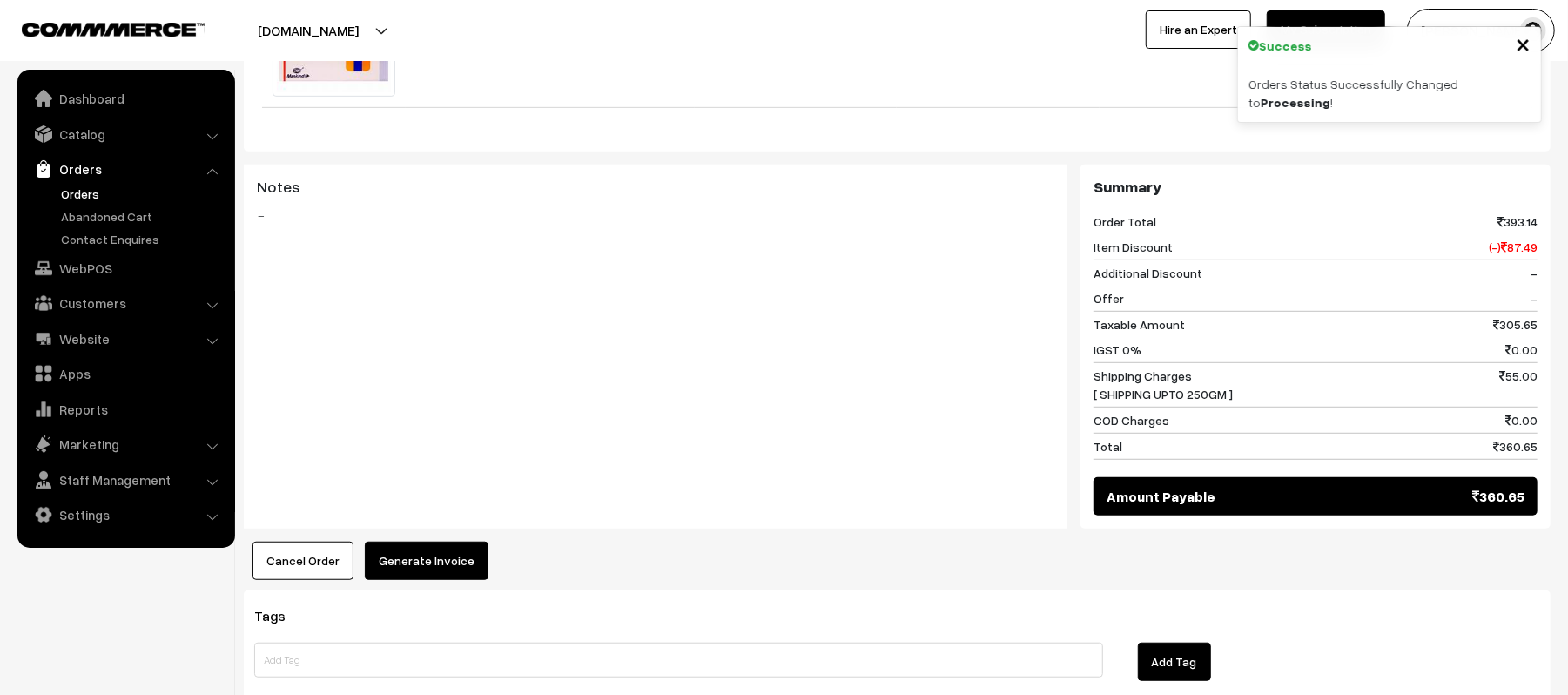
click at [469, 559] on button "Generate Invoice" at bounding box center [427, 560] width 123 height 38
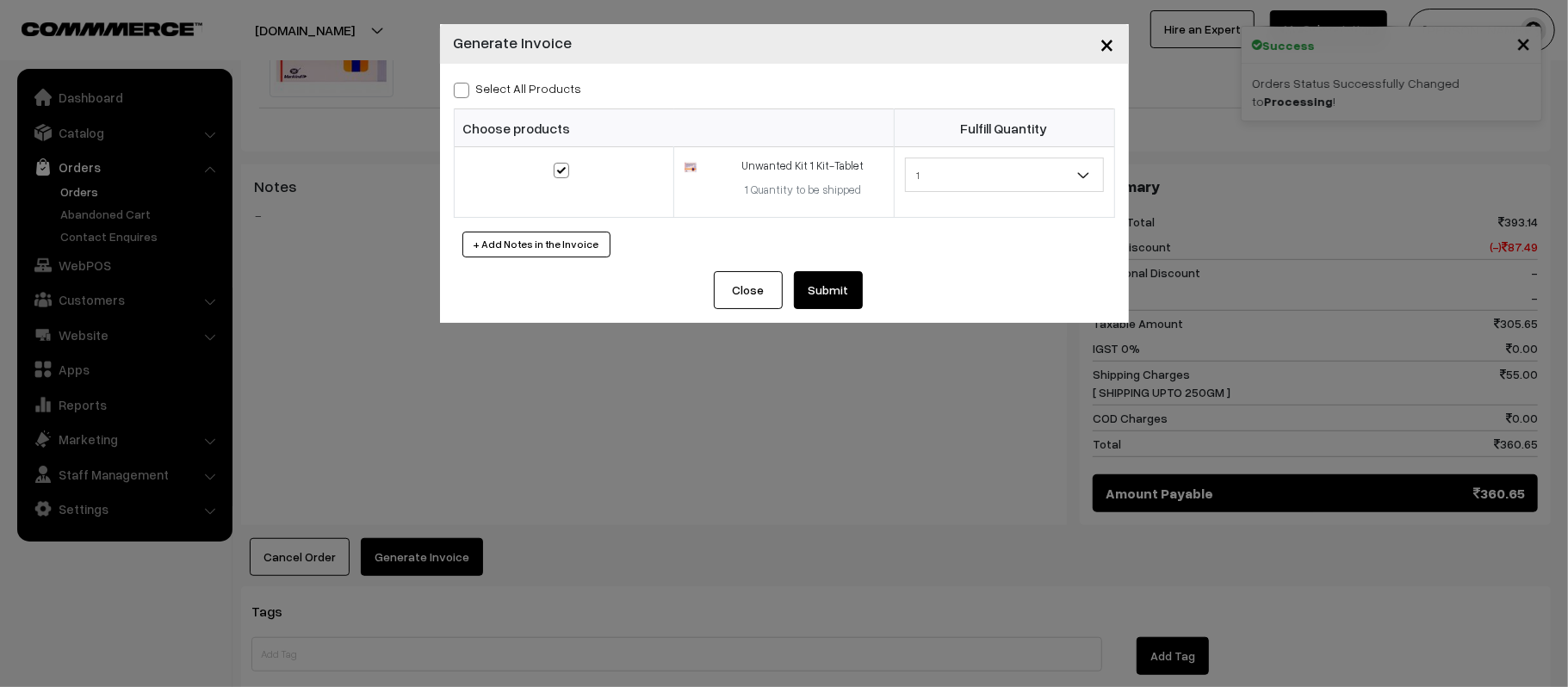
click at [865, 286] on div "Close Submit Back Fulfill Items" at bounding box center [784, 297] width 689 height 51
click at [849, 291] on button "Submit" at bounding box center [828, 290] width 69 height 38
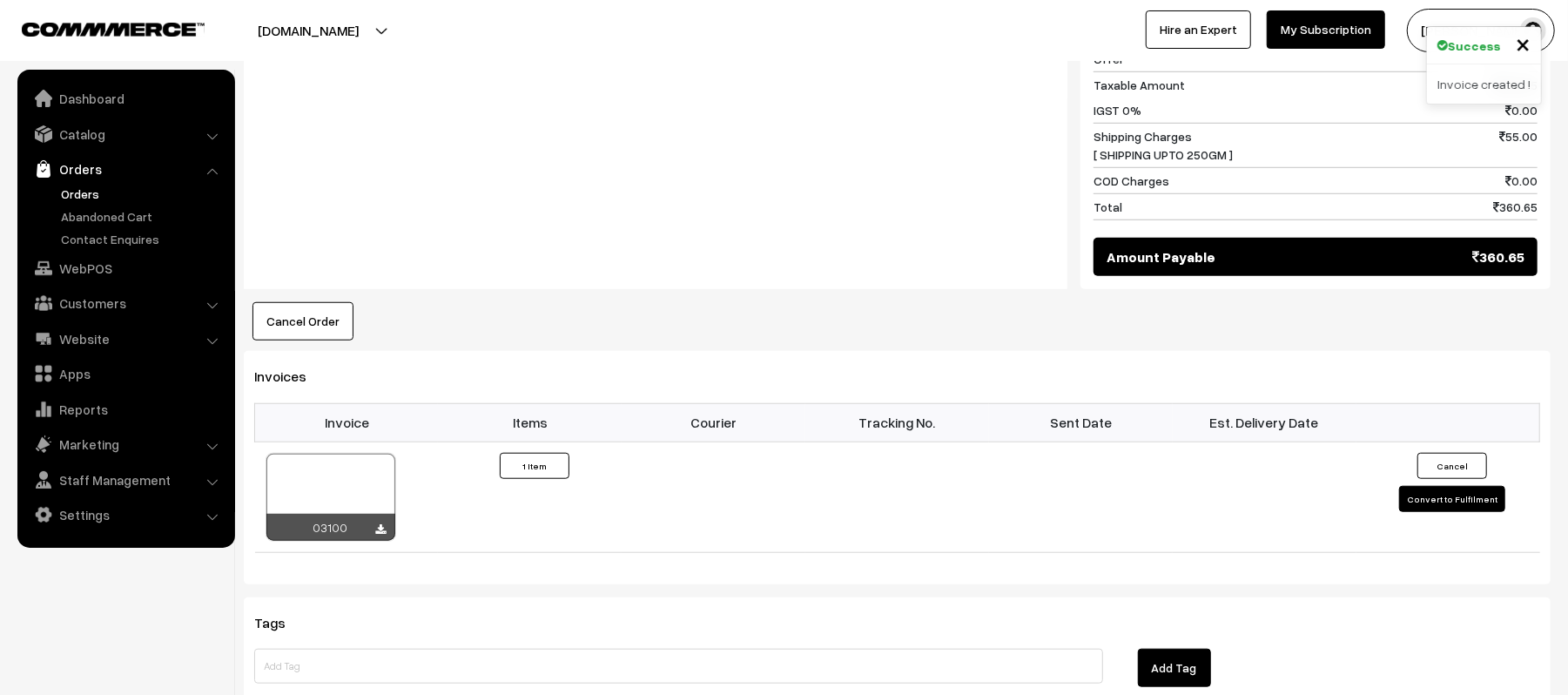
scroll to position [888, 0]
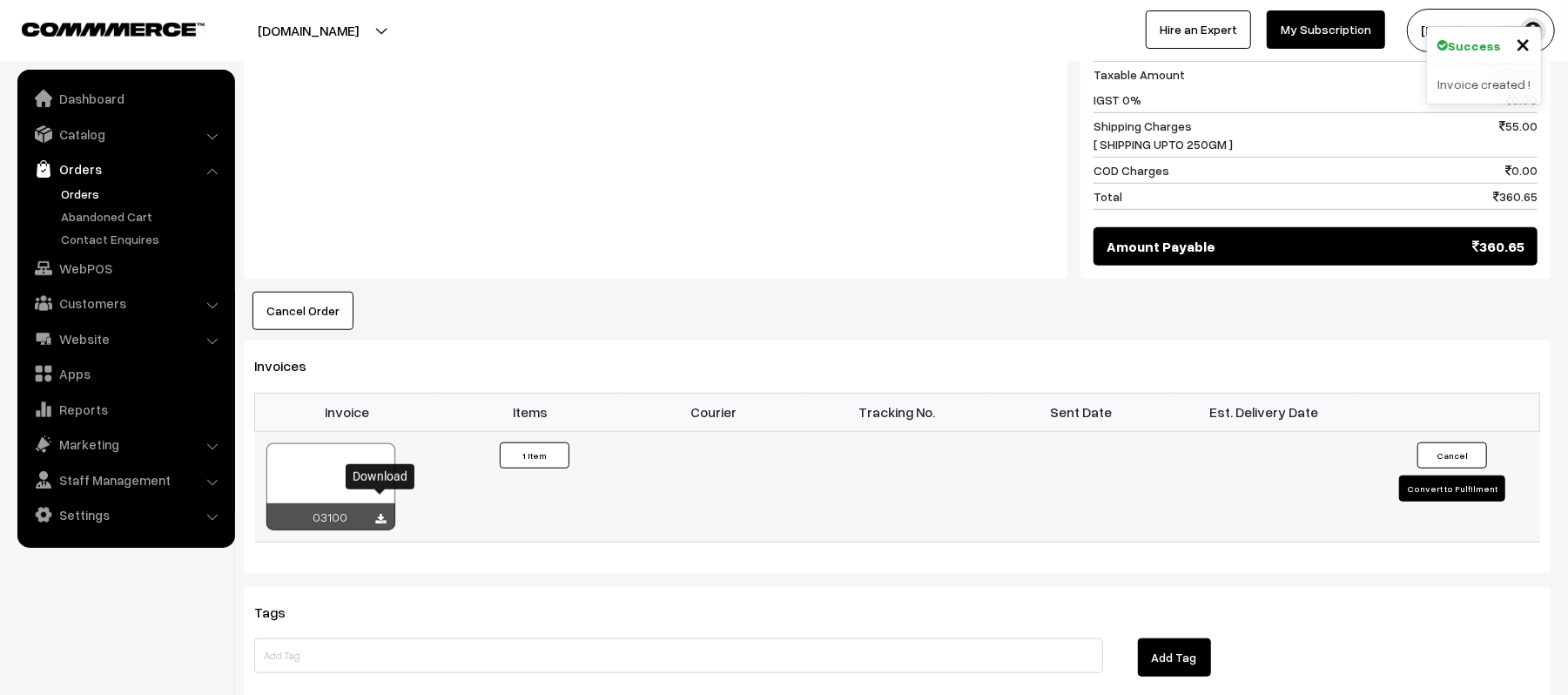
click at [379, 513] on icon at bounding box center [382, 519] width 11 height 12
click at [1327, 358] on h3 "Invoices" at bounding box center [897, 366] width 1286 height 16
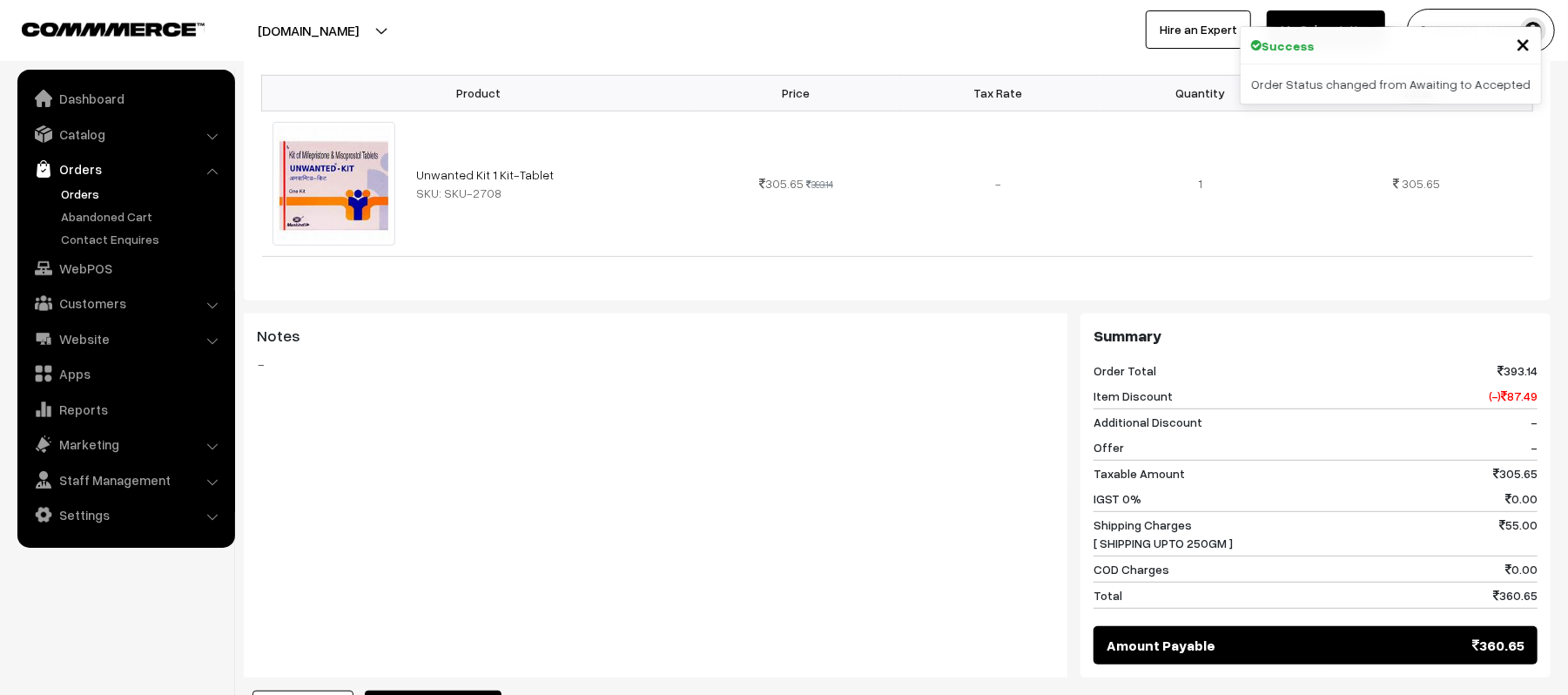
scroll to position [870, 0]
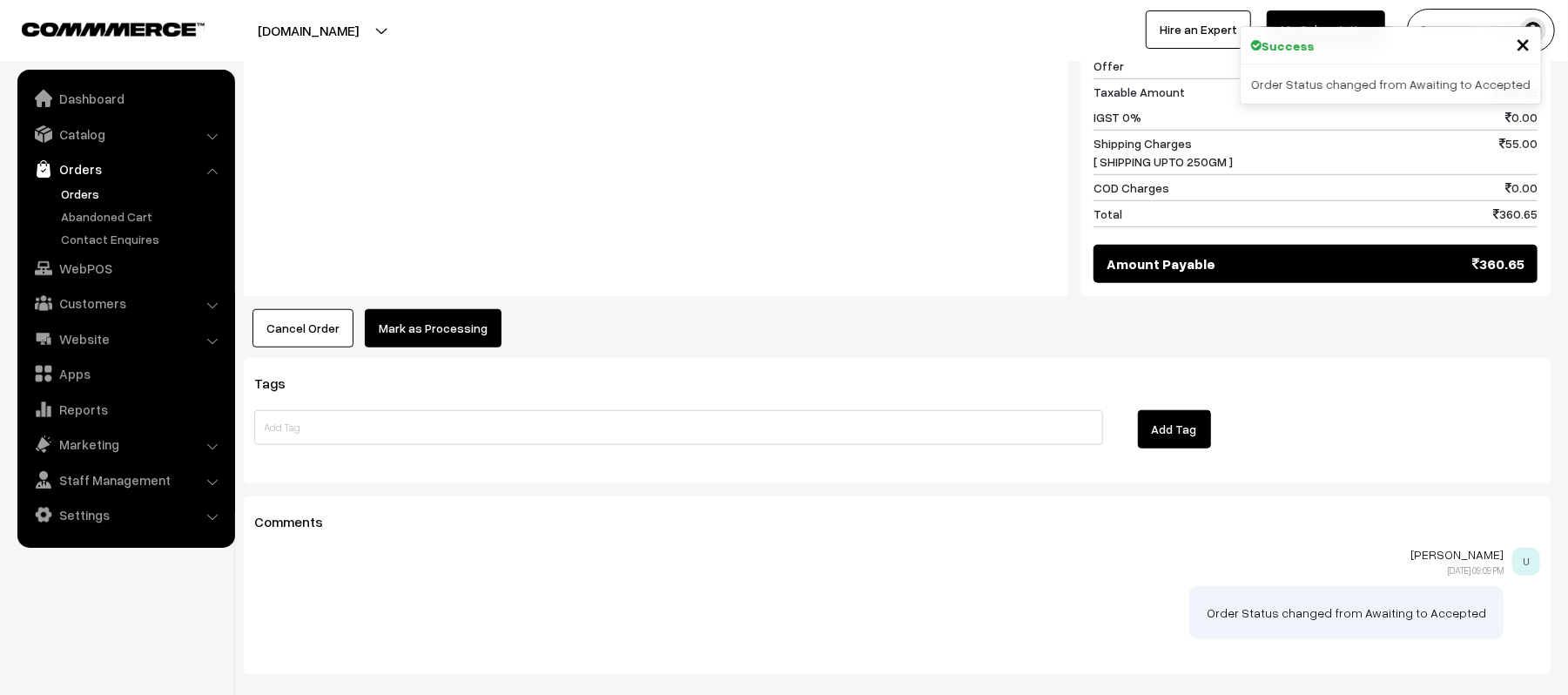
click at [409, 315] on button "Mark as Processing" at bounding box center [433, 328] width 137 height 38
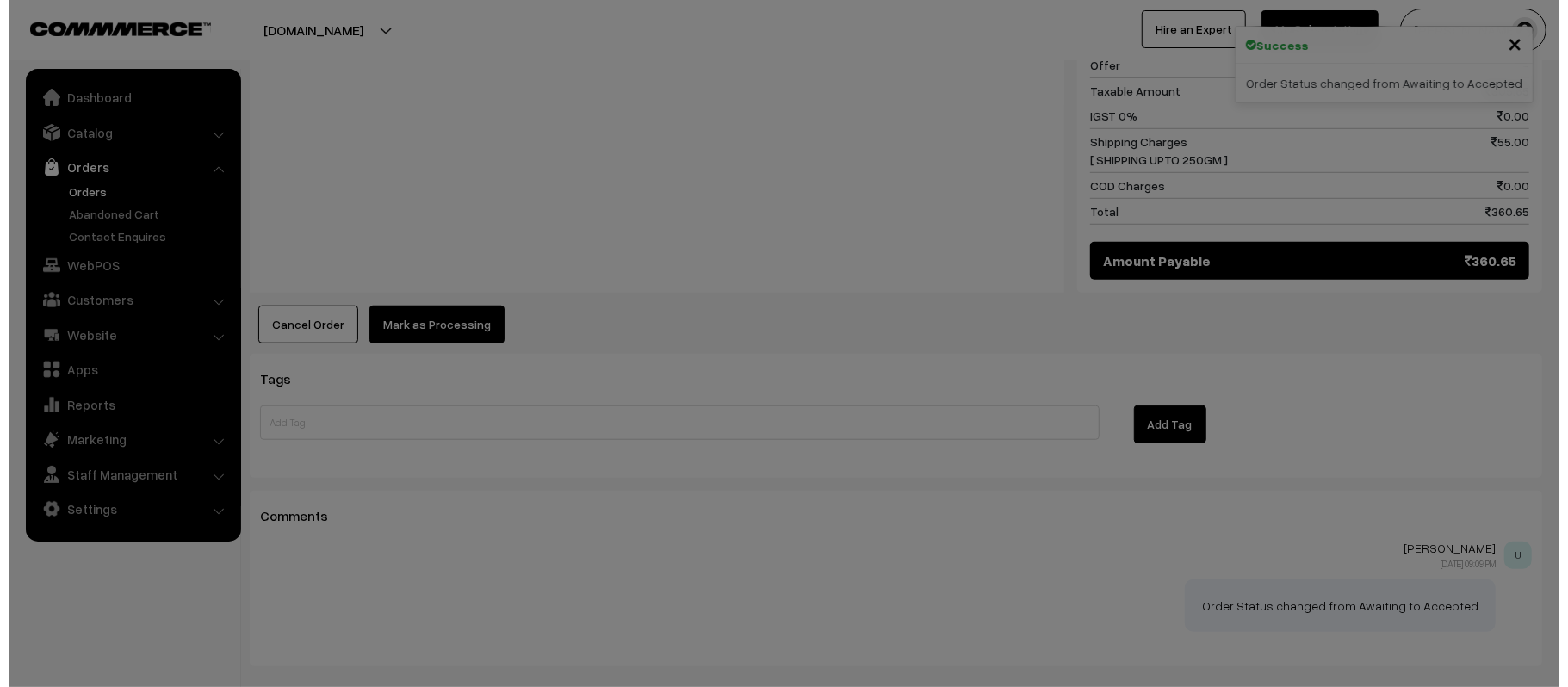
scroll to position [862, 0]
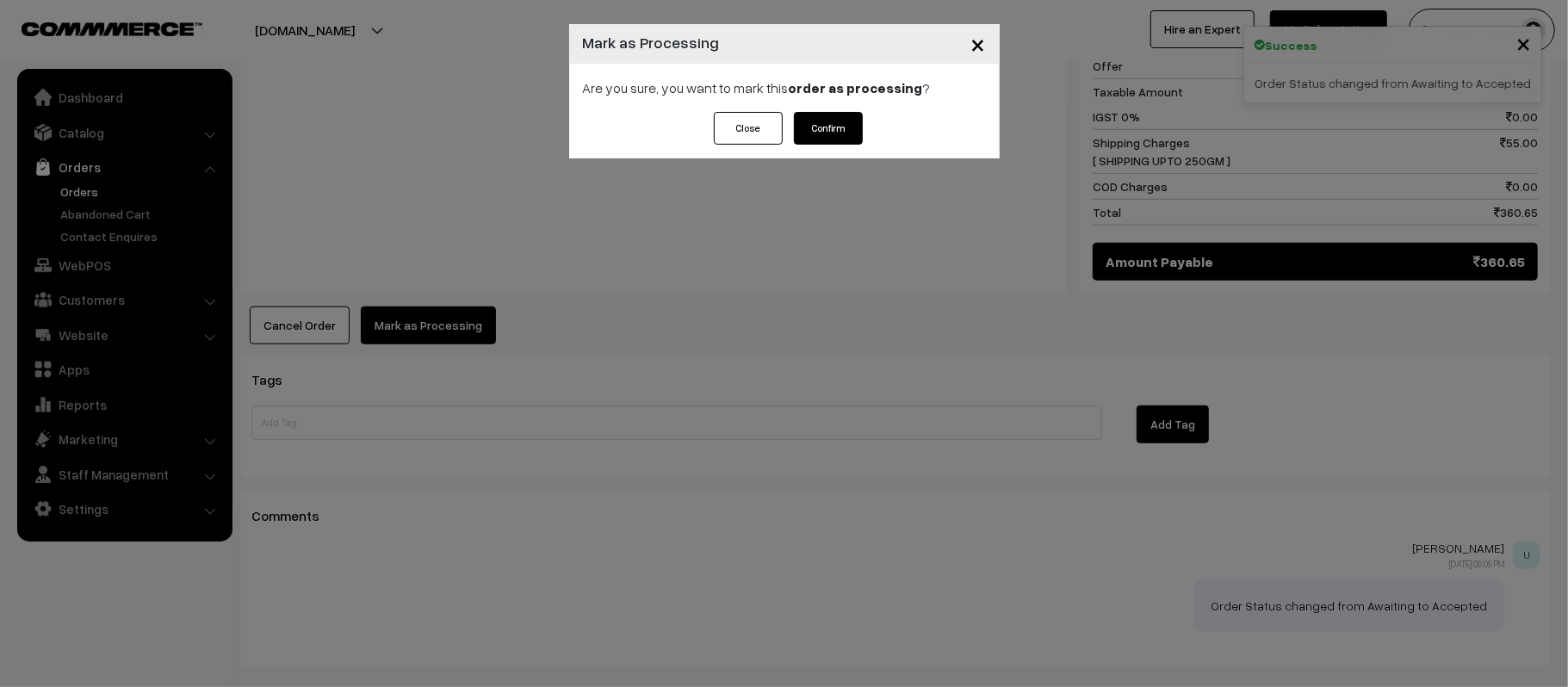
click at [855, 139] on button "Confirm" at bounding box center [828, 128] width 69 height 33
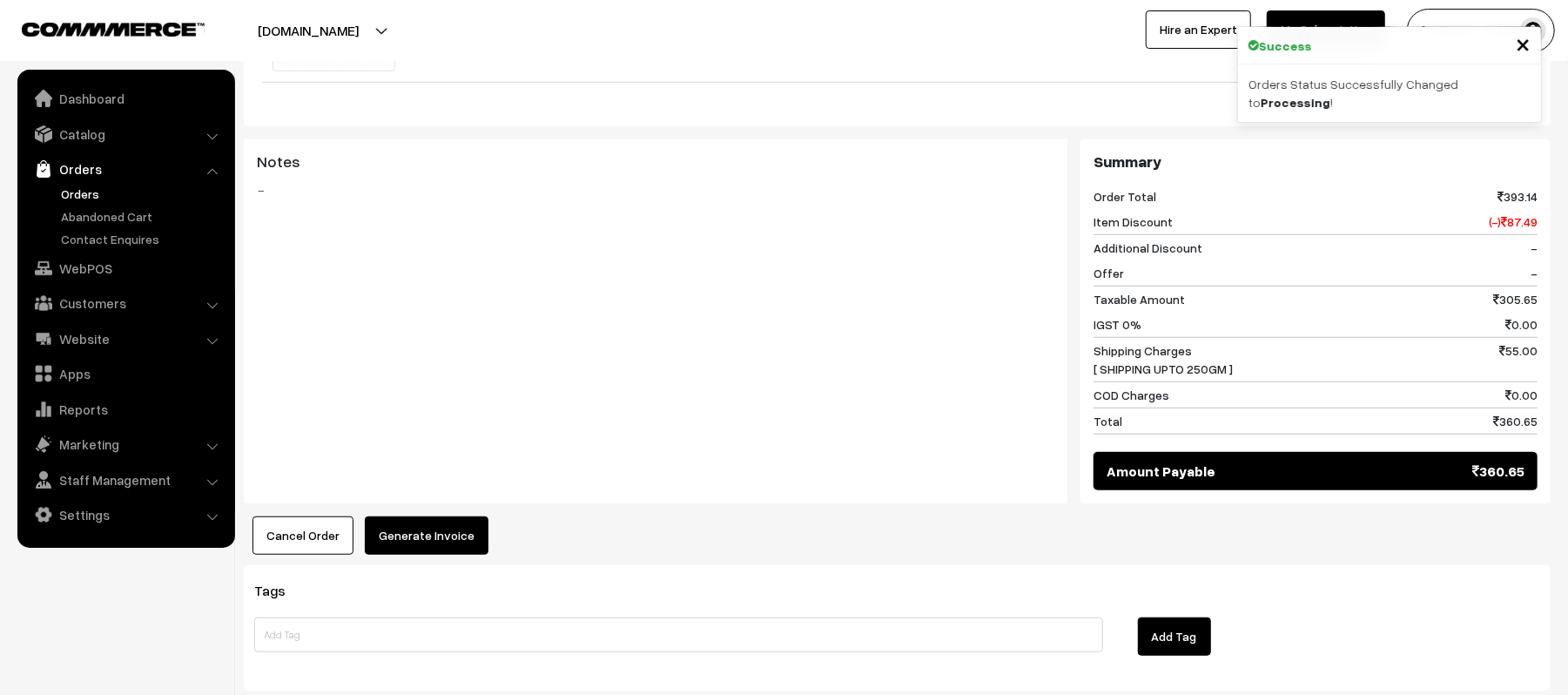
scroll to position [806, 0]
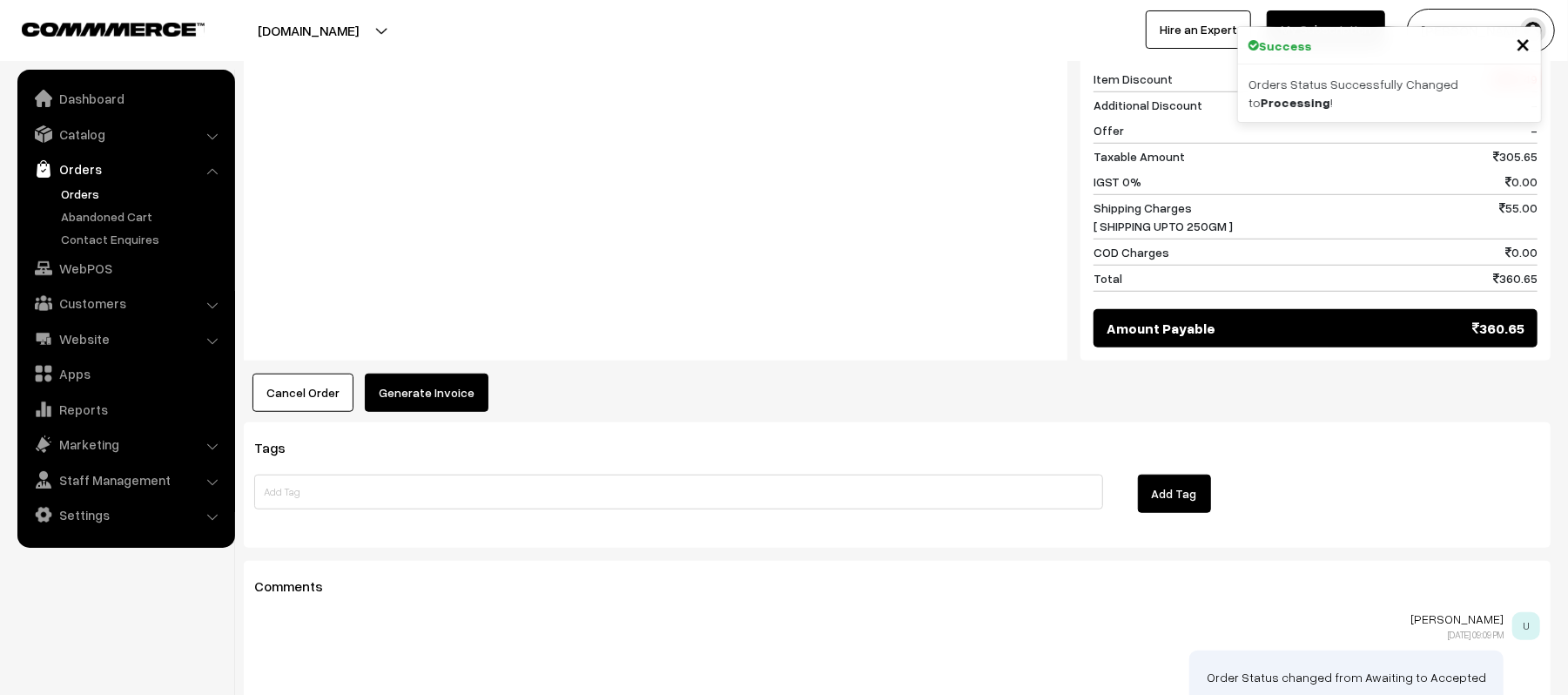
click at [437, 374] on button "Generate Invoice" at bounding box center [427, 393] width 123 height 38
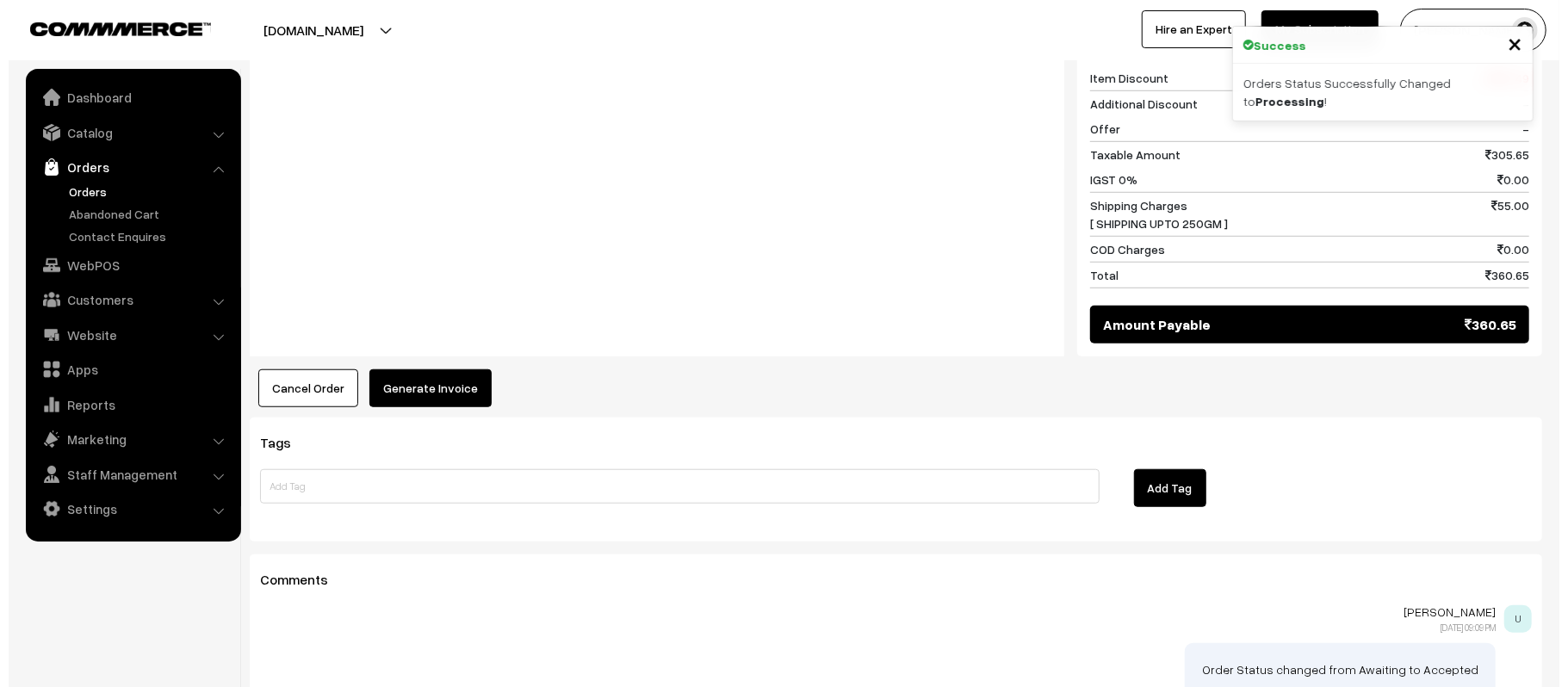
scroll to position [799, 0]
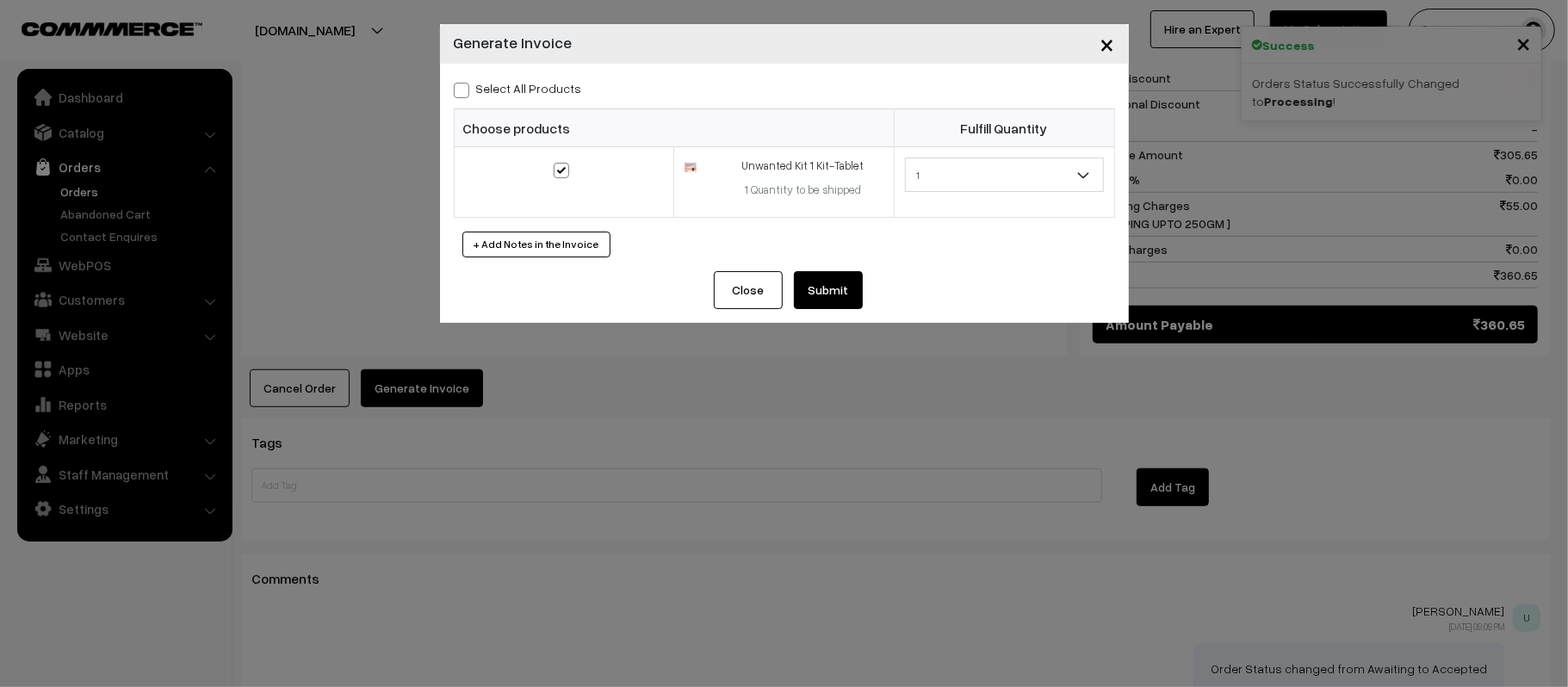
click at [837, 308] on button "Submit" at bounding box center [828, 290] width 69 height 38
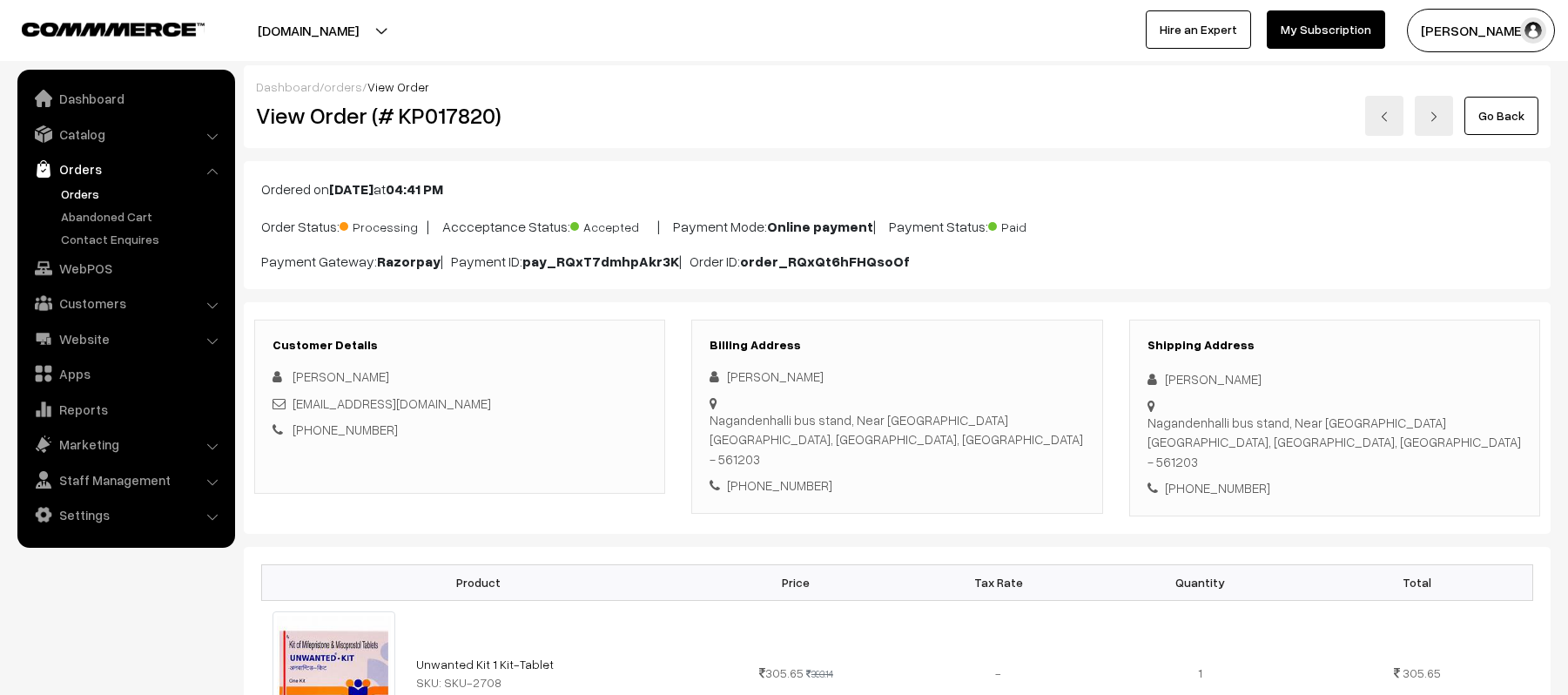
scroll to position [808, 0]
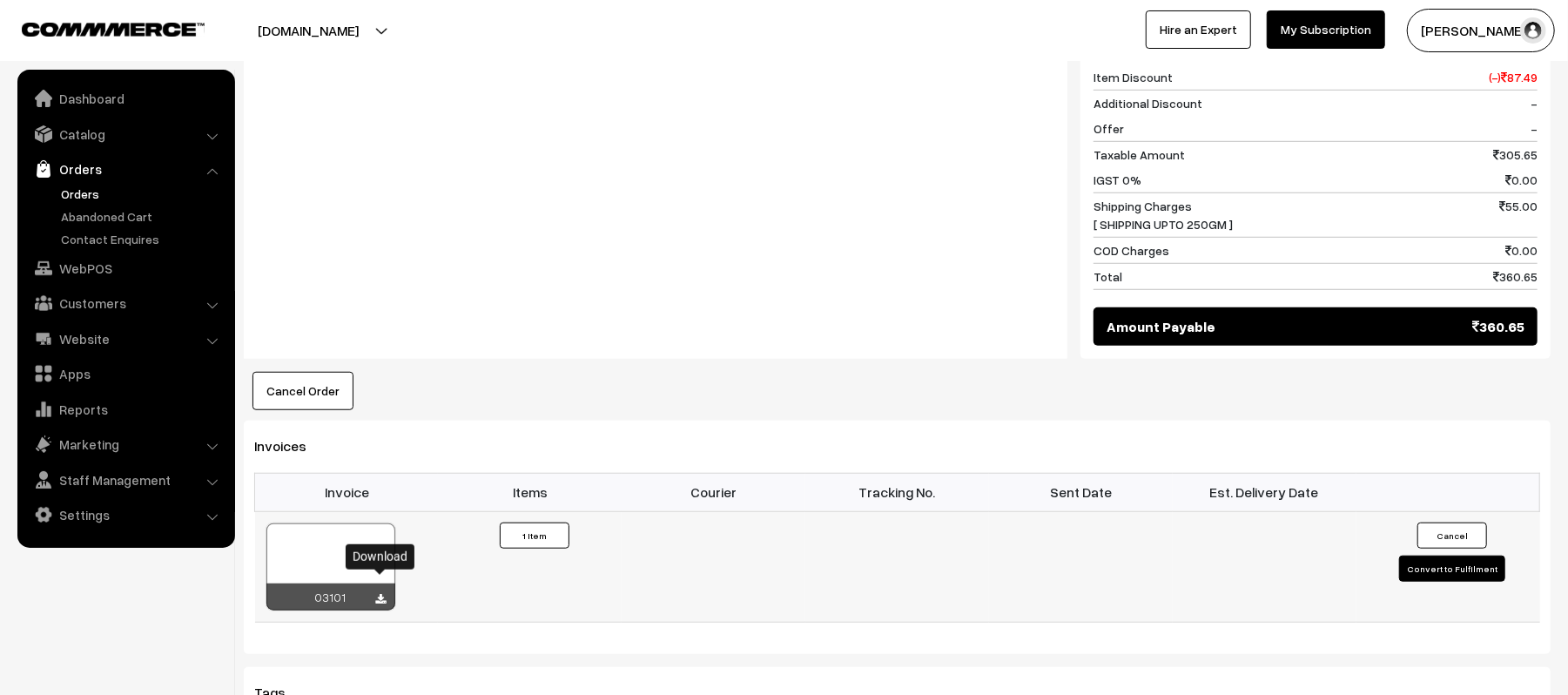
click at [380, 594] on icon at bounding box center [382, 599] width 11 height 12
click at [1346, 372] on div "Cancel Order × Cancel Order Are you sure, you want to cancel this order? Close …" at bounding box center [897, 391] width 1307 height 38
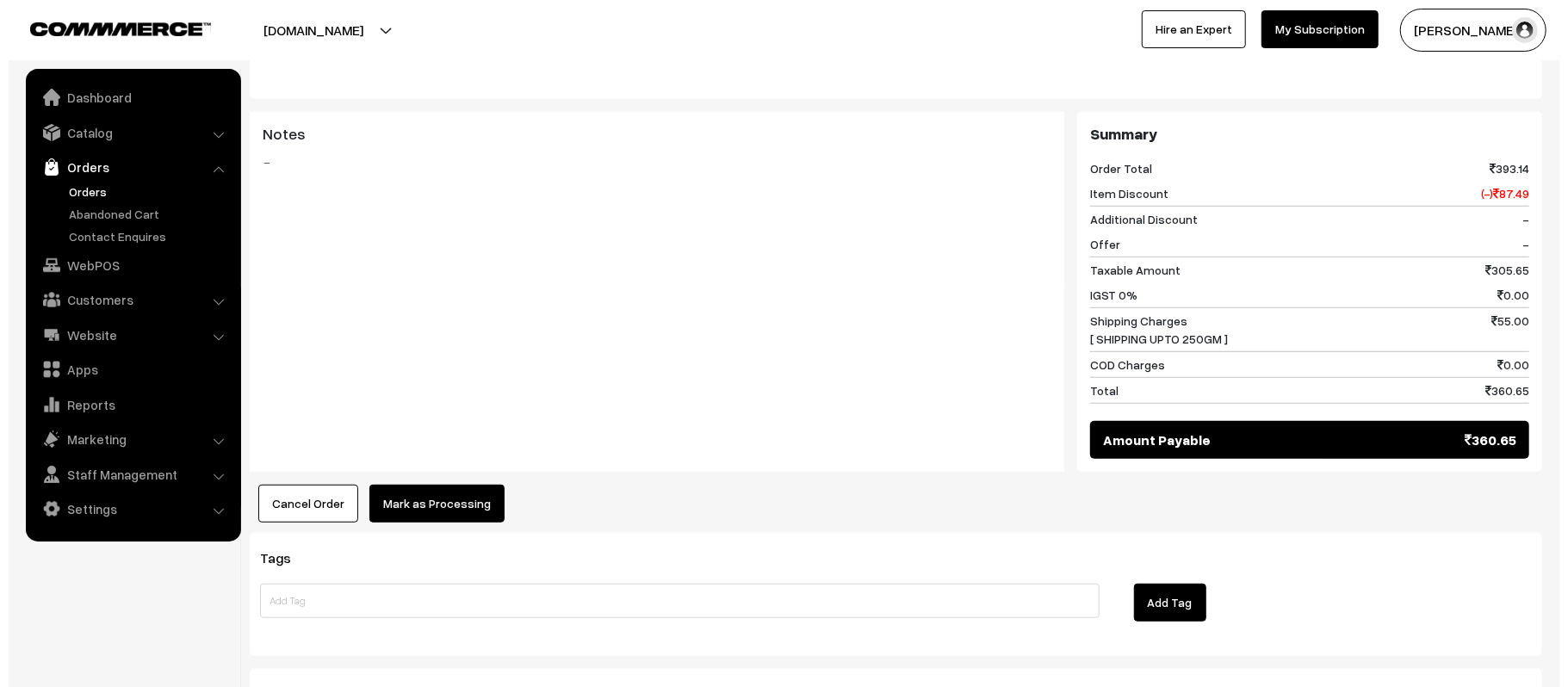
scroll to position [668, 0]
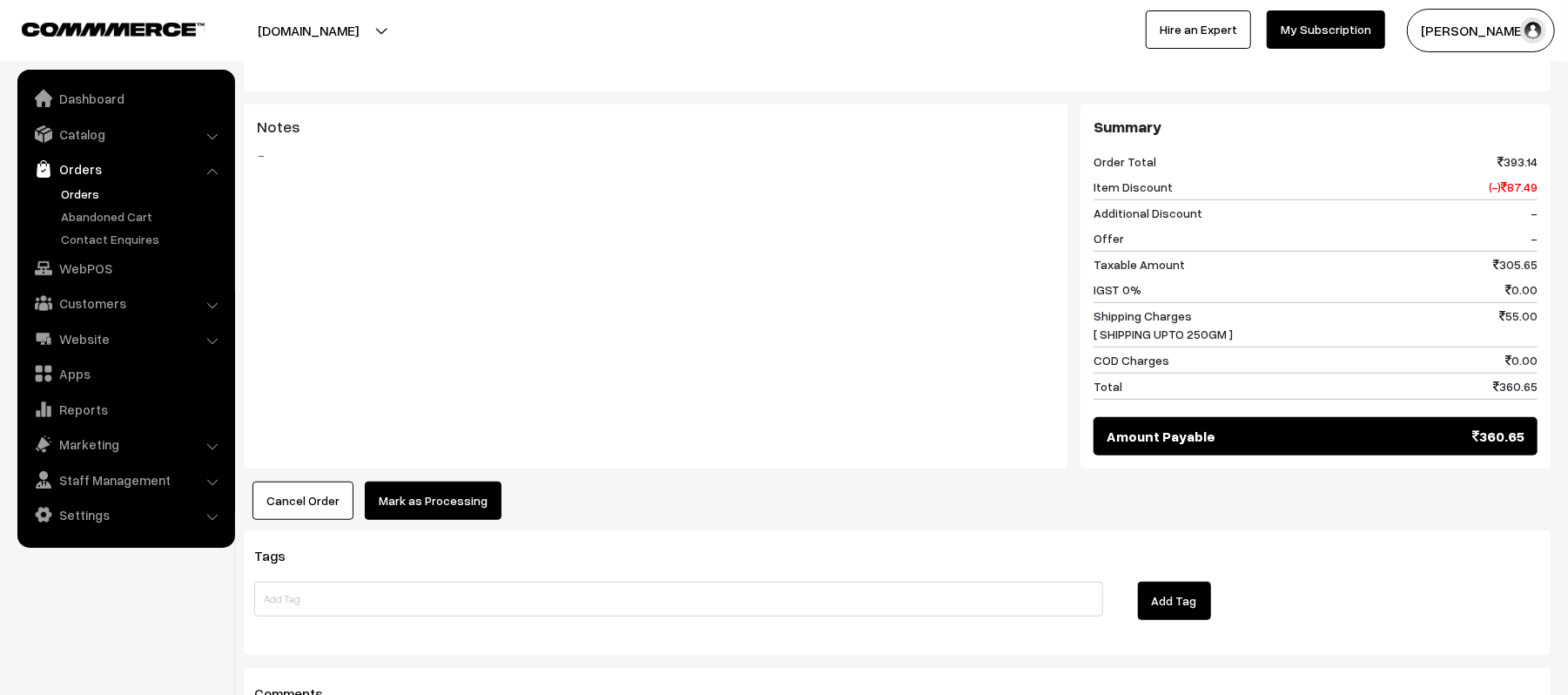
click at [418, 540] on div "Tags Add Tag" at bounding box center [897, 592] width 1307 height 124
click at [420, 508] on button "Mark as Processing" at bounding box center [433, 500] width 137 height 38
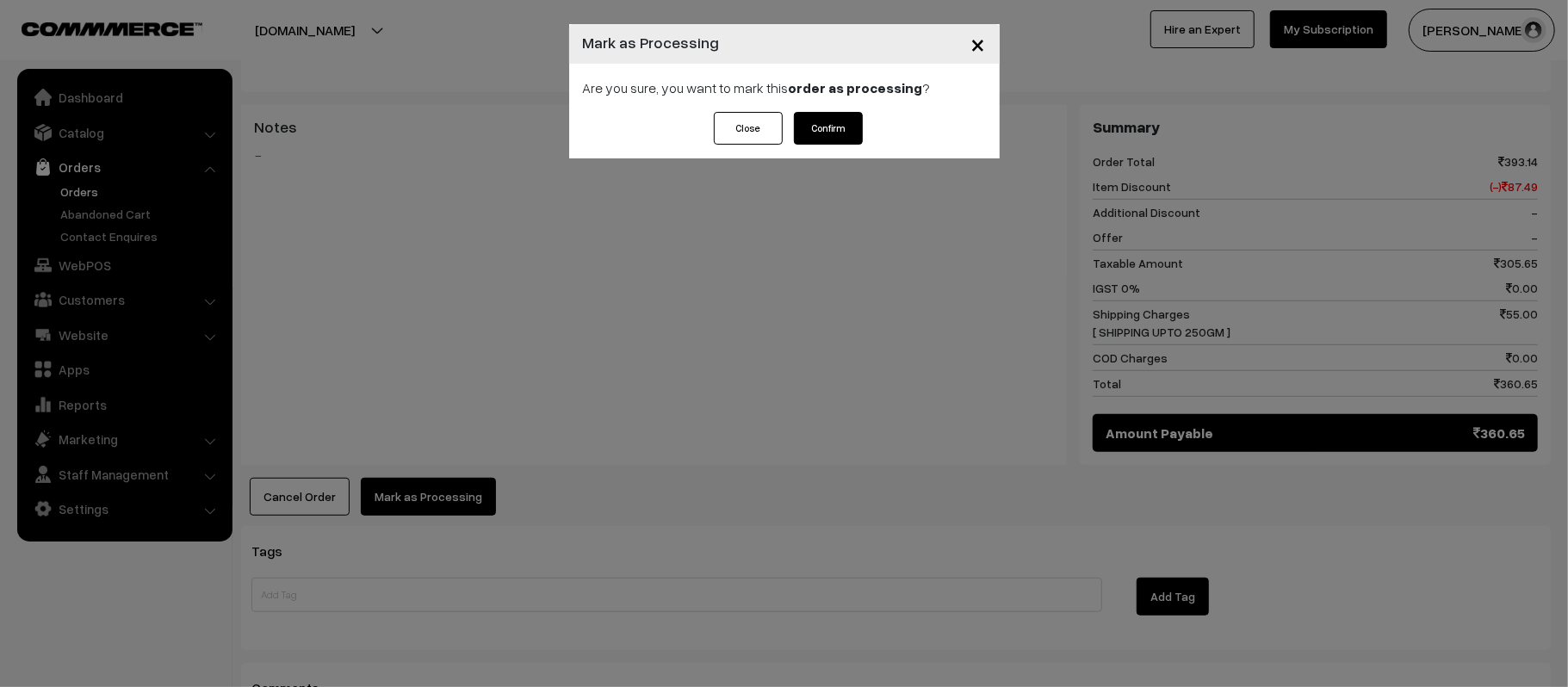
click at [803, 115] on button "Confirm" at bounding box center [828, 128] width 69 height 33
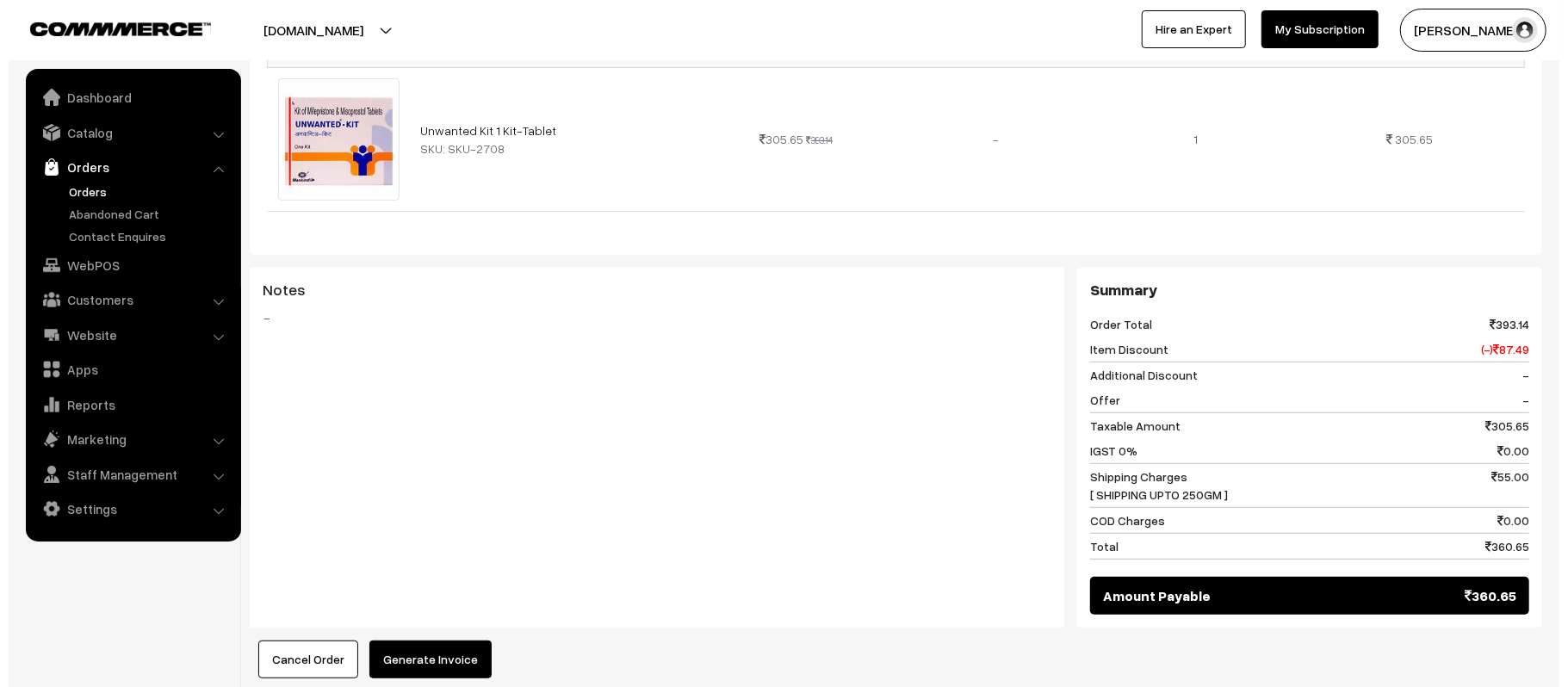
scroll to position [754, 0]
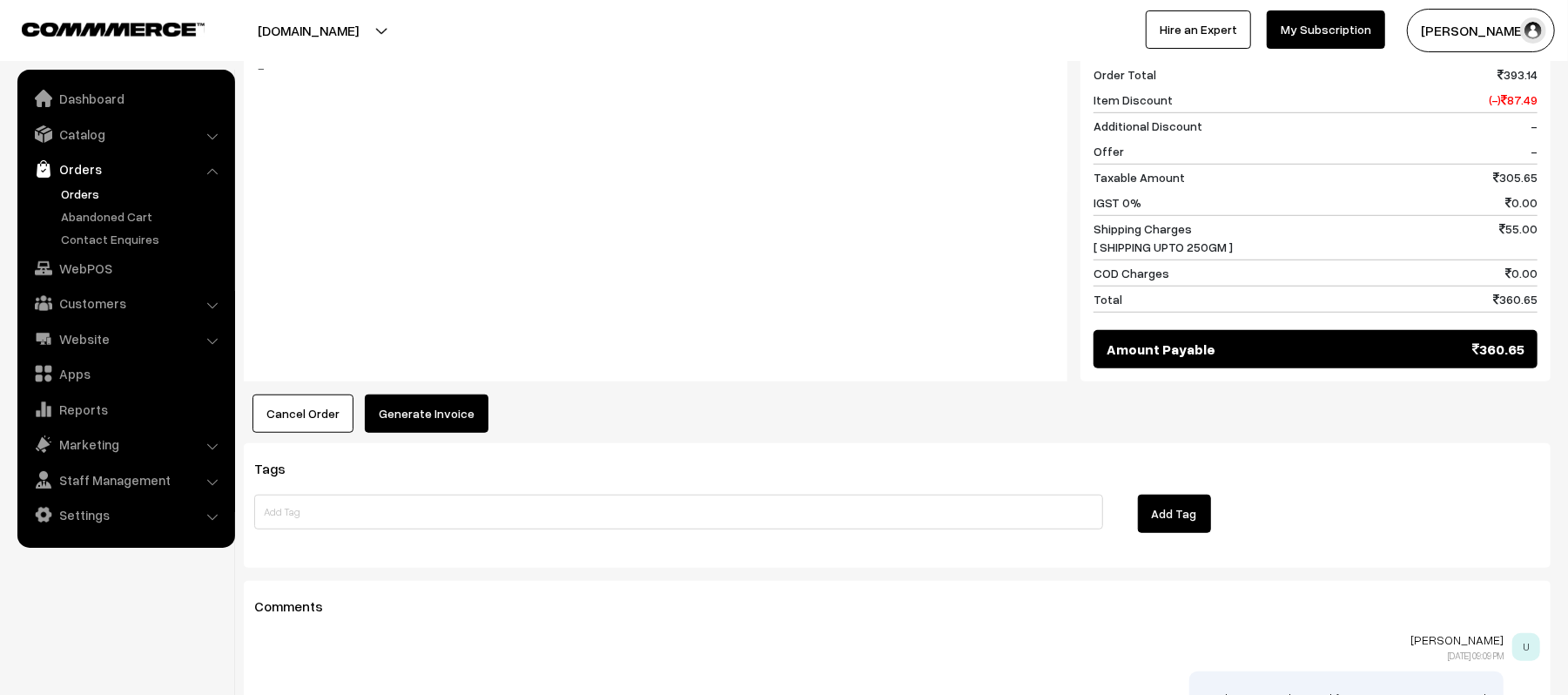
click at [420, 426] on button "Generate Invoice" at bounding box center [427, 413] width 123 height 38
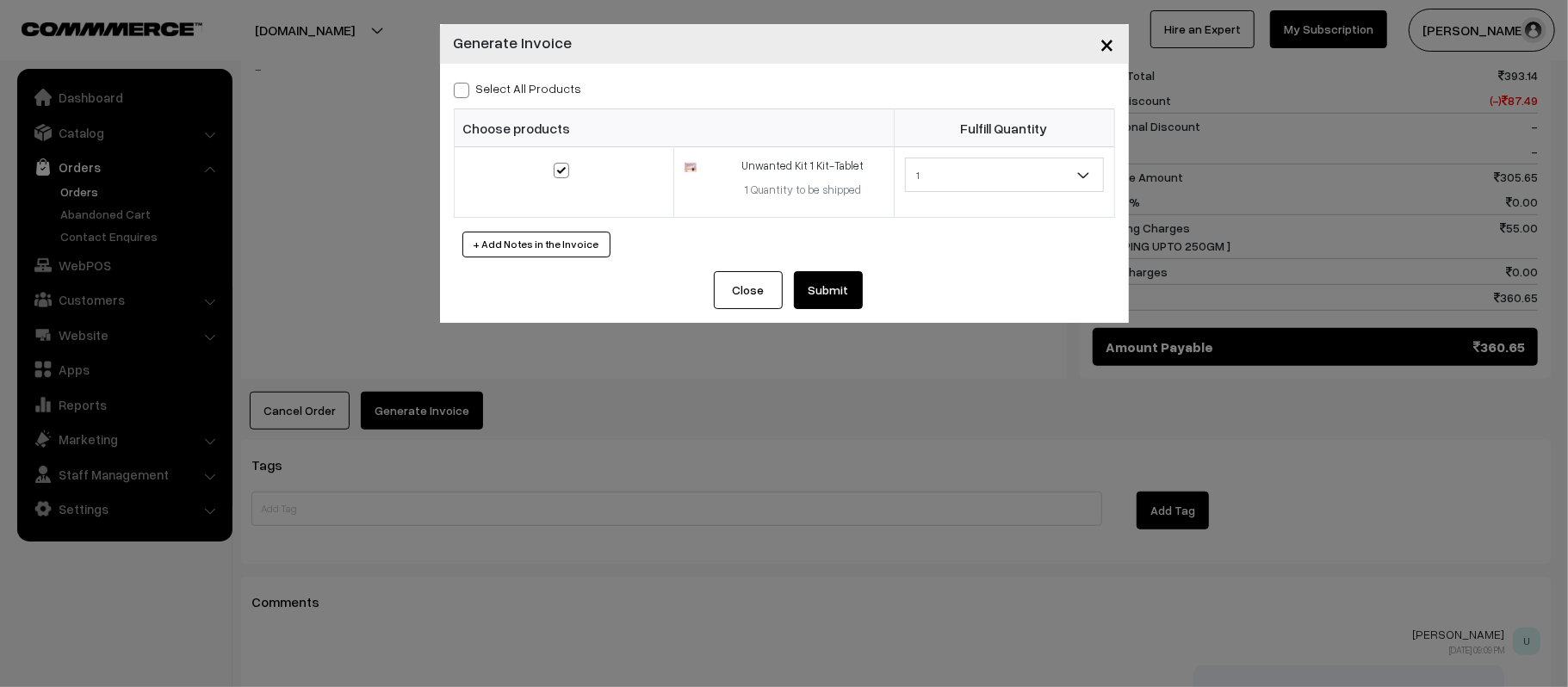
click at [860, 300] on button "Submit" at bounding box center [828, 290] width 69 height 38
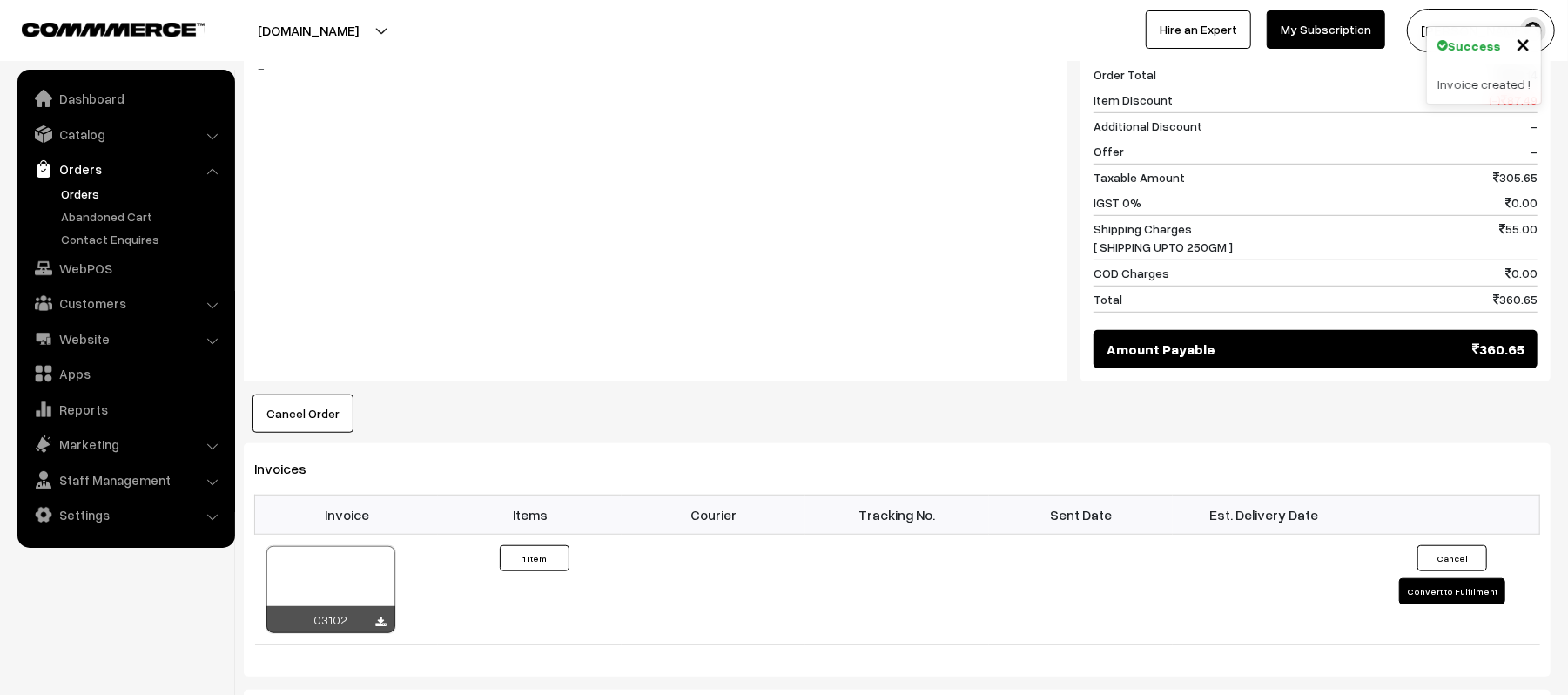
scroll to position [763, 0]
click at [379, 627] on icon at bounding box center [382, 622] width 11 height 12
click at [1377, 414] on div "Cancel Order × Cancel Order Are you sure, you want to cancel this order? Close …" at bounding box center [897, 413] width 1307 height 38
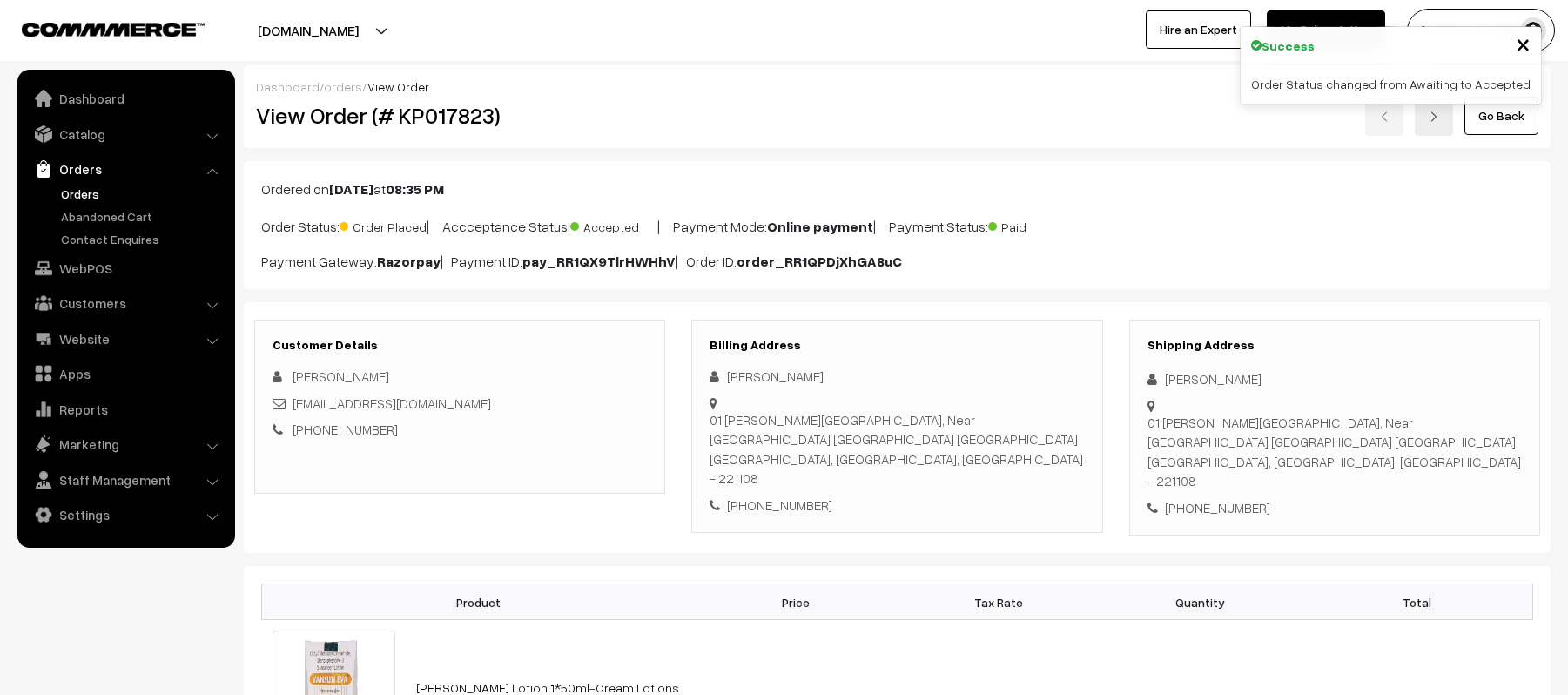
scroll to position [941, 0]
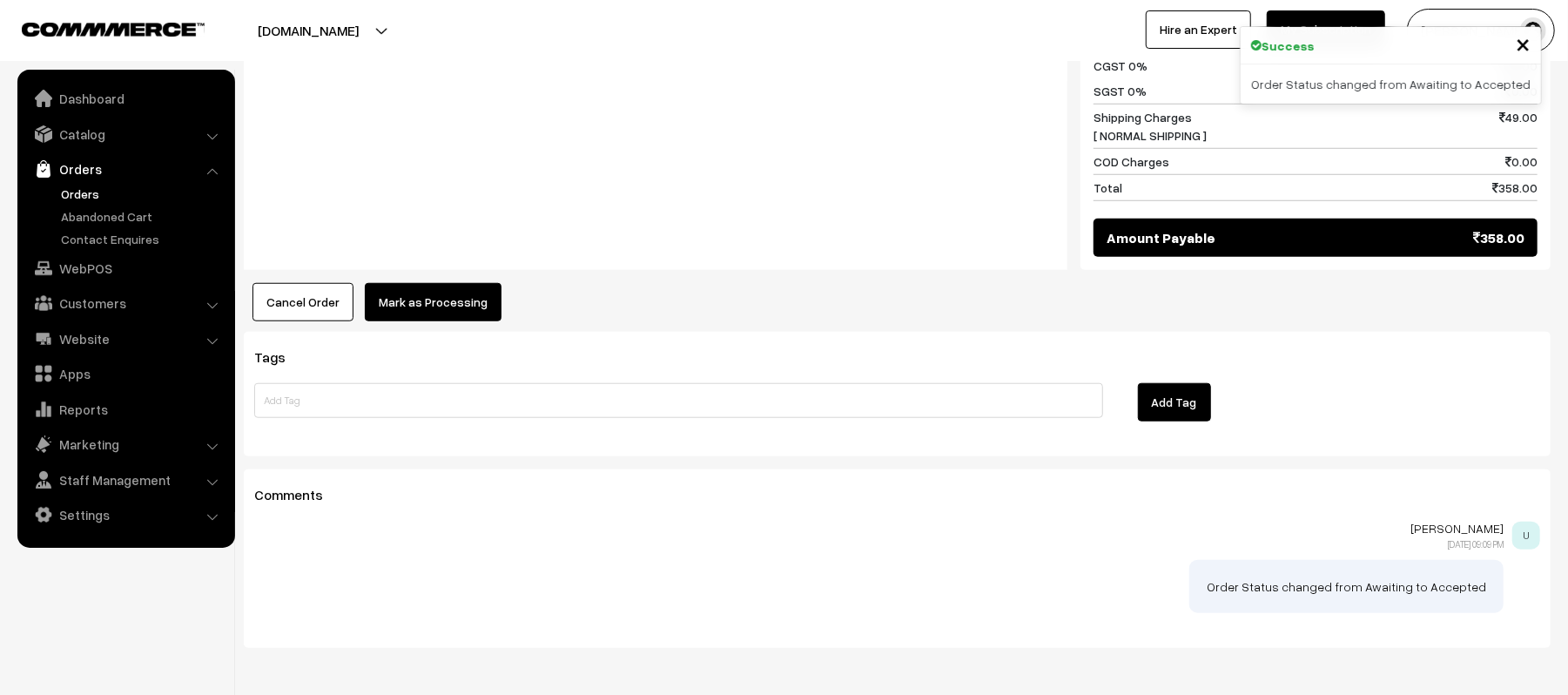
click at [445, 283] on button "Mark as Processing" at bounding box center [433, 301] width 137 height 38
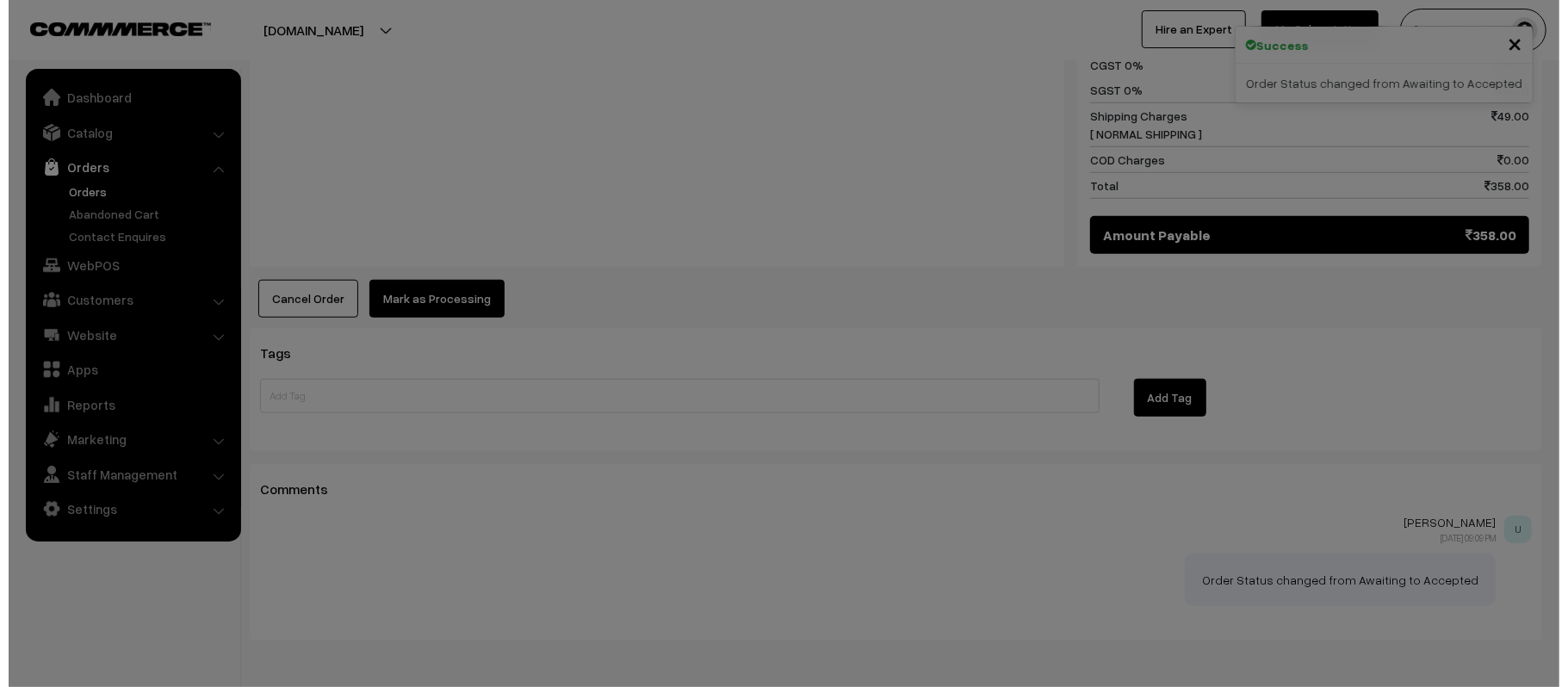
scroll to position [933, 0]
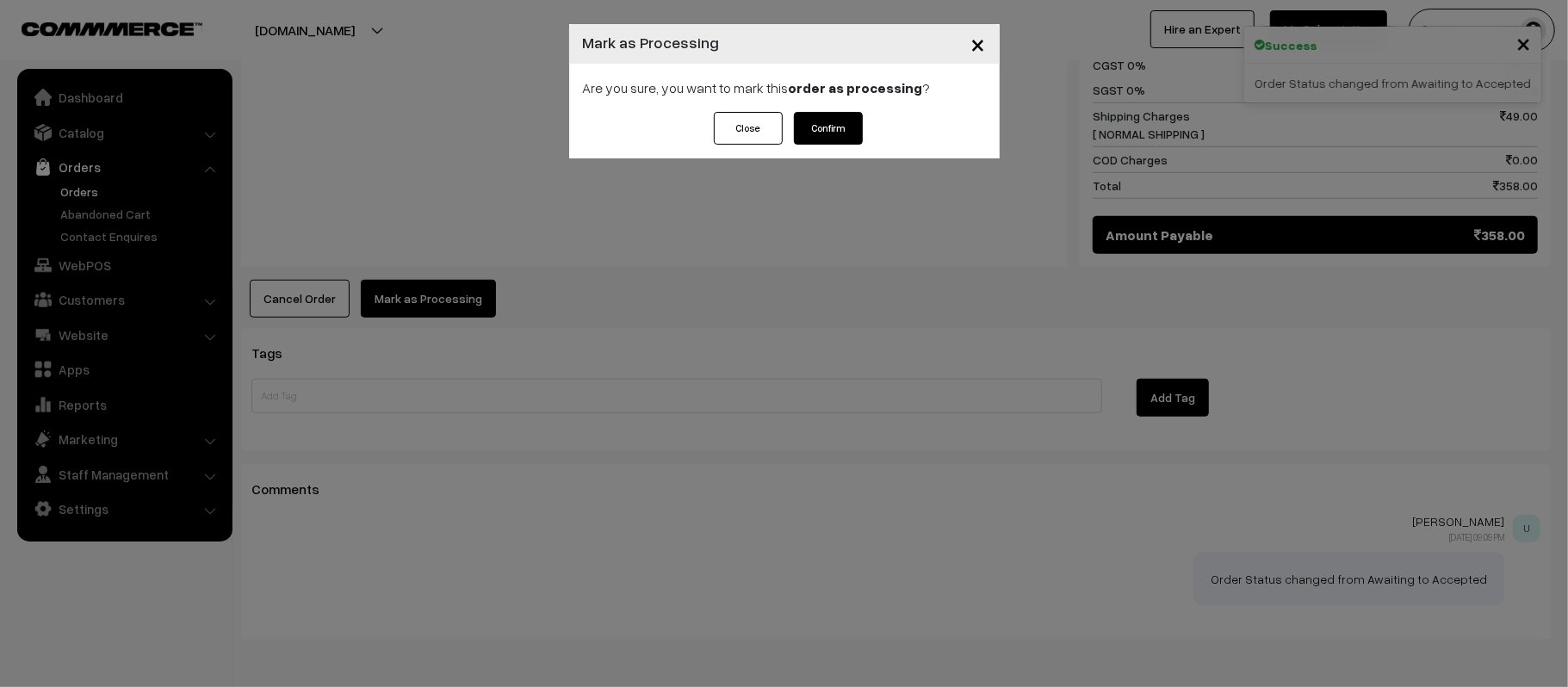
click at [823, 127] on button "Confirm" at bounding box center [828, 128] width 69 height 33
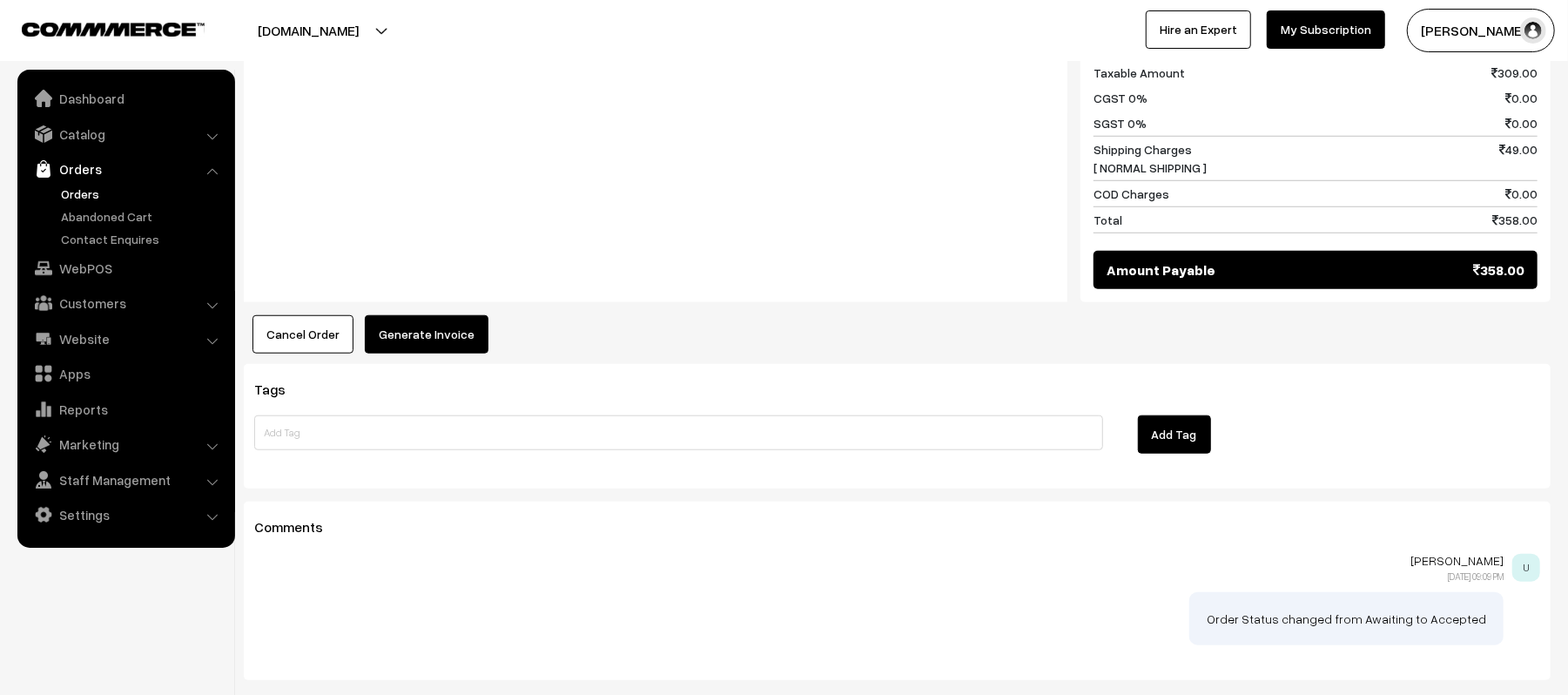
scroll to position [930, 0]
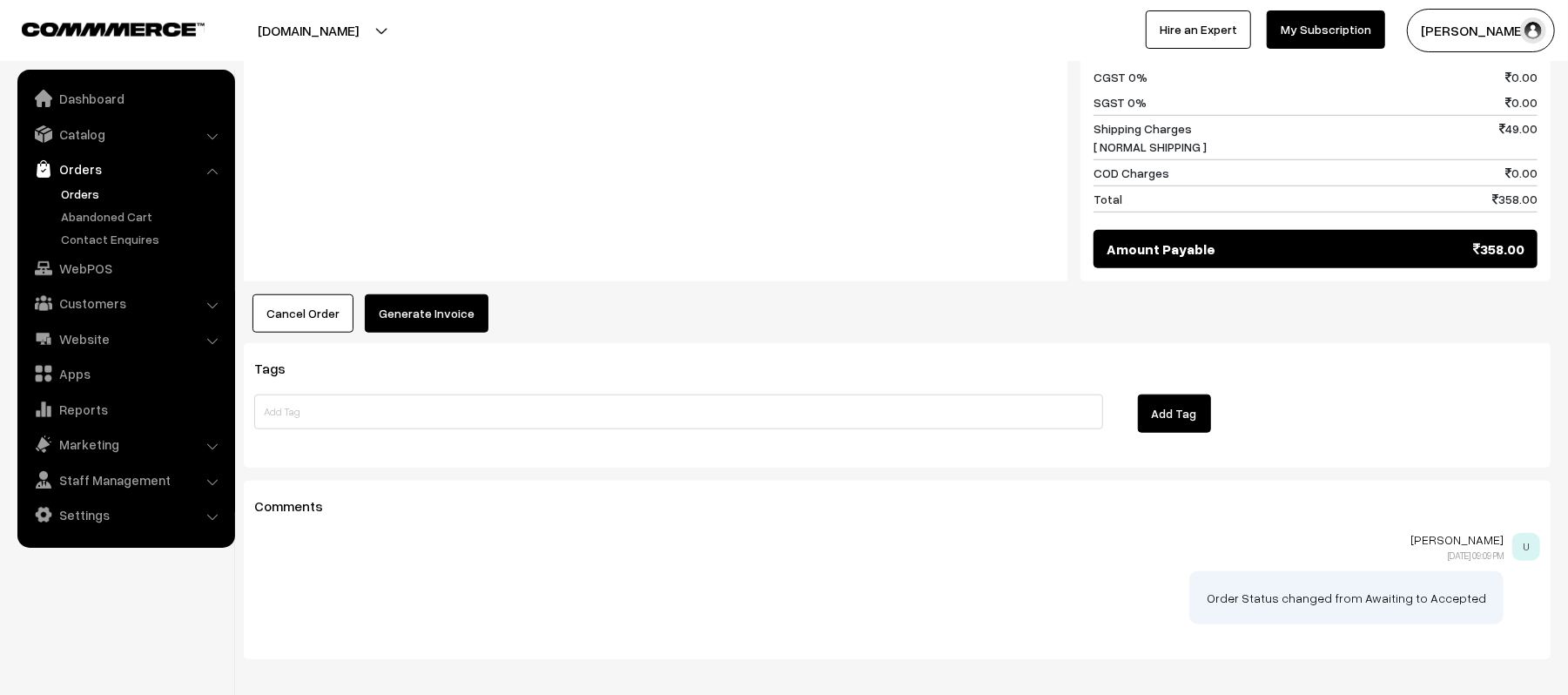
click at [439, 294] on button "Generate Invoice" at bounding box center [427, 313] width 123 height 38
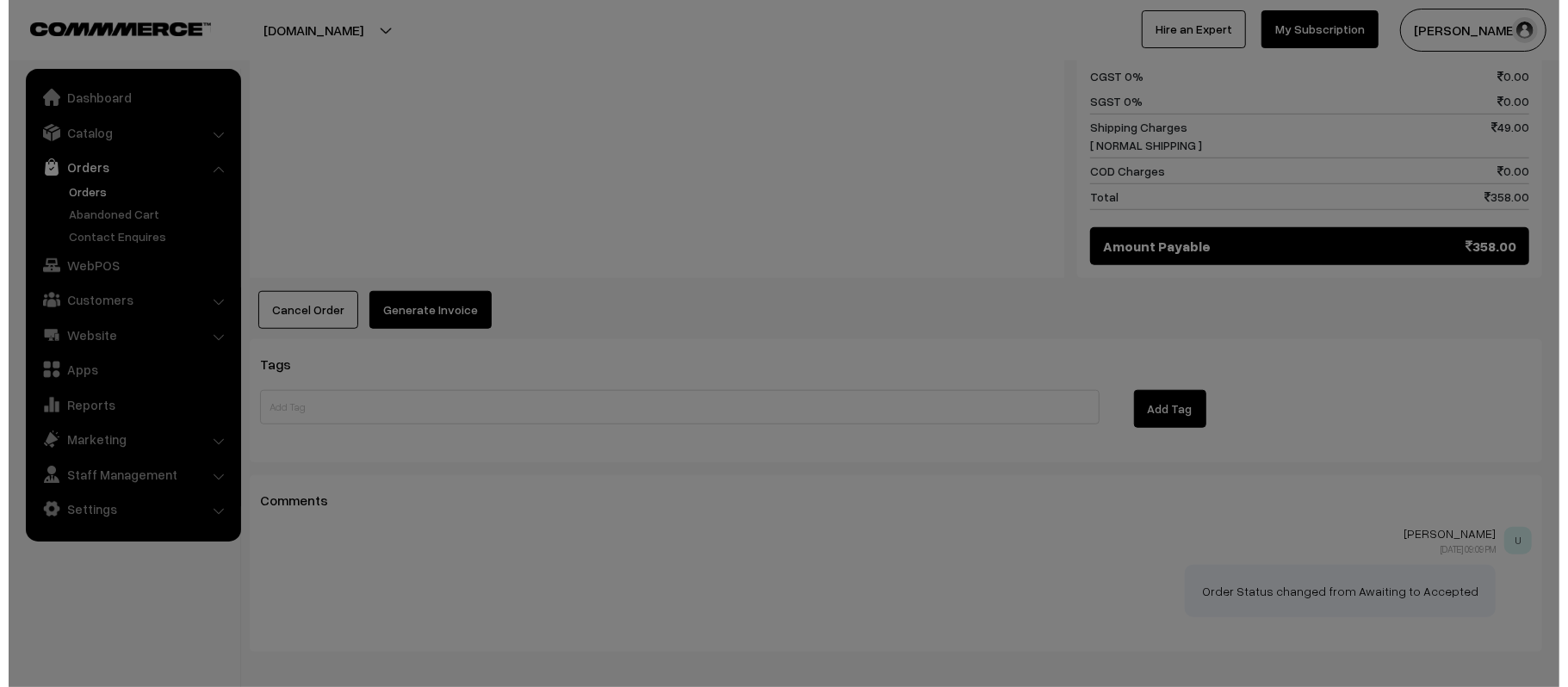
scroll to position [921, 0]
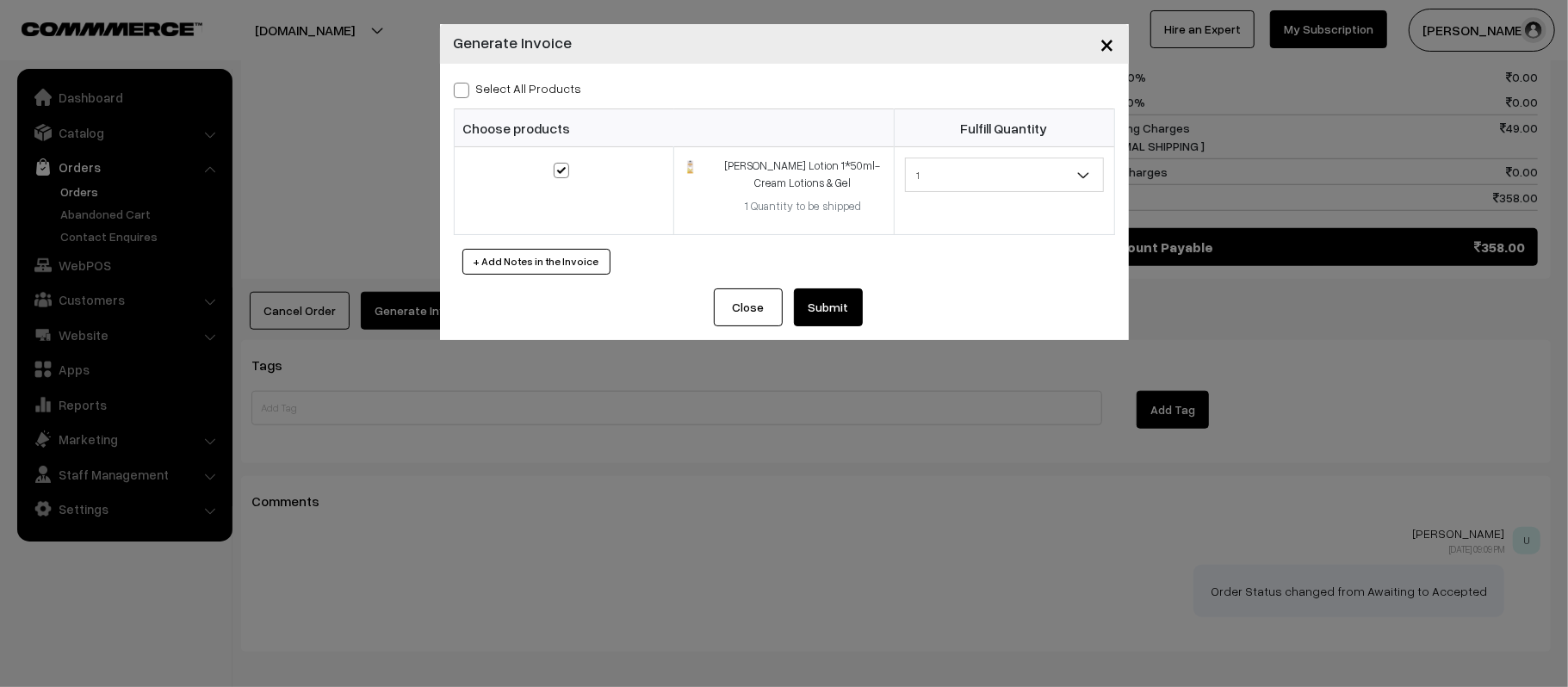
click at [824, 340] on div "Close Submit Back Fulfill Items" at bounding box center [784, 314] width 689 height 51
click at [827, 276] on div "Select All Products Choose products Fulfill Quantity 1 1" at bounding box center [784, 176] width 689 height 225
click at [835, 304] on button "Submit" at bounding box center [828, 307] width 69 height 38
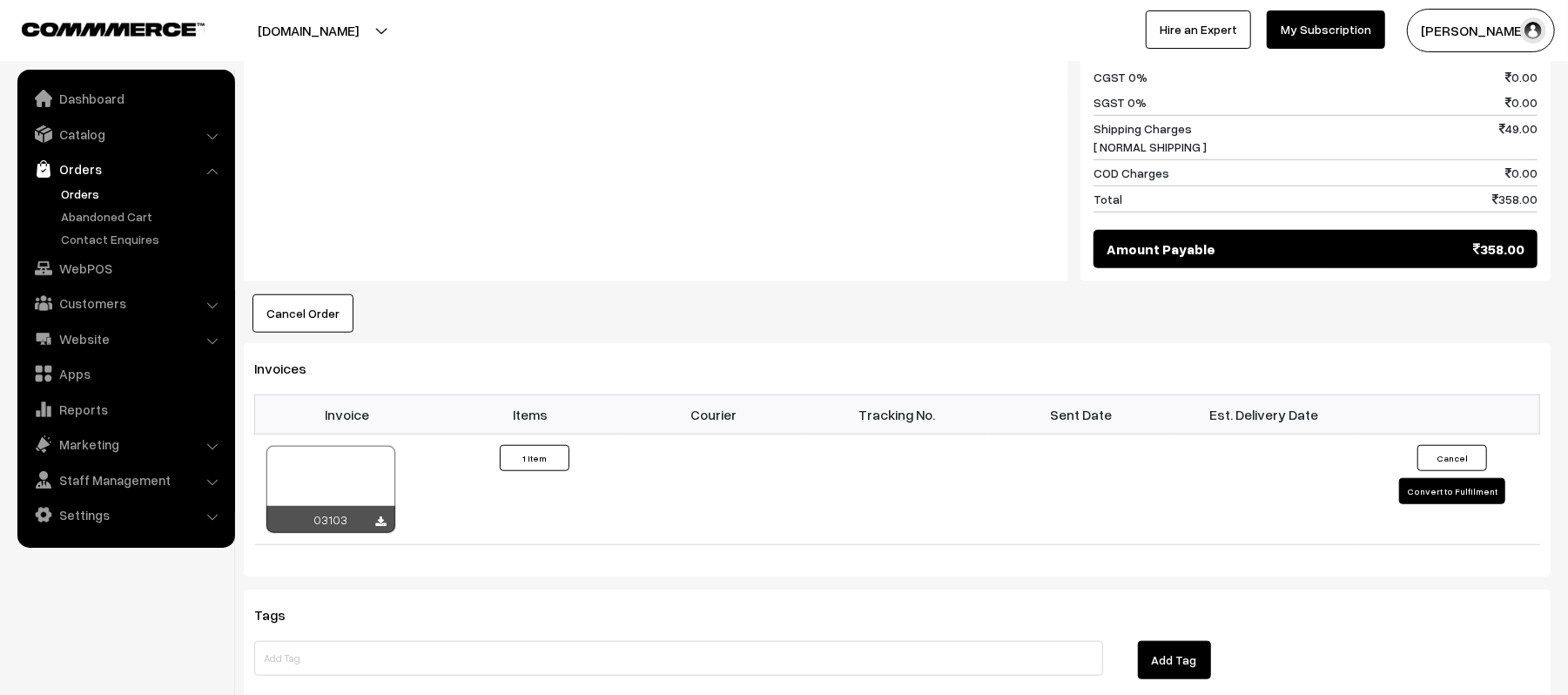
scroll to position [930, 0]
click at [383, 516] on icon at bounding box center [382, 521] width 11 height 12
click at [1310, 434] on td at bounding box center [1264, 489] width 183 height 111
click at [470, 134] on div "Notes -" at bounding box center [656, 99] width 824 height 364
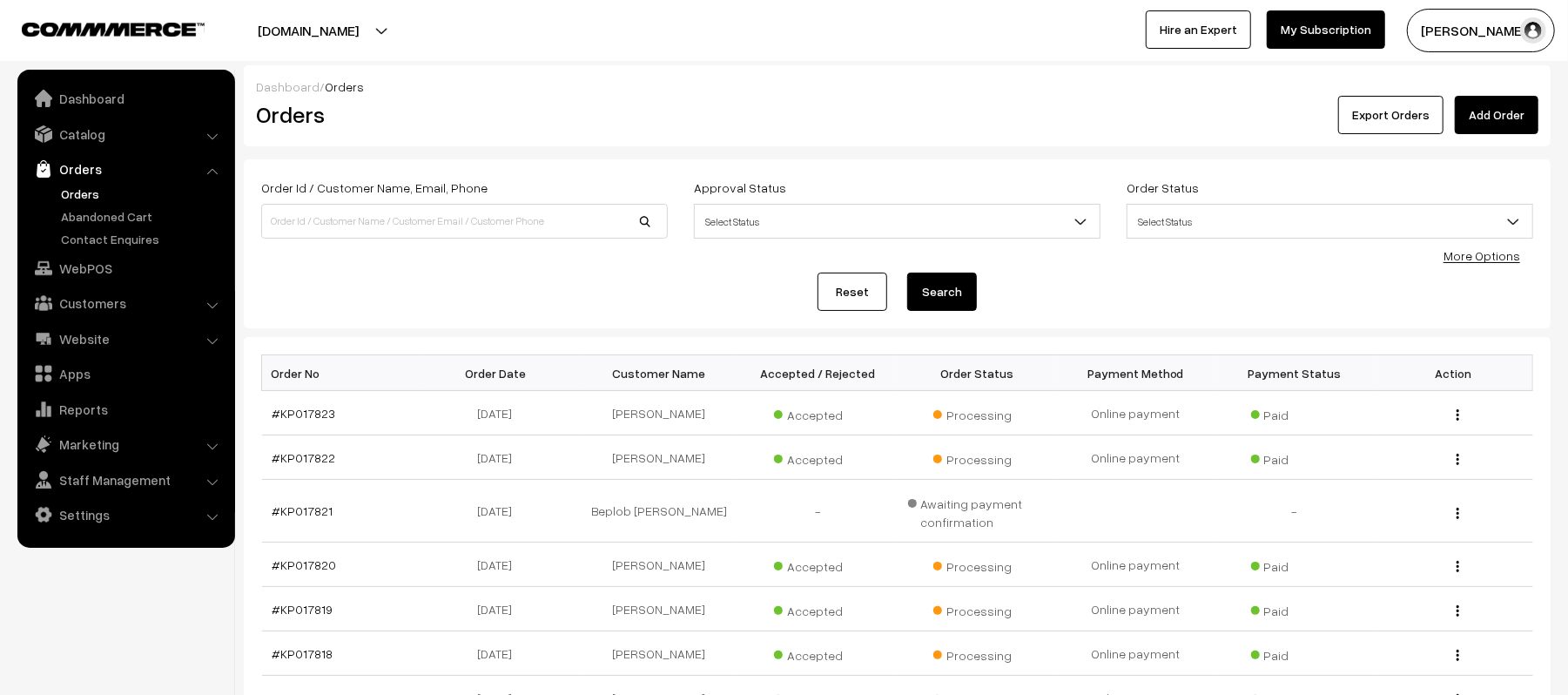
click at [545, 276] on div "Reset Search" at bounding box center [897, 292] width 1272 height 38
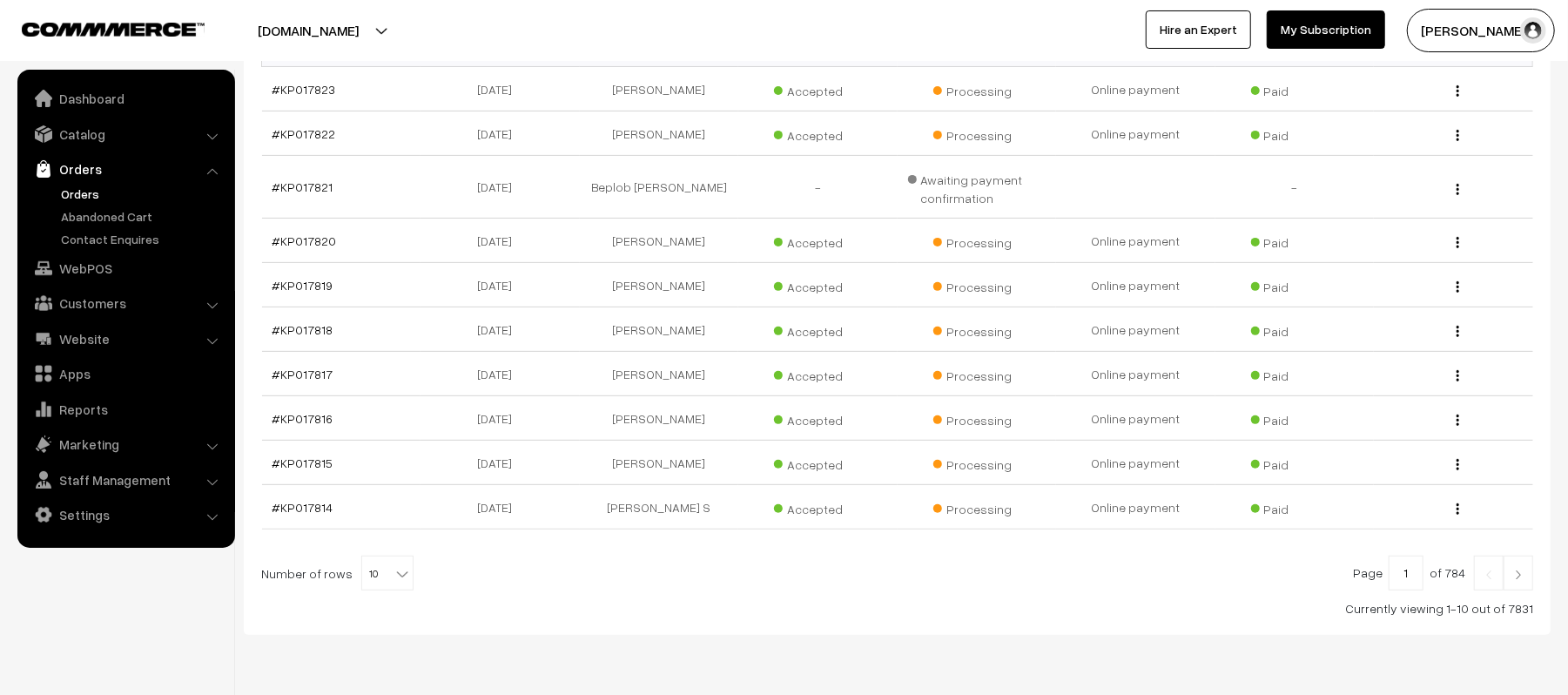
scroll to position [325, 0]
click at [1511, 579] on img at bounding box center [1519, 574] width 16 height 11
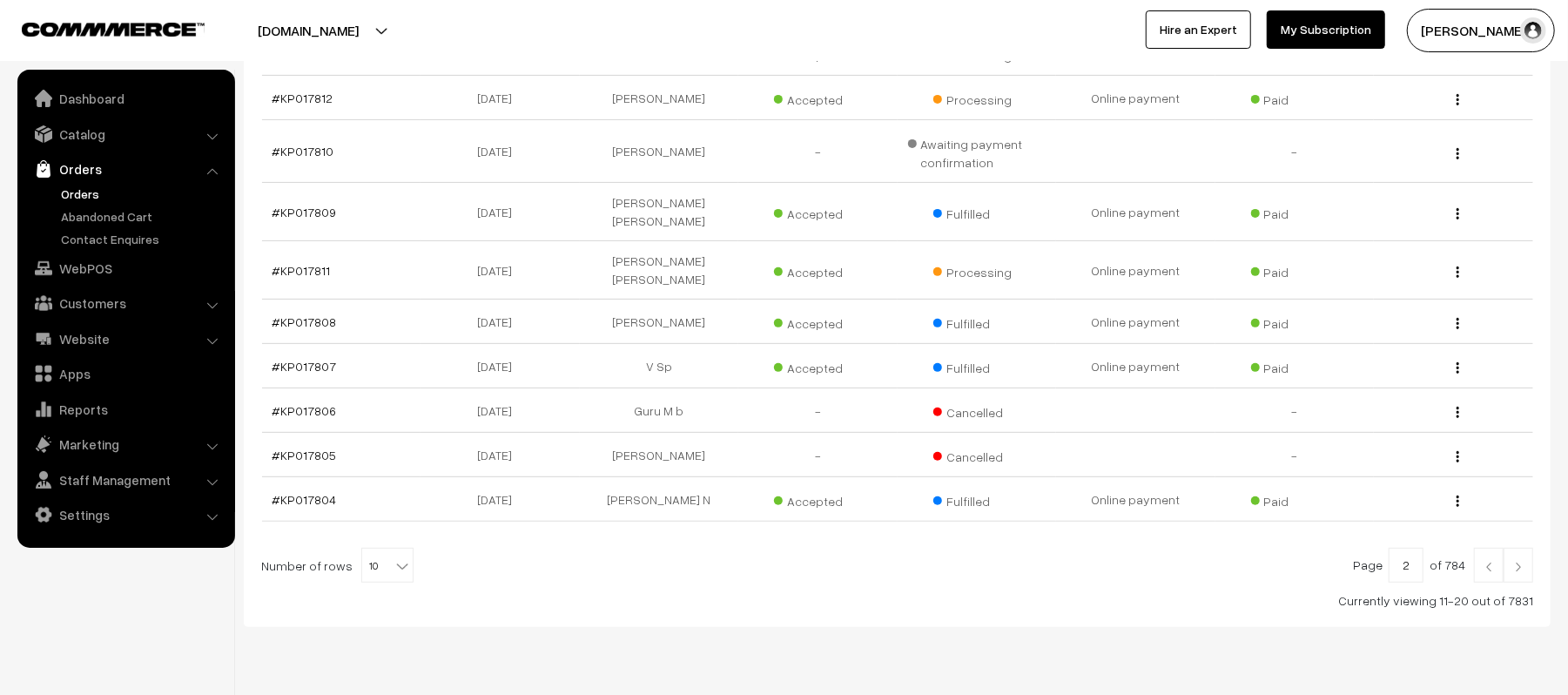
scroll to position [357, 0]
click at [423, 574] on div at bounding box center [897, 567] width 1272 height 35
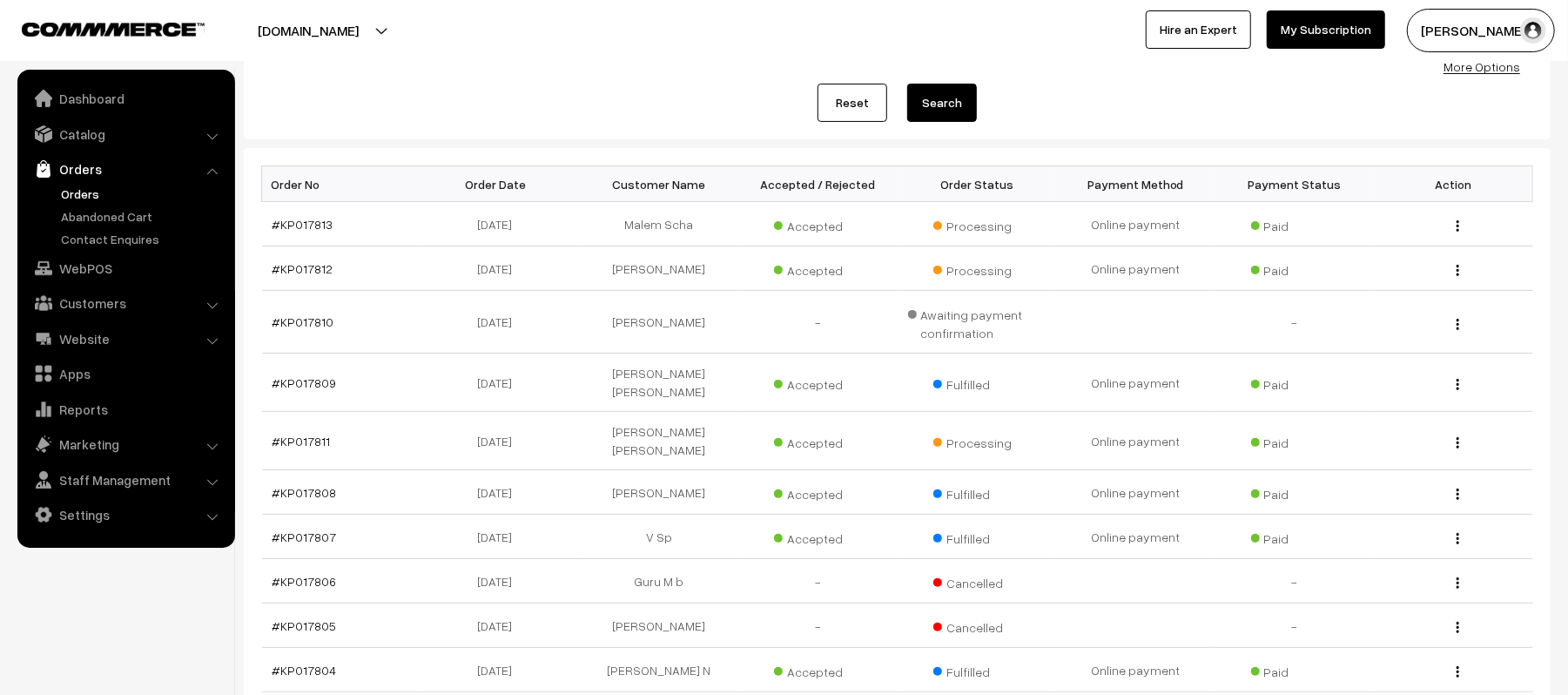
scroll to position [0, 0]
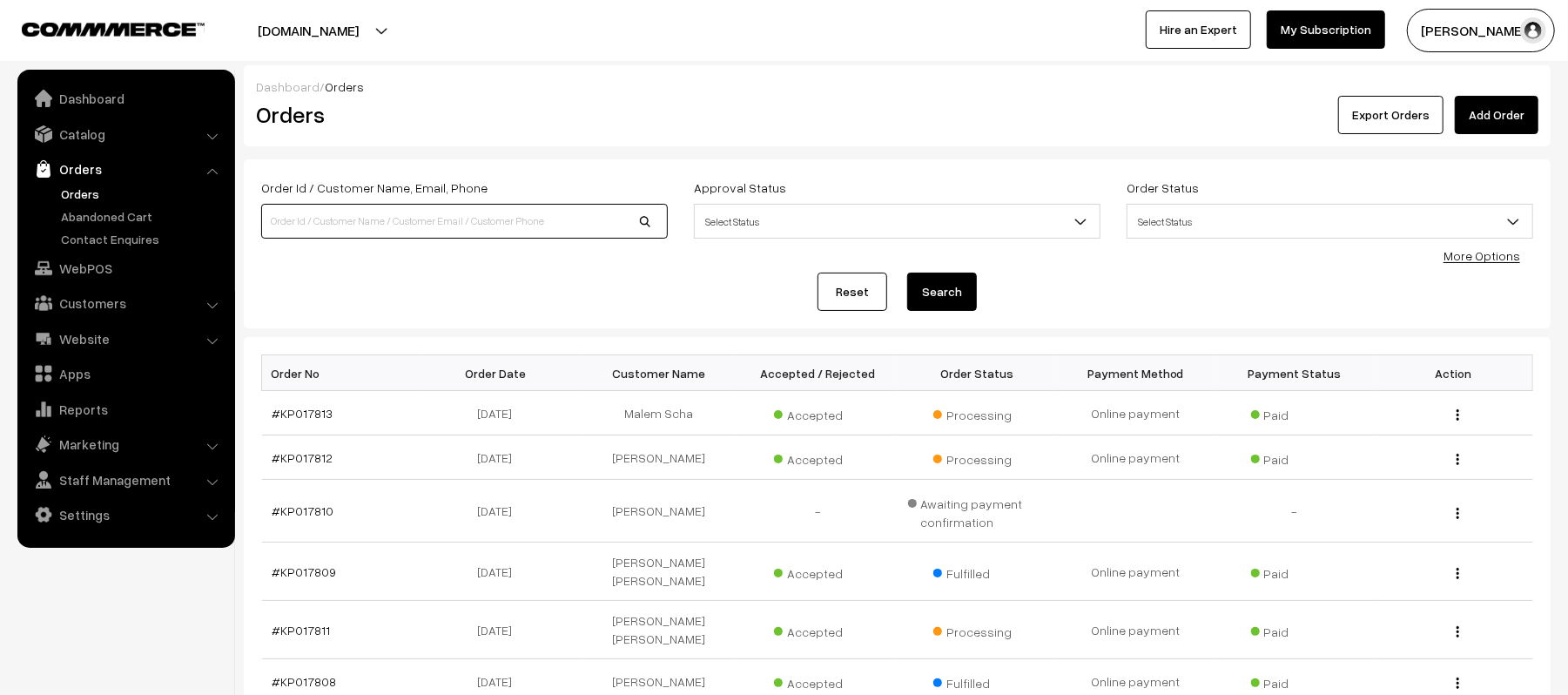
click at [460, 213] on input at bounding box center [464, 221] width 407 height 35
type input "KP017682"
click at [907, 273] on button "Search" at bounding box center [942, 292] width 70 height 38
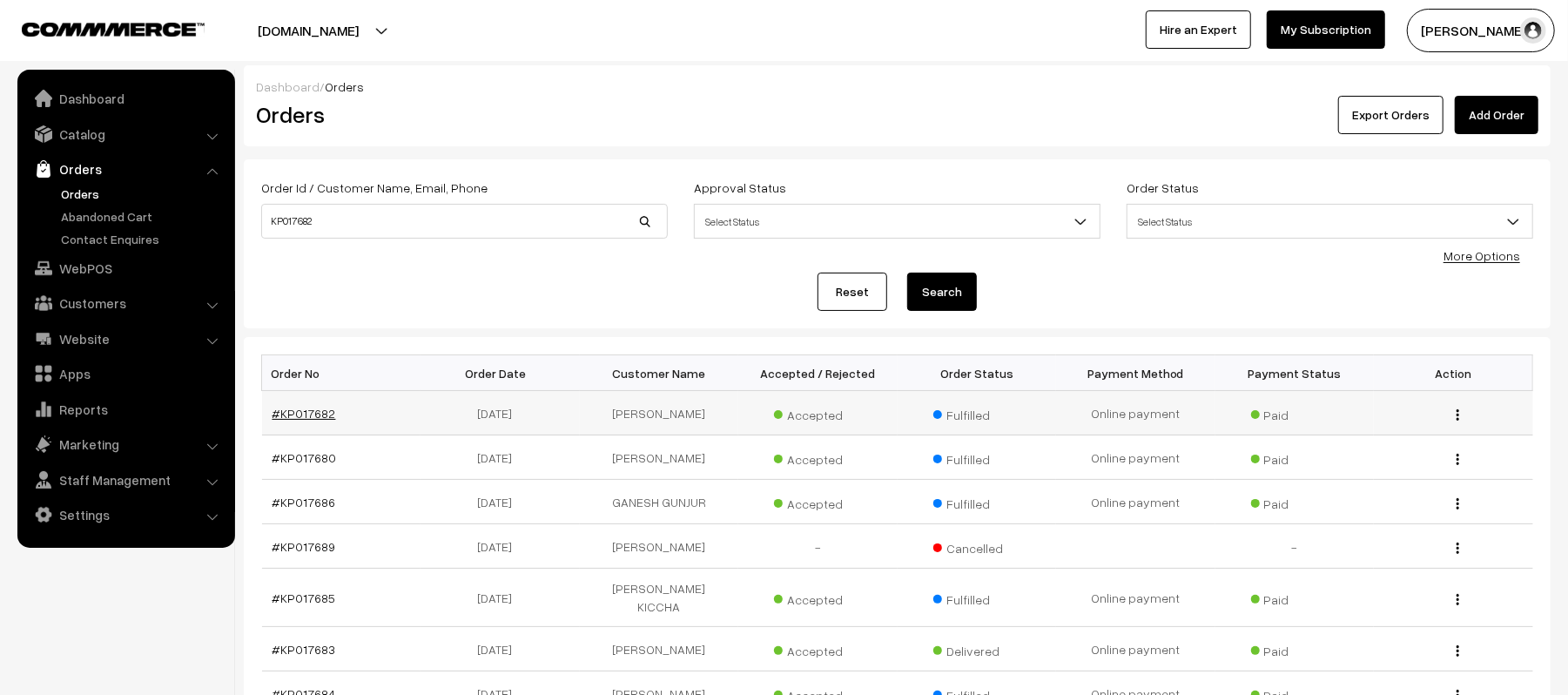
click at [297, 411] on link "#KP017682" at bounding box center [304, 413] width 64 height 15
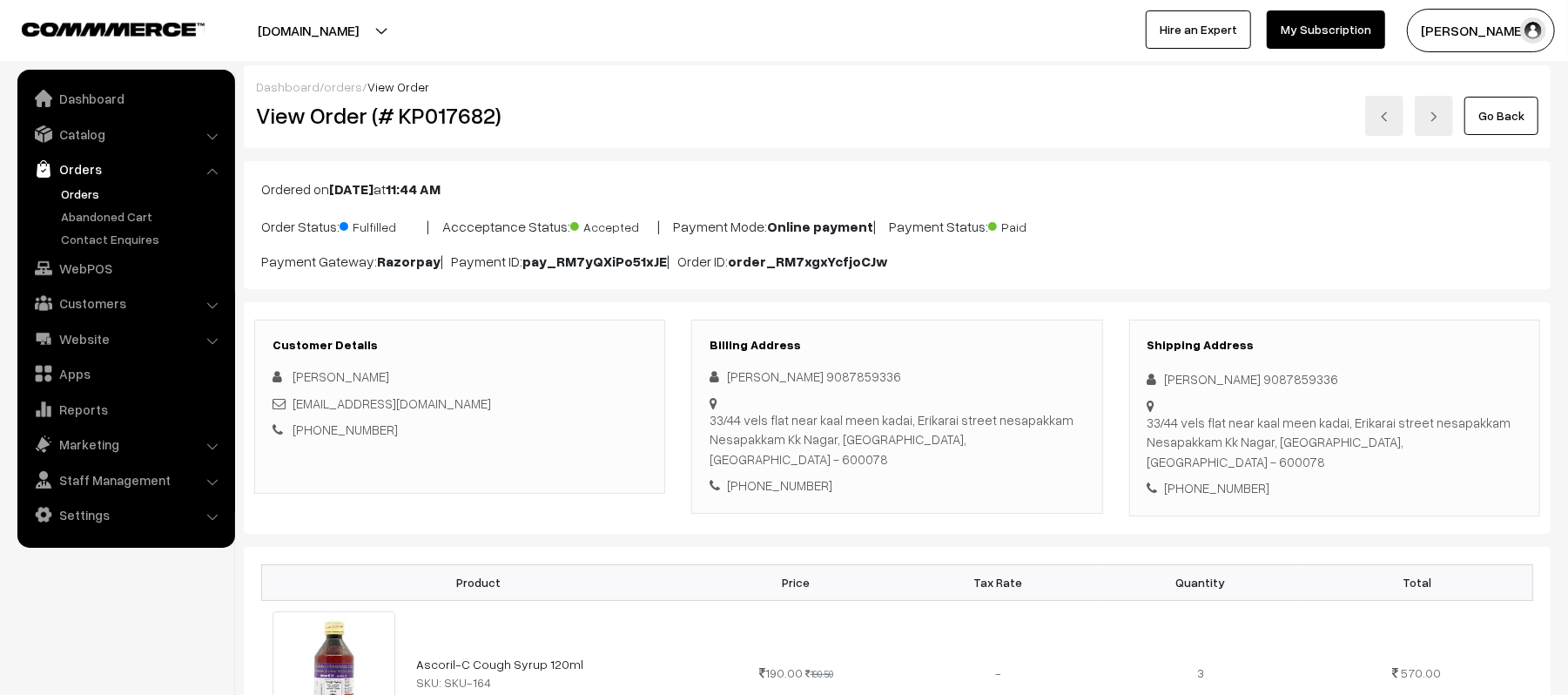
click at [550, 432] on div "[PHONE_NUMBER]" at bounding box center [460, 429] width 375 height 20
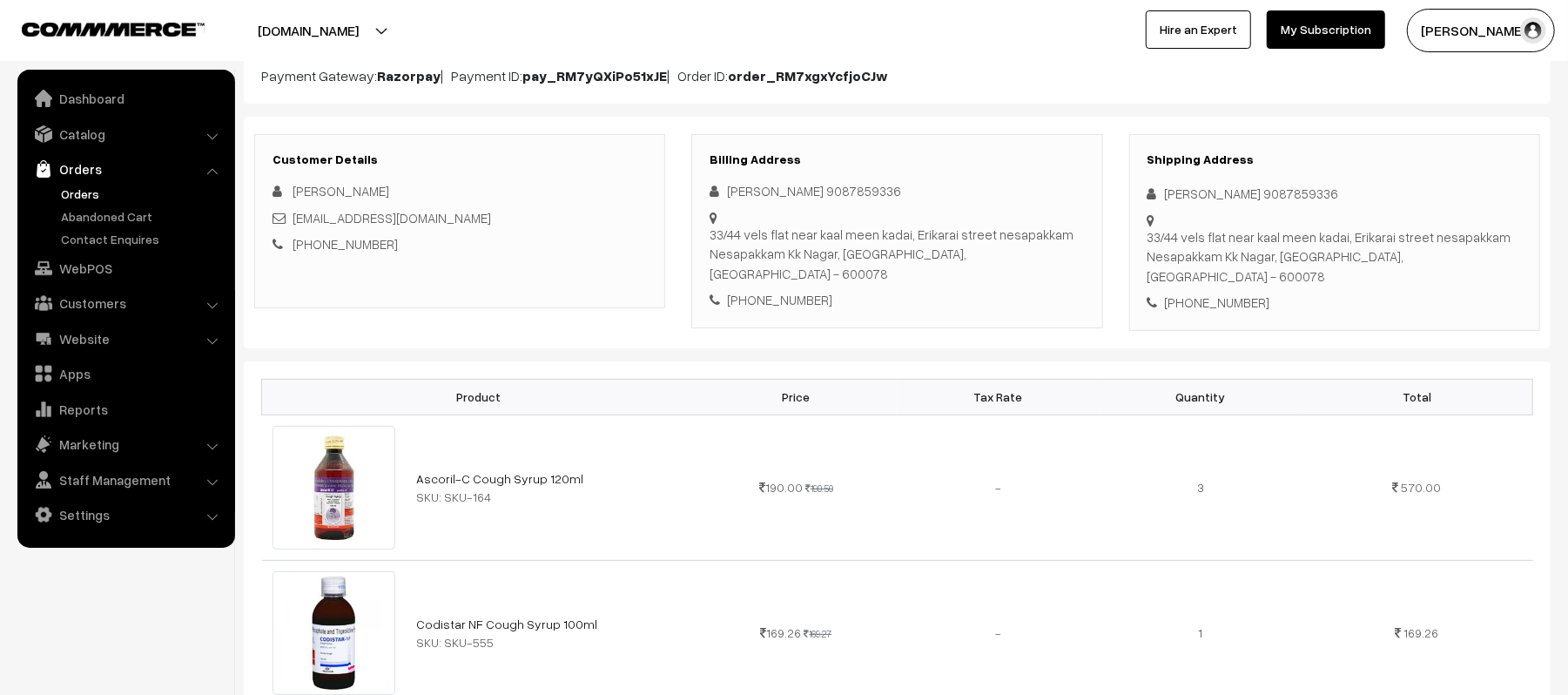
scroll to position [232, 0]
